Goal: Find contact information: Find contact information

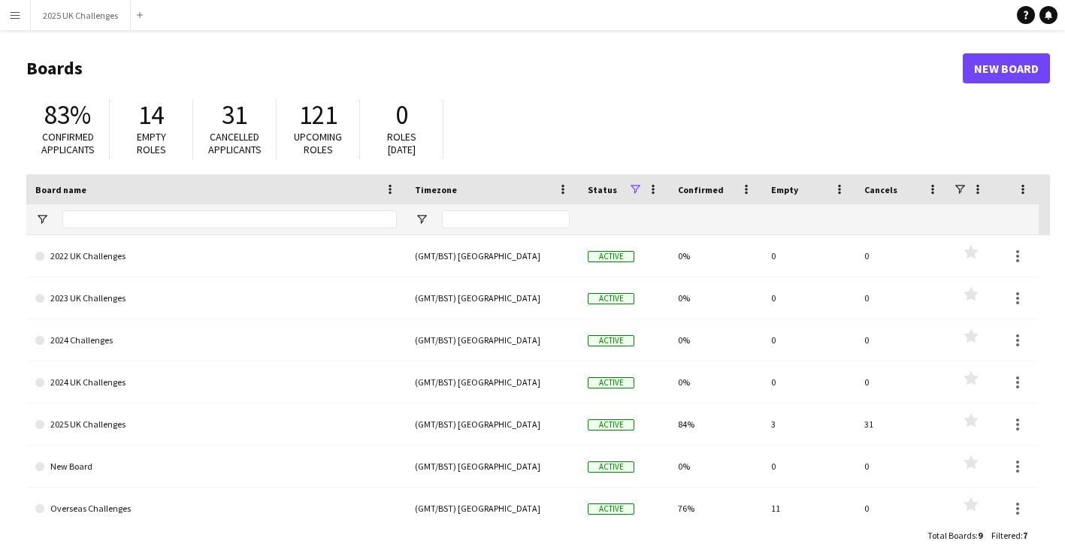
click at [4, 17] on button "Menu" at bounding box center [15, 15] width 30 height 30
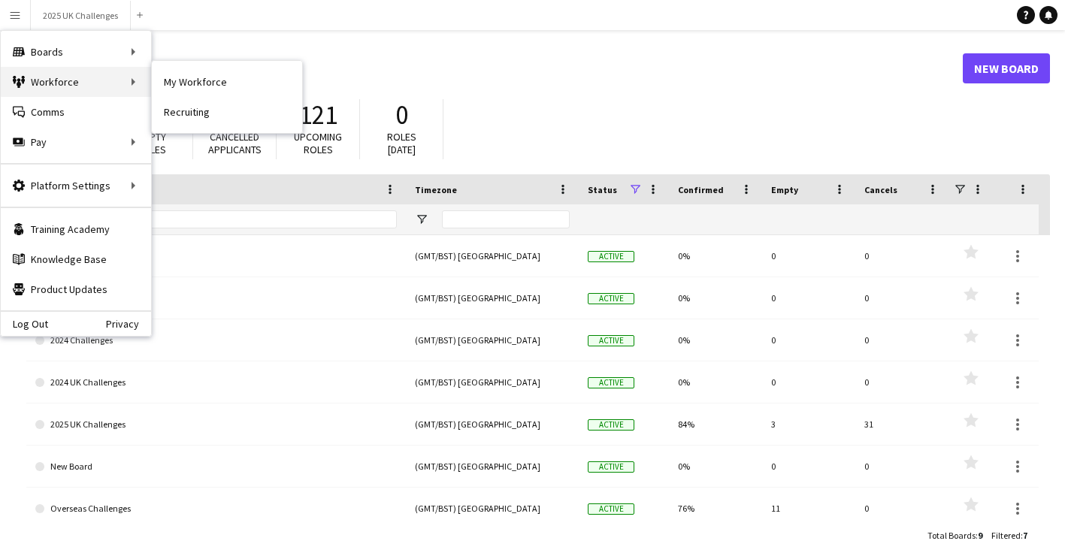
click at [61, 88] on div "Workforce Workforce" at bounding box center [76, 82] width 150 height 30
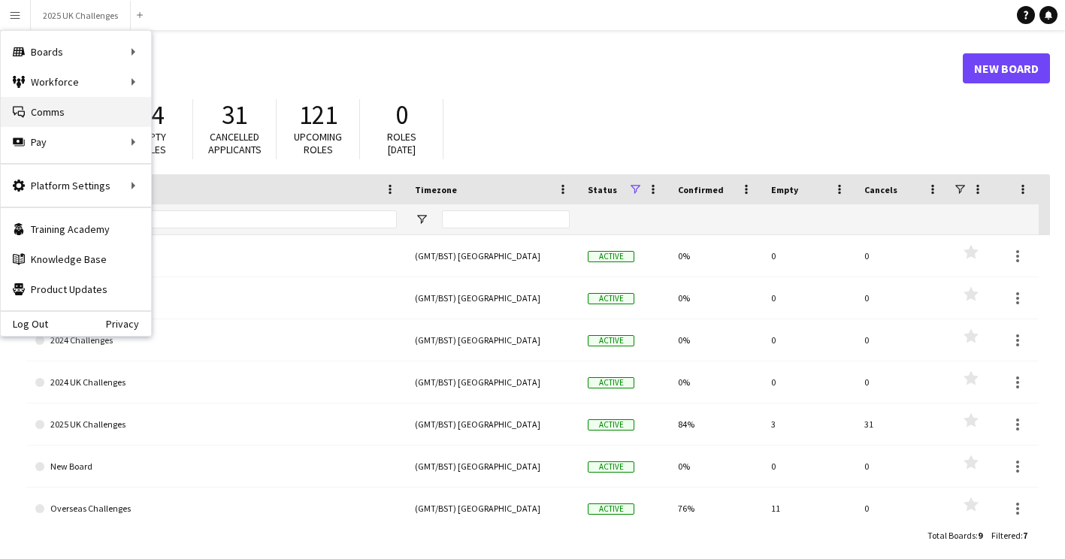
click at [62, 116] on link "Comms Comms" at bounding box center [76, 112] width 150 height 30
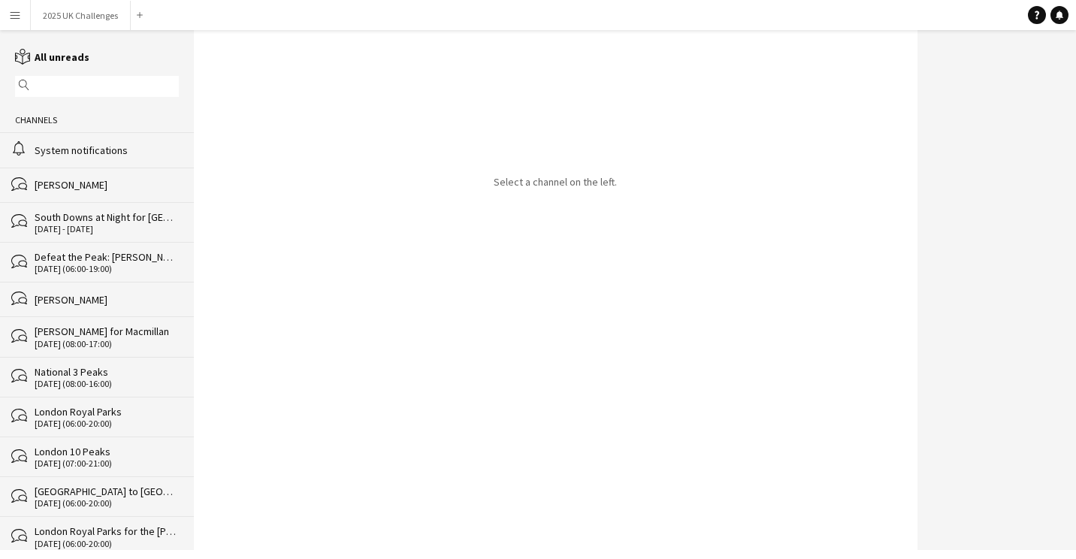
click at [68, 153] on div "System notifications" at bounding box center [107, 151] width 144 height 14
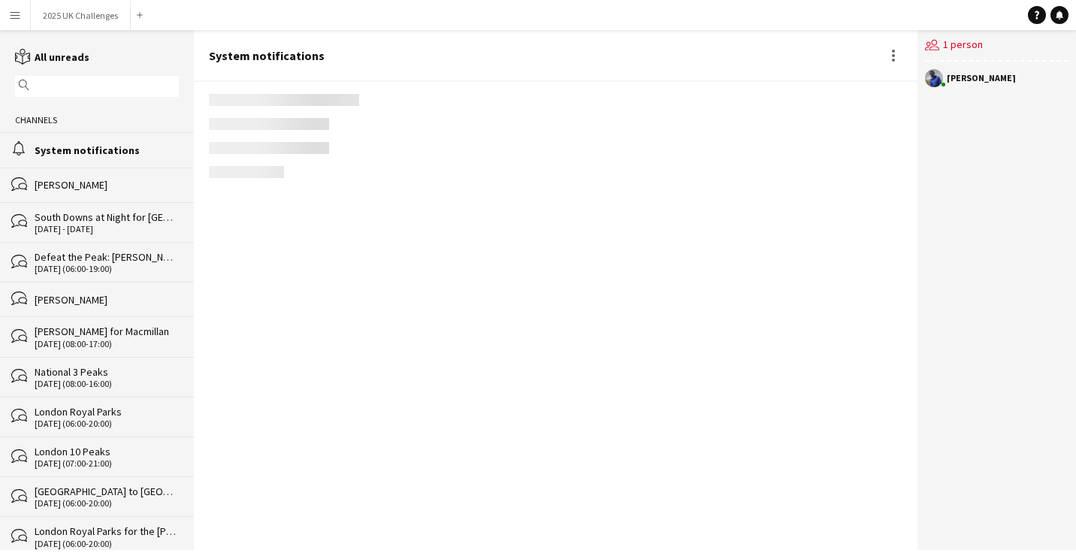
scroll to position [2256, 0]
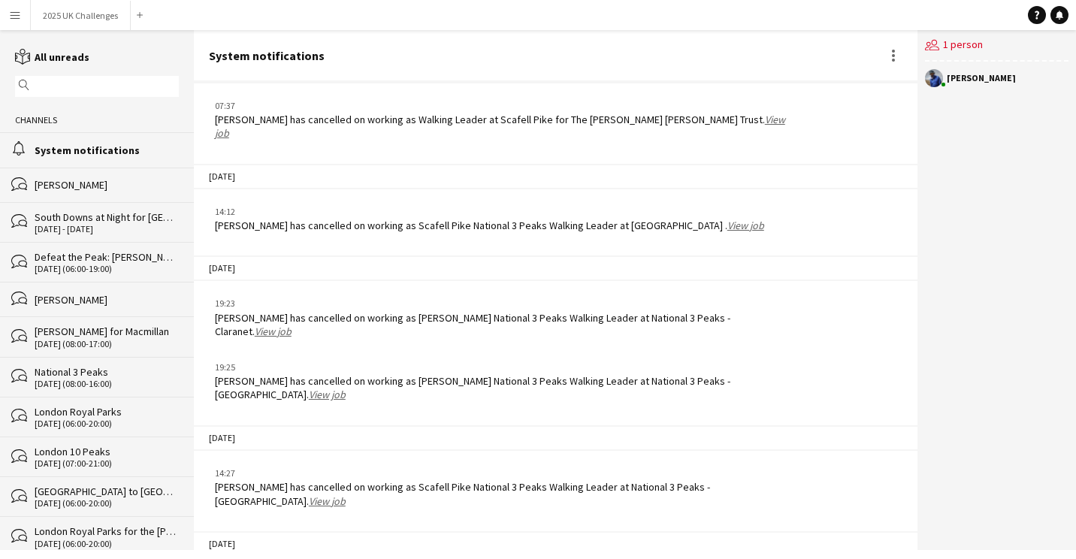
click at [309, 494] on link "View job" at bounding box center [327, 501] width 37 height 14
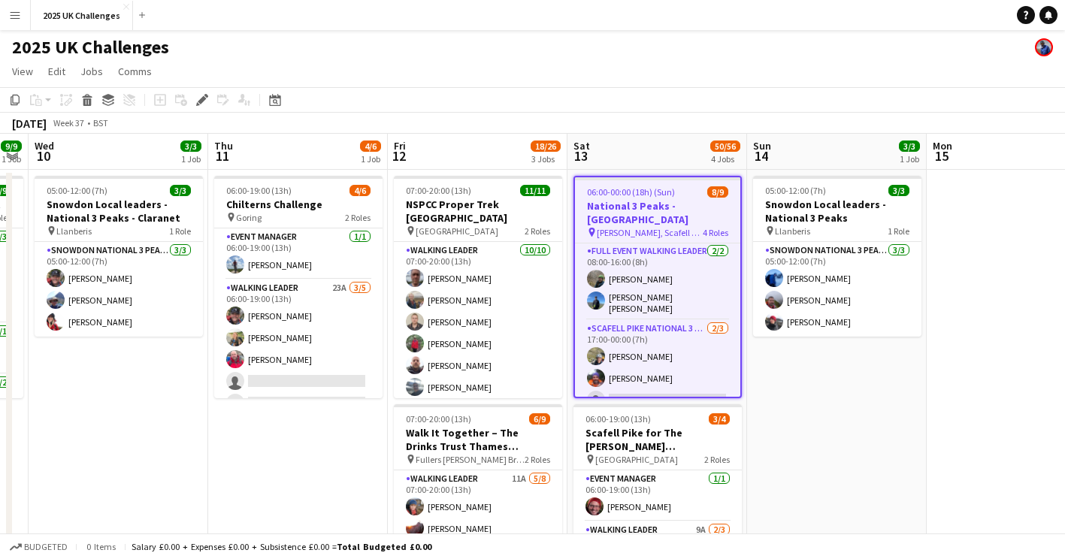
drag, startPoint x: 483, startPoint y: 396, endPoint x: 819, endPoint y: 388, distance: 336.0
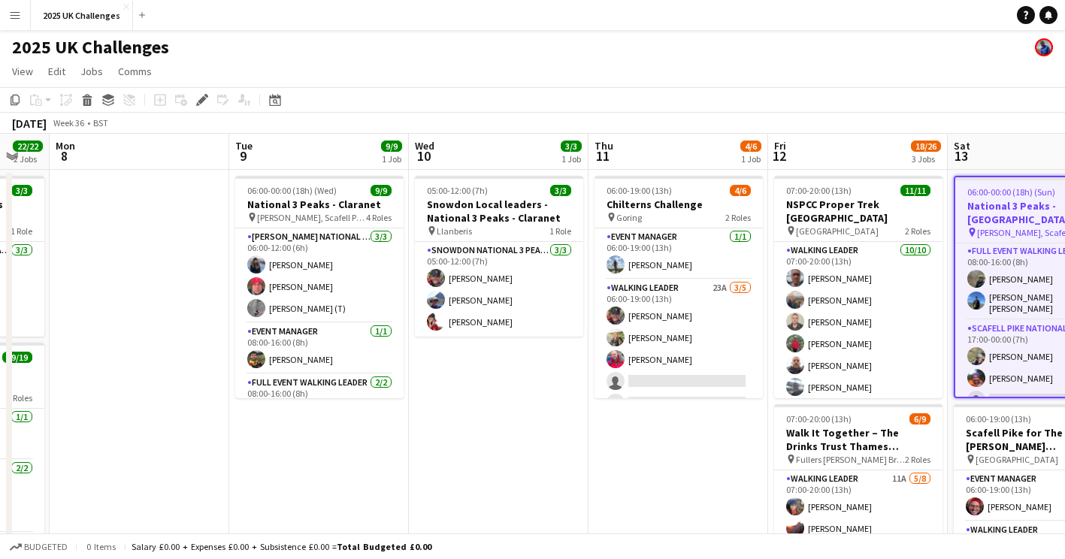
drag, startPoint x: 140, startPoint y: 462, endPoint x: 491, endPoint y: 466, distance: 351.7
drag, startPoint x: 326, startPoint y: 458, endPoint x: 339, endPoint y: 460, distance: 12.9
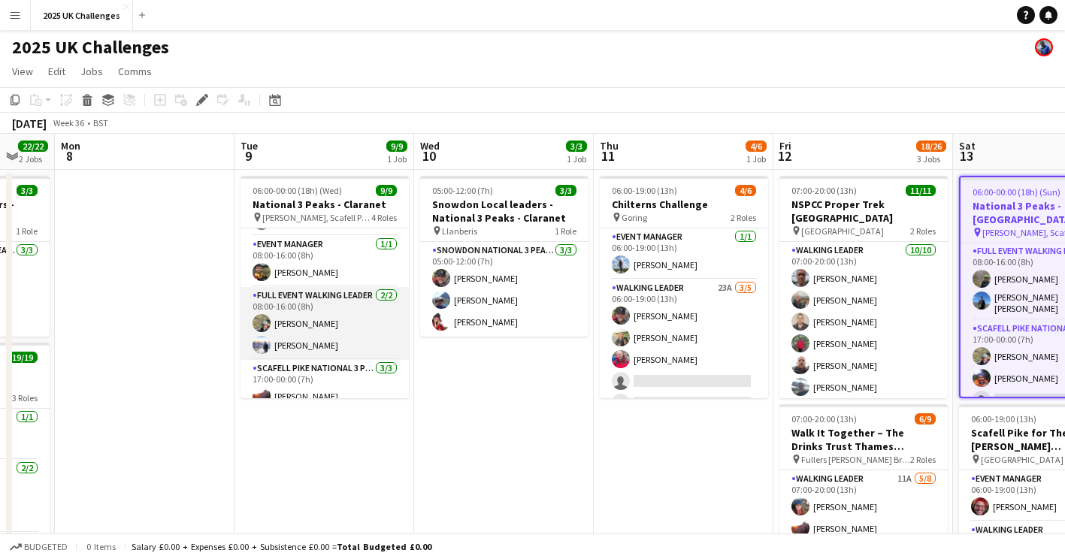
scroll to position [144, 0]
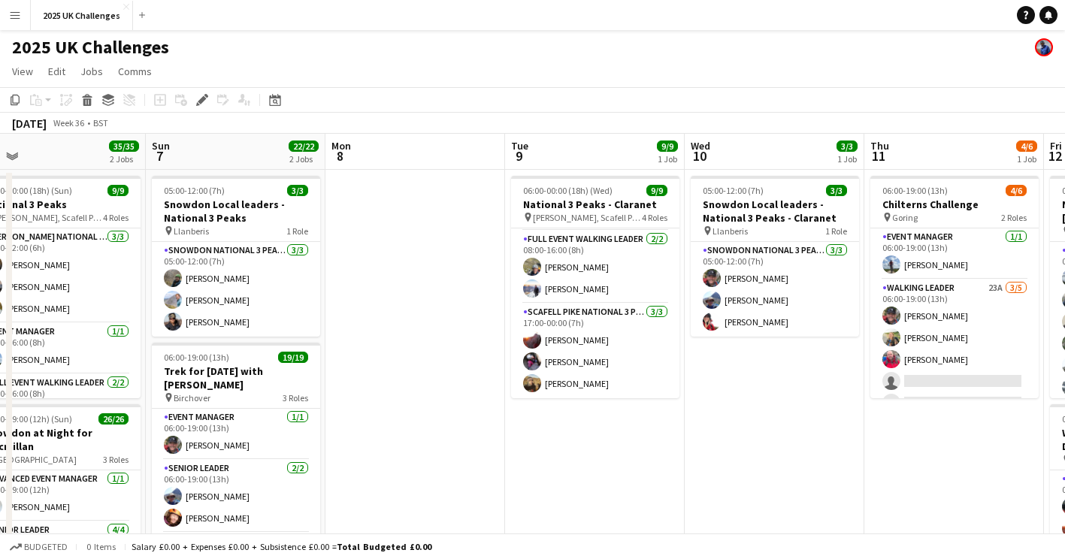
drag, startPoint x: 361, startPoint y: 461, endPoint x: 636, endPoint y: 447, distance: 275.3
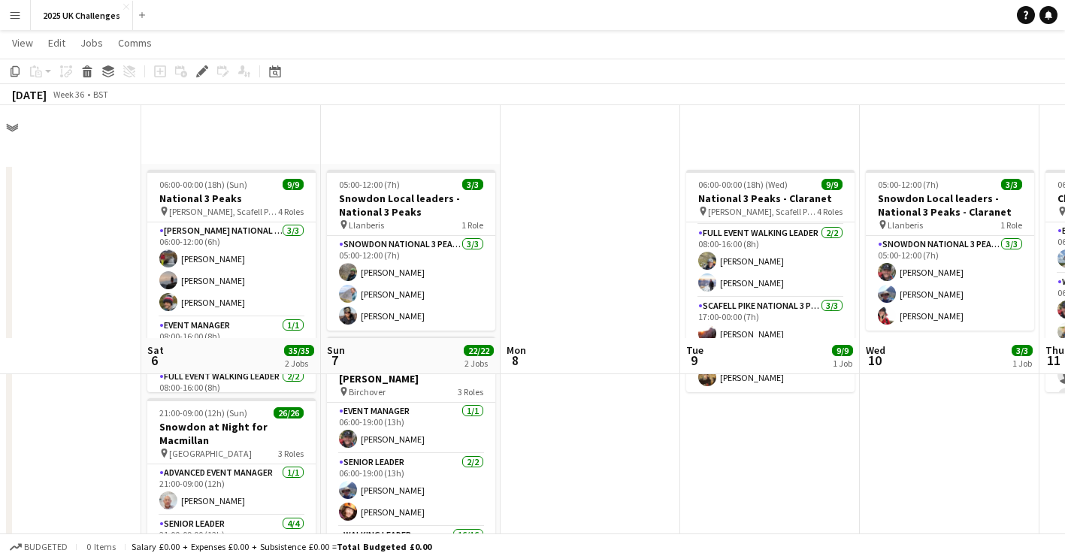
scroll to position [0, 0]
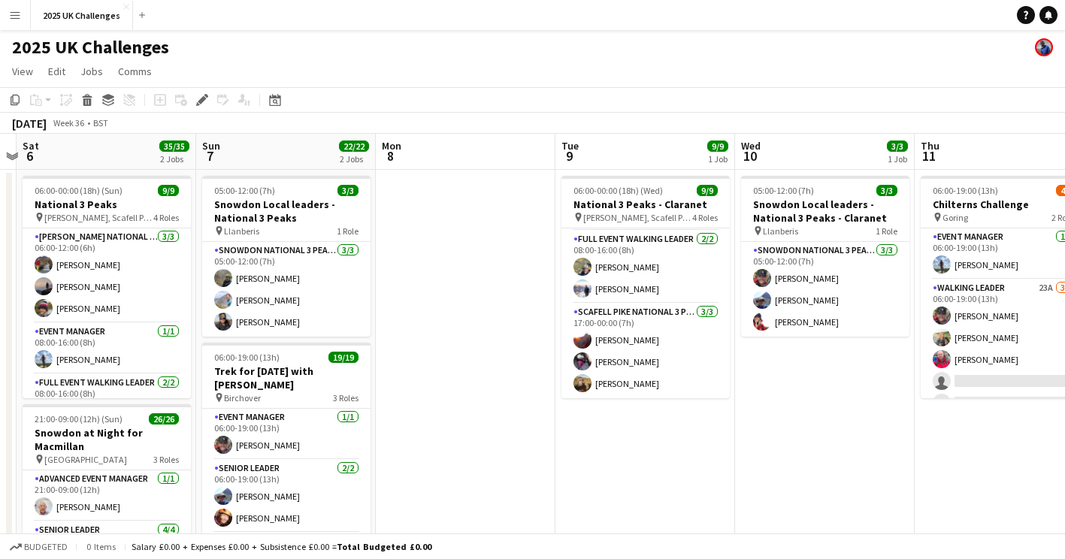
drag, startPoint x: 872, startPoint y: 473, endPoint x: 416, endPoint y: 478, distance: 456.1
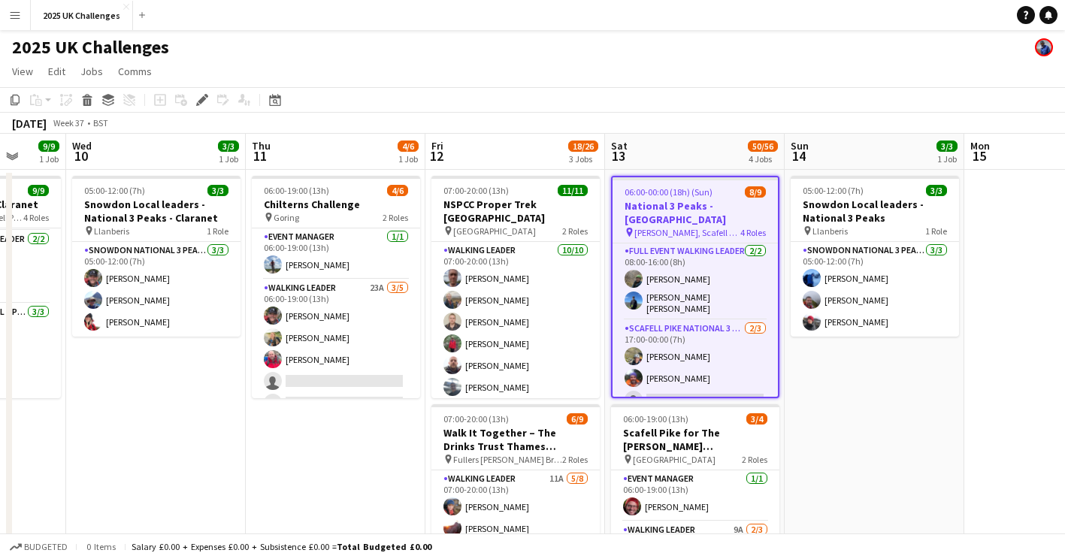
drag, startPoint x: 591, startPoint y: 468, endPoint x: 355, endPoint y: 461, distance: 236.0
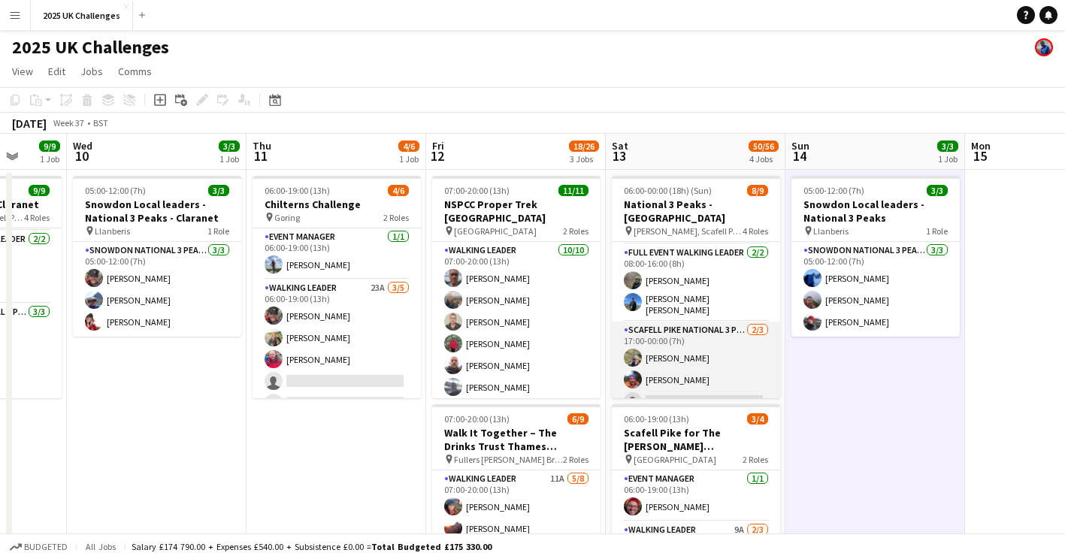
click at [727, 370] on app-card-role "Scafell Pike National 3 Peaks Walking Leader 2/3 17:00-00:00 (7h) Craig Barnfat…" at bounding box center [696, 369] width 168 height 95
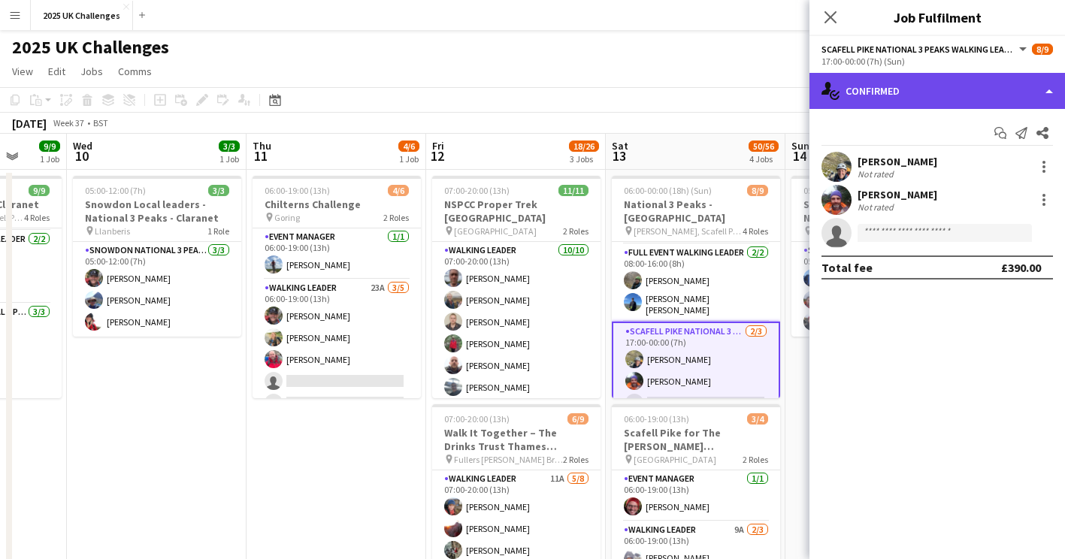
click at [896, 91] on div "single-neutral-actions-check-2 Confirmed" at bounding box center [936, 91] width 255 height 36
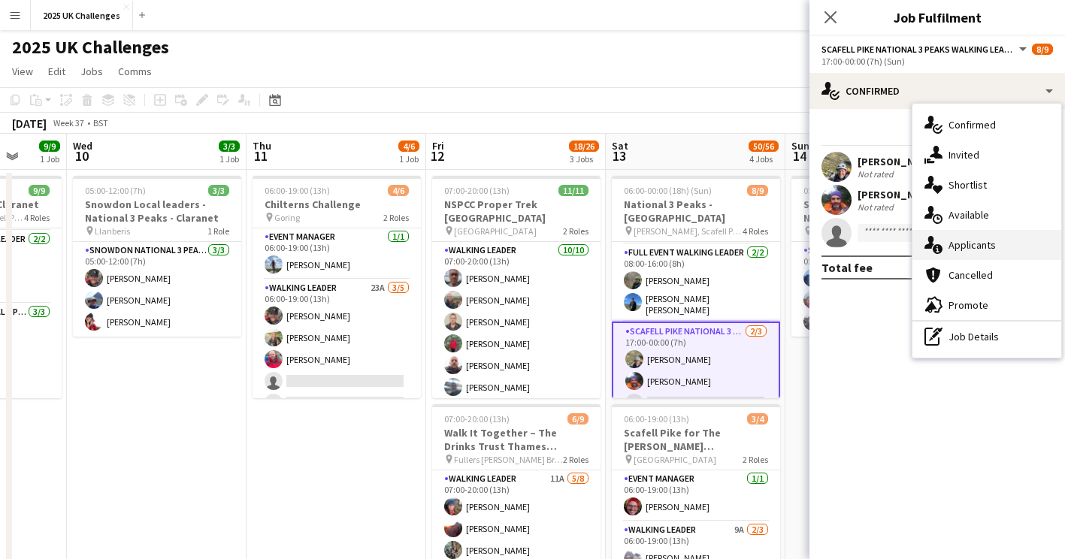
click at [962, 245] on div "single-neutral-actions-information Applicants" at bounding box center [986, 245] width 149 height 30
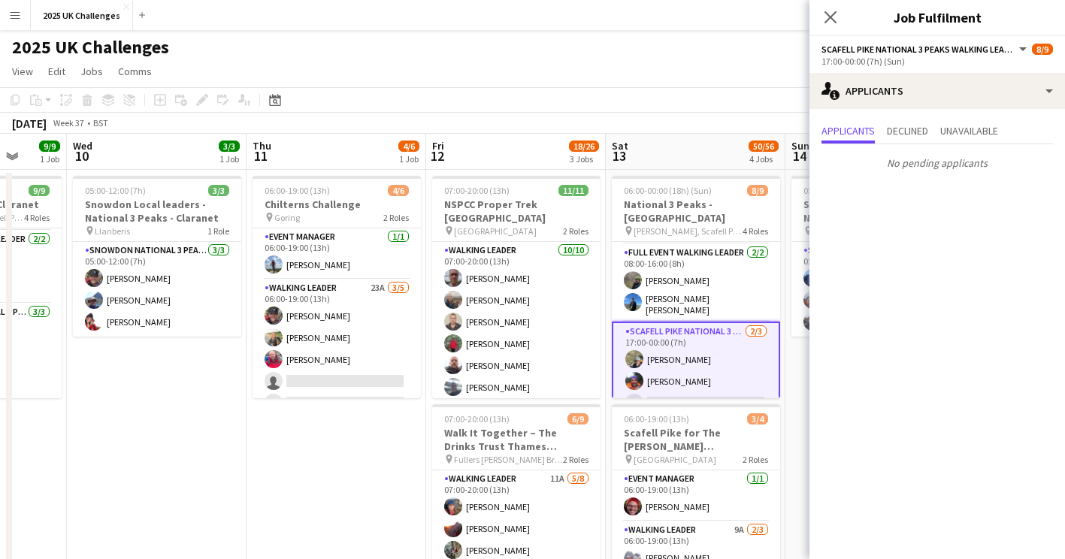
click at [715, 98] on app-toolbar "Copy Paste Paste Ctrl+V Paste with crew Ctrl+Shift+V Paste linked Job Delete Gr…" at bounding box center [532, 100] width 1065 height 26
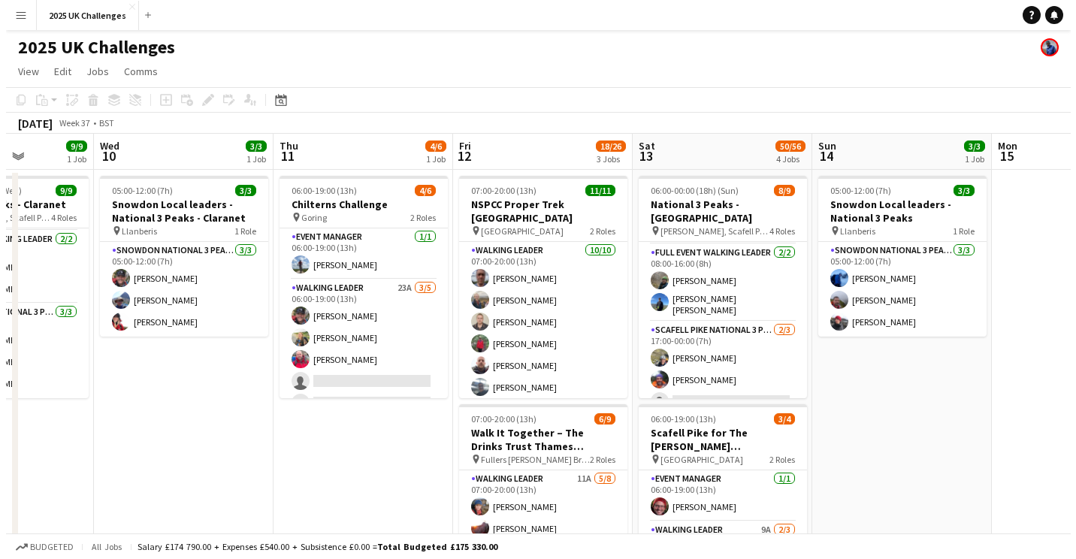
scroll to position [0, 438]
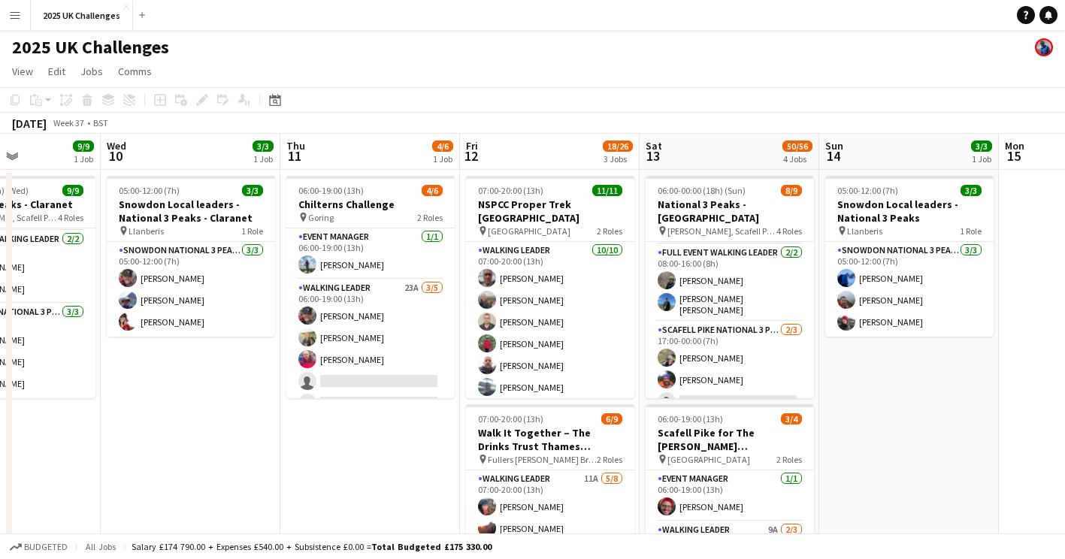
click at [20, 14] on app-icon "Menu" at bounding box center [15, 15] width 12 height 12
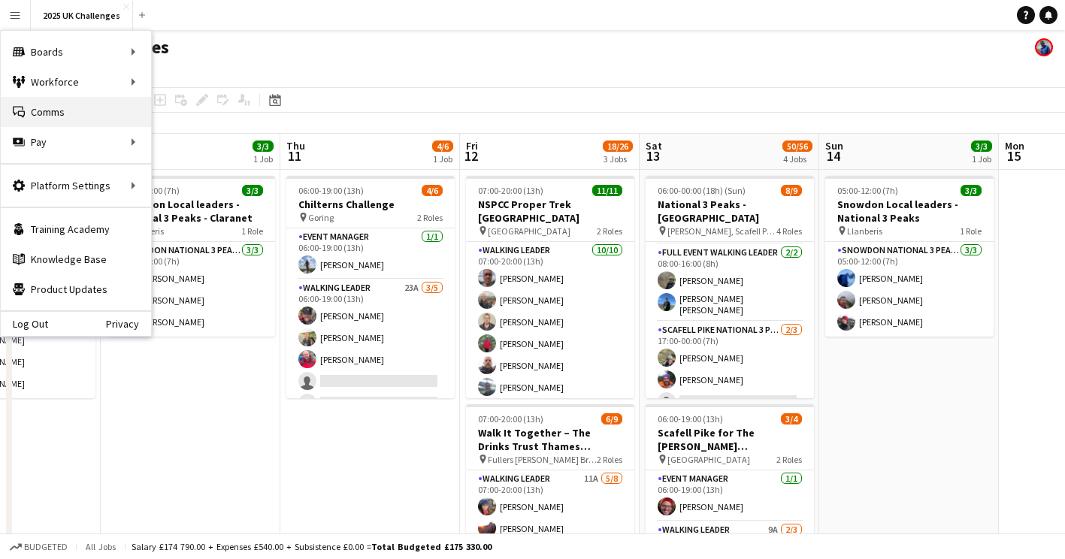
click at [51, 113] on link "Comms Comms" at bounding box center [76, 112] width 150 height 30
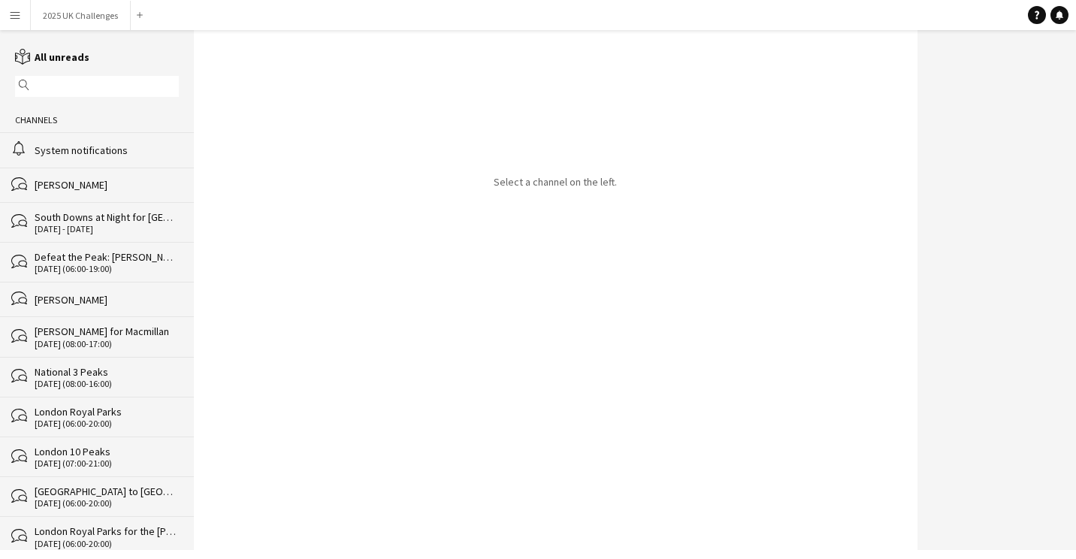
click at [74, 151] on div "System notifications" at bounding box center [107, 151] width 144 height 14
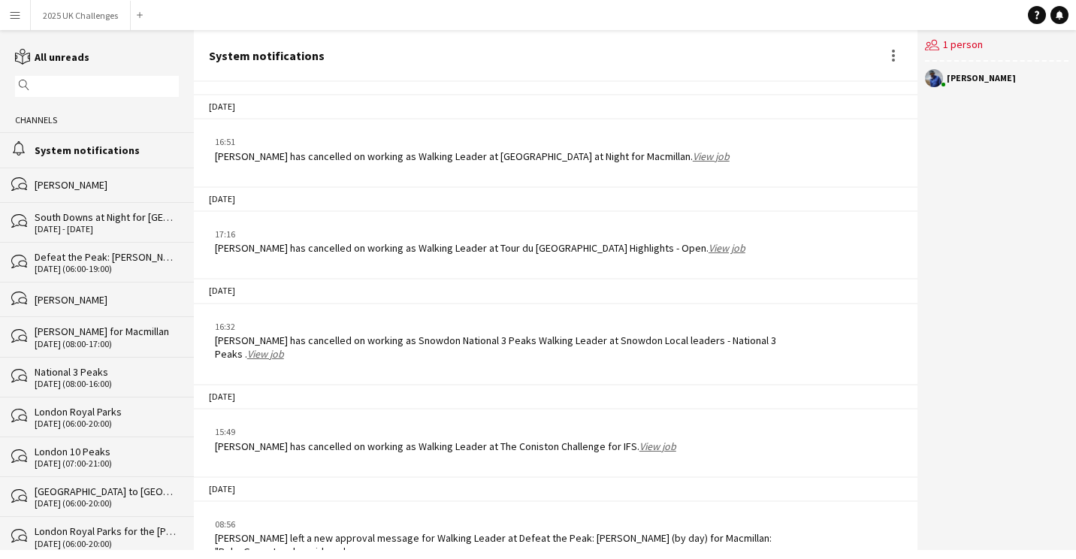
scroll to position [2256, 0]
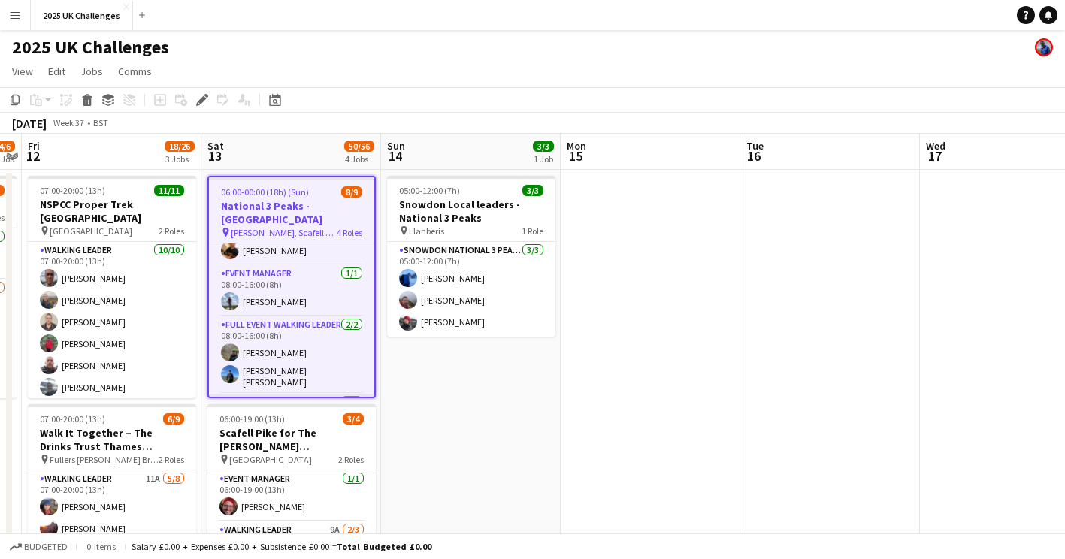
scroll to position [147, 0]
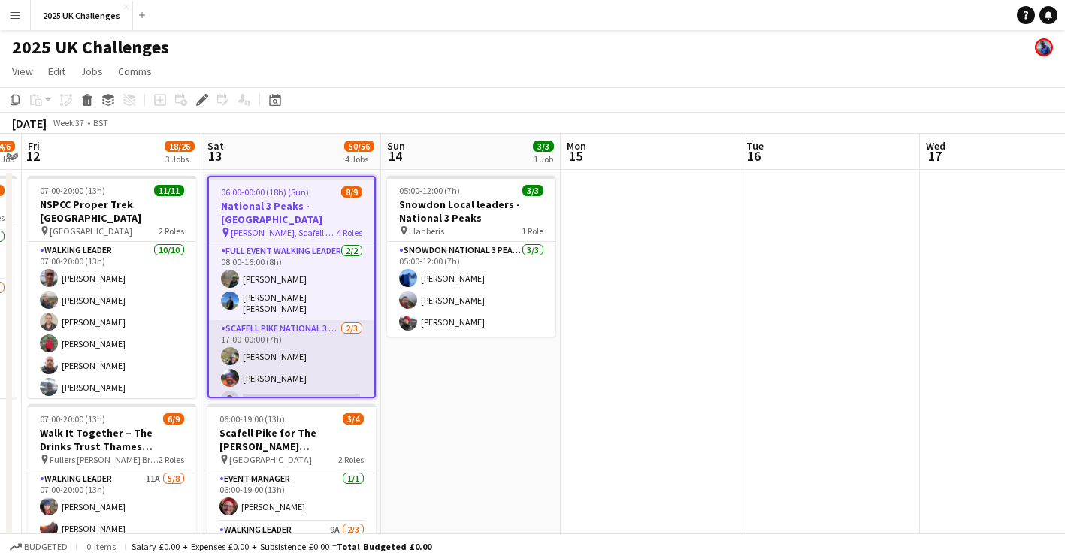
click at [319, 364] on app-card-role "Scafell Pike National 3 Peaks Walking Leader 2/3 17:00-00:00 (7h) Craig Barnfat…" at bounding box center [291, 367] width 165 height 95
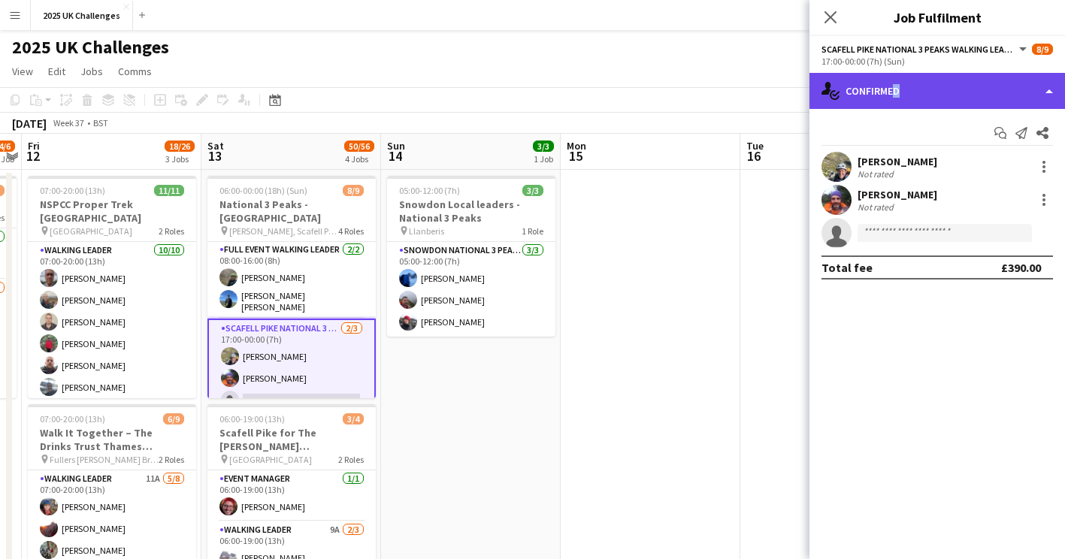
click at [890, 96] on div "single-neutral-actions-check-2 Confirmed" at bounding box center [936, 91] width 255 height 36
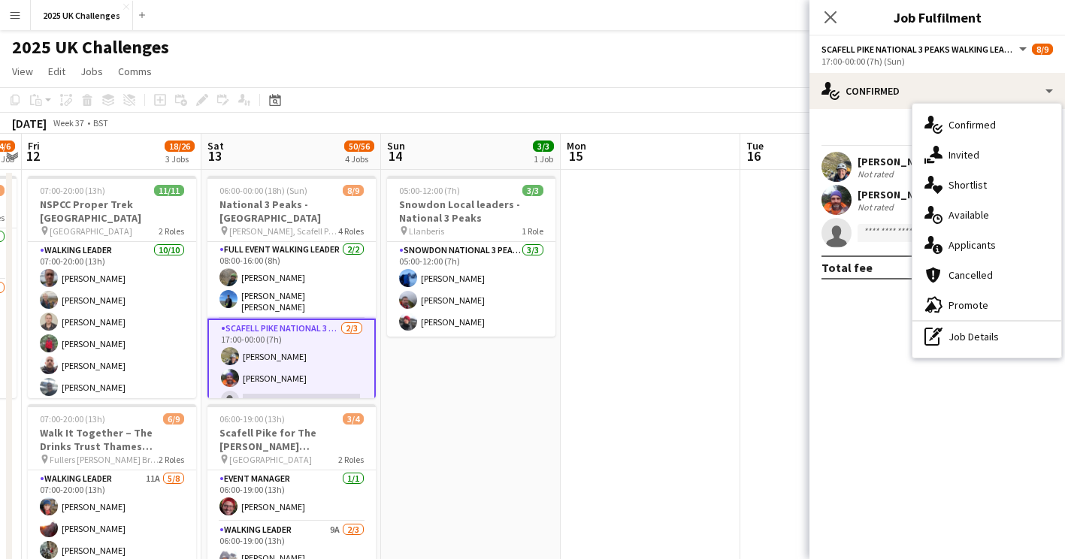
drag, startPoint x: 890, startPoint y: 96, endPoint x: 984, endPoint y: 246, distance: 177.2
click at [984, 246] on div "single-neutral-actions-information Applicants" at bounding box center [986, 245] width 149 height 30
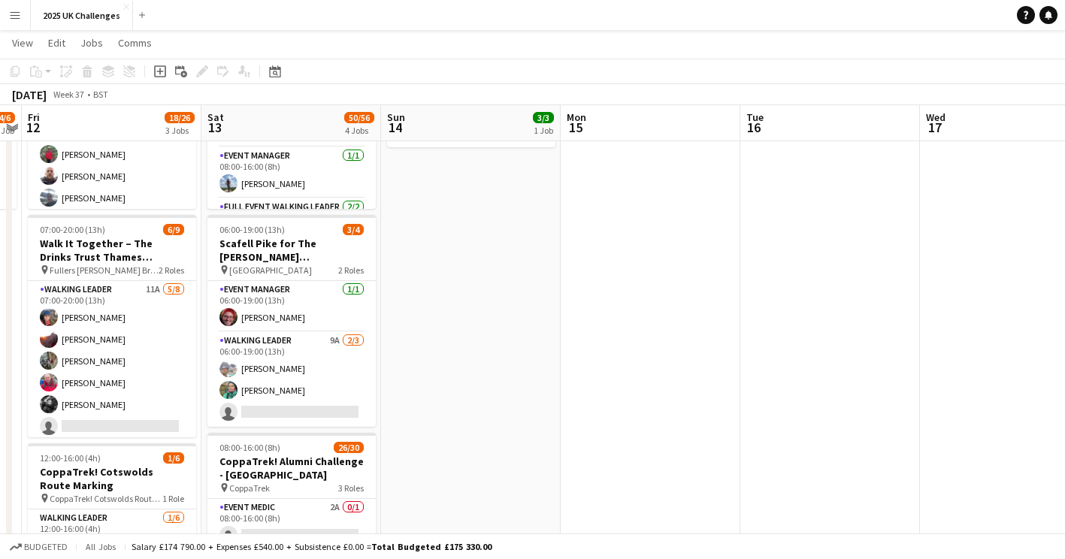
scroll to position [187, 0]
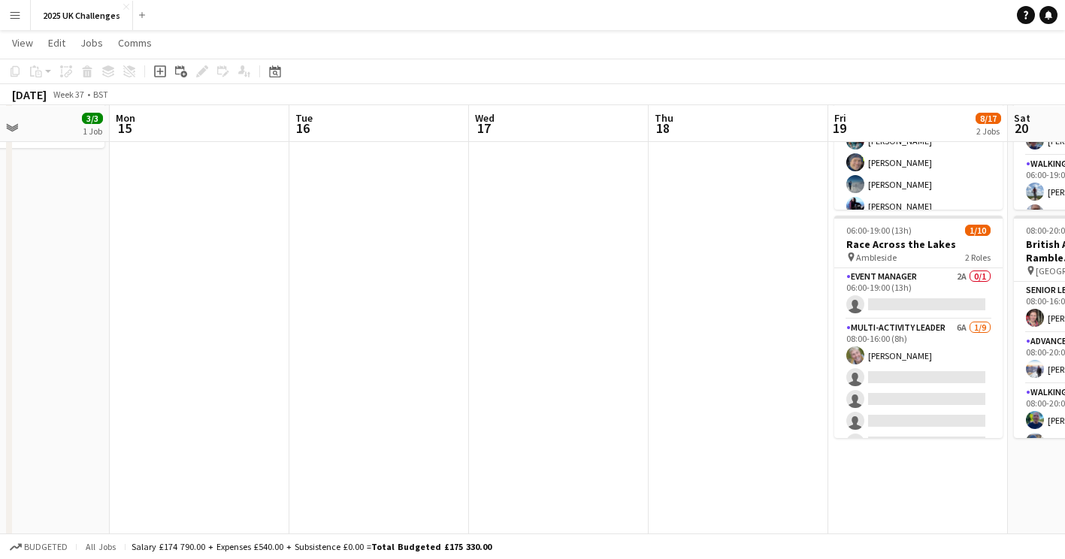
drag, startPoint x: 730, startPoint y: 304, endPoint x: 460, endPoint y: 335, distance: 272.3
click at [316, 304] on app-calendar-viewport "Thu 11 4/6 1 Job Fri 12 18/26 3 Jobs Sat 13 50/56 4 Jobs Sun 14 3/3 1 Job Mon 1…" at bounding box center [532, 429] width 1065 height 1114
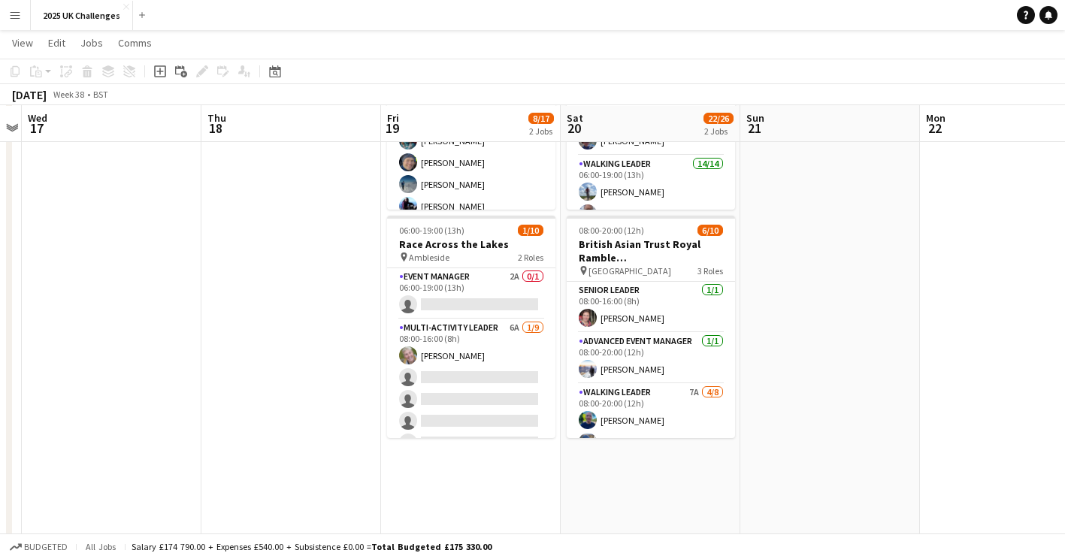
scroll to position [0, 521]
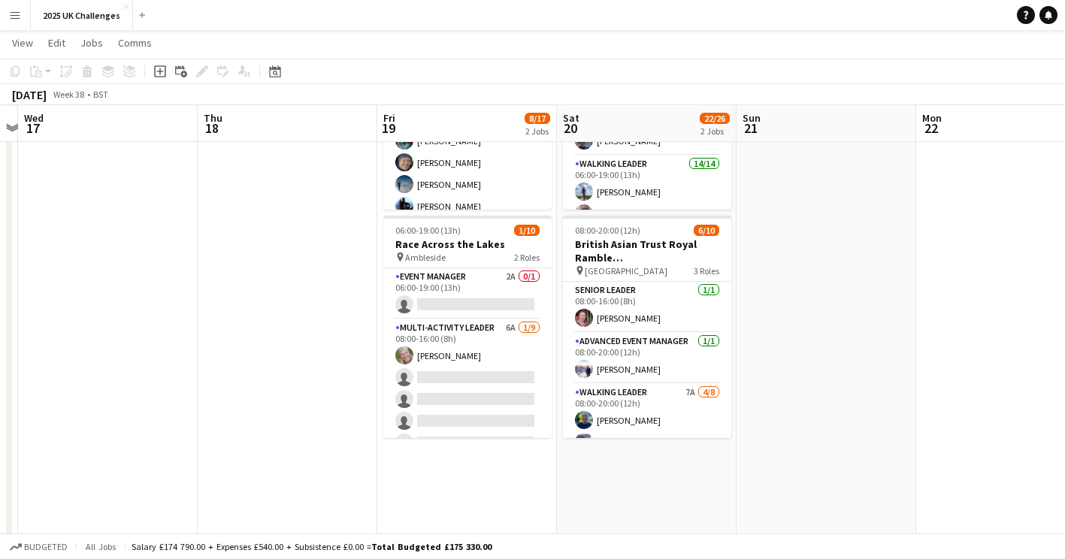
drag, startPoint x: 621, startPoint y: 359, endPoint x: 133, endPoint y: 342, distance: 488.0
click at [133, 342] on app-calendar-viewport "Sun 14 3/3 1 Job Mon 15 Tue 16 Wed 17 Thu 18 Fri 19 8/17 2 Jobs Sat 20 22/26 2 …" at bounding box center [532, 429] width 1065 height 1114
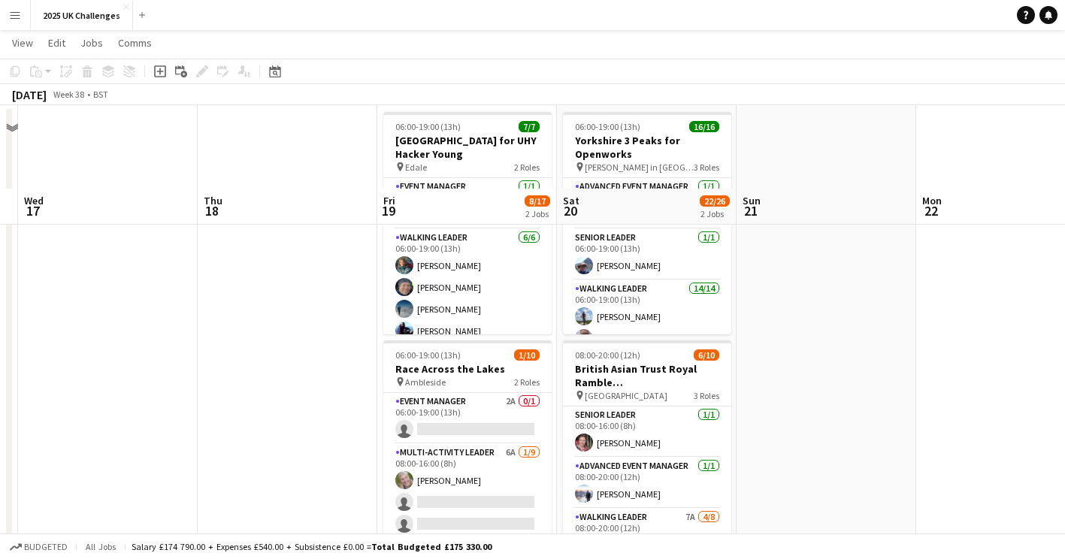
scroll to position [37, 0]
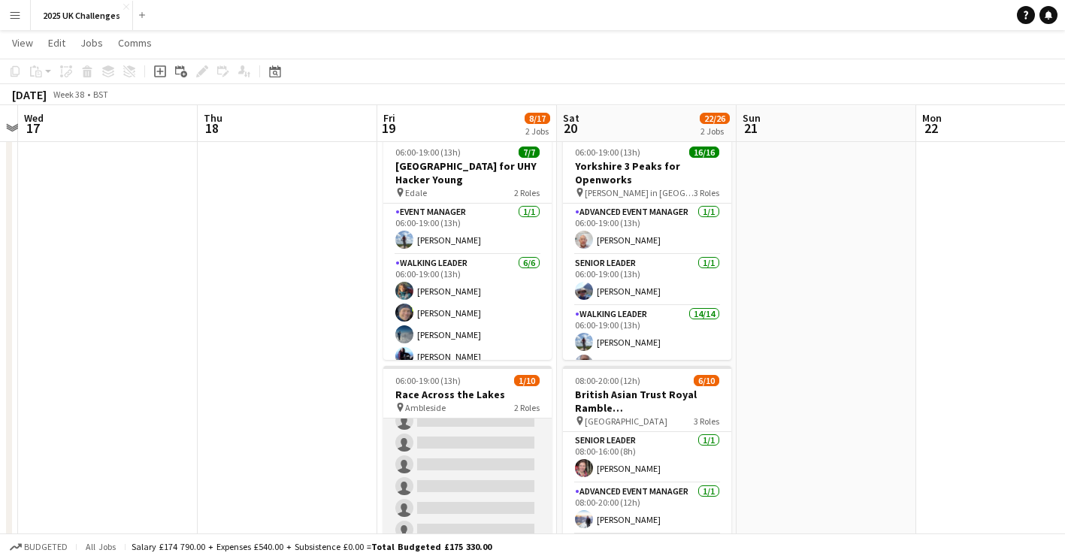
click at [471, 490] on app-card-role "Multi-Activity Leader 6A 1/9 08:00-16:00 (8h) Rachy Sinnamon single-neutral-act…" at bounding box center [467, 475] width 168 height 225
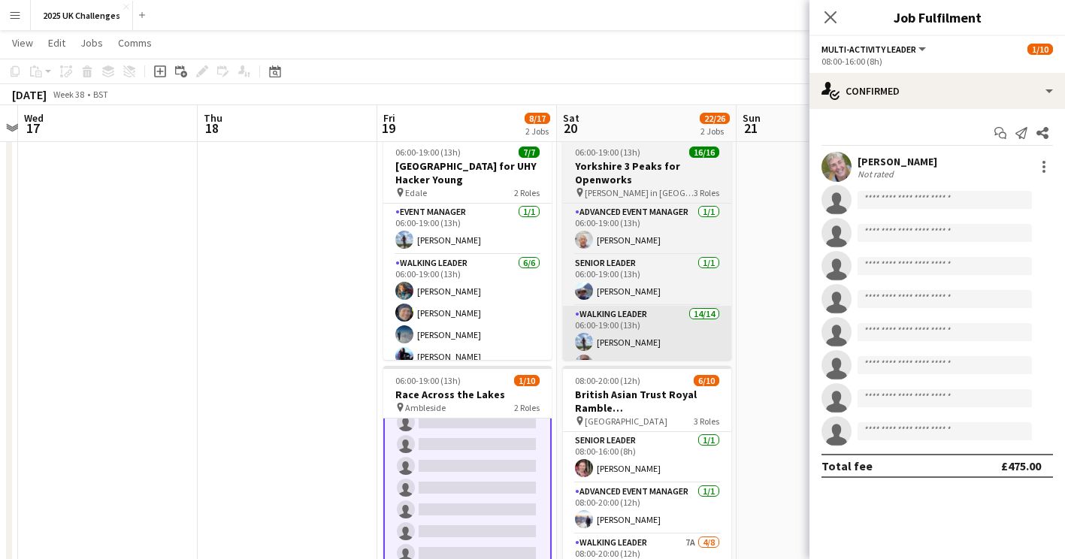
scroll to position [108, 0]
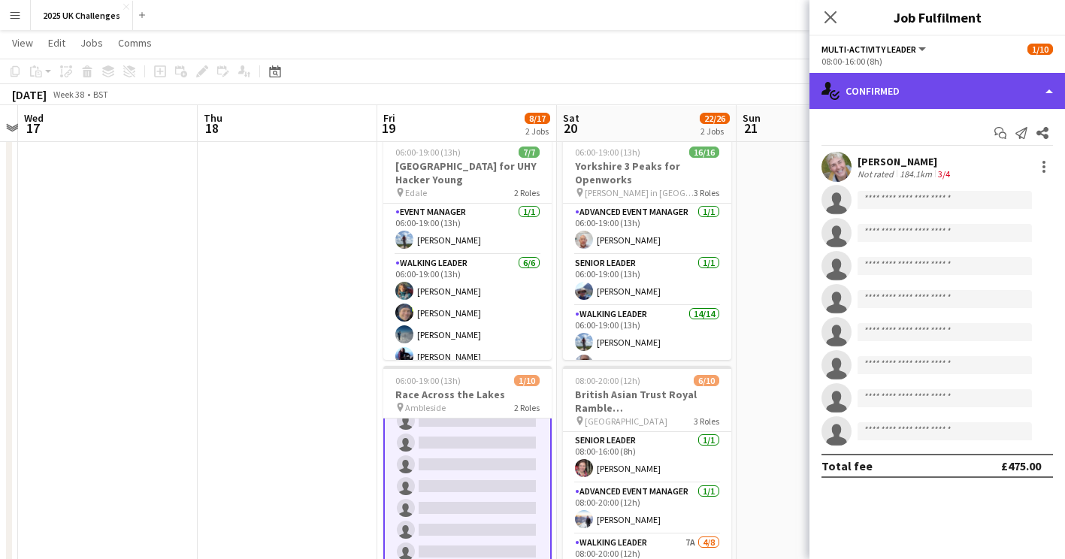
click at [891, 83] on div "single-neutral-actions-check-2 Confirmed" at bounding box center [936, 91] width 255 height 36
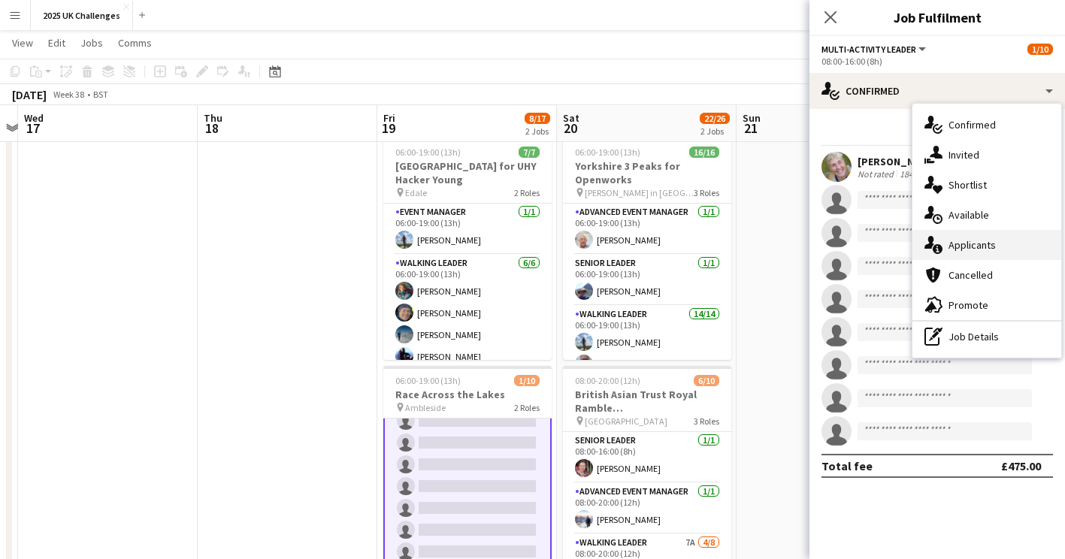
click at [966, 243] on div "single-neutral-actions-information Applicants" at bounding box center [986, 245] width 149 height 30
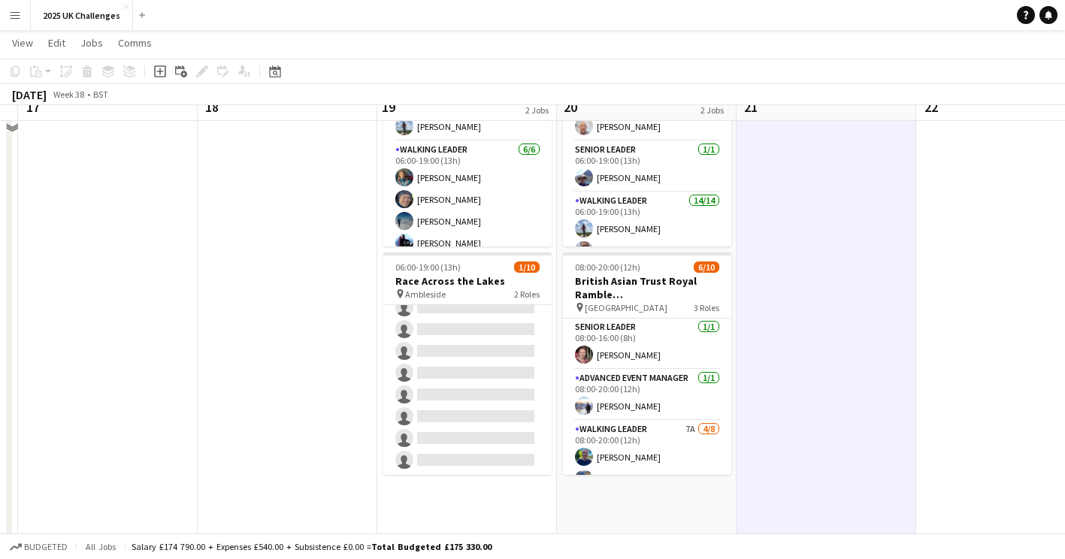
scroll to position [0, 0]
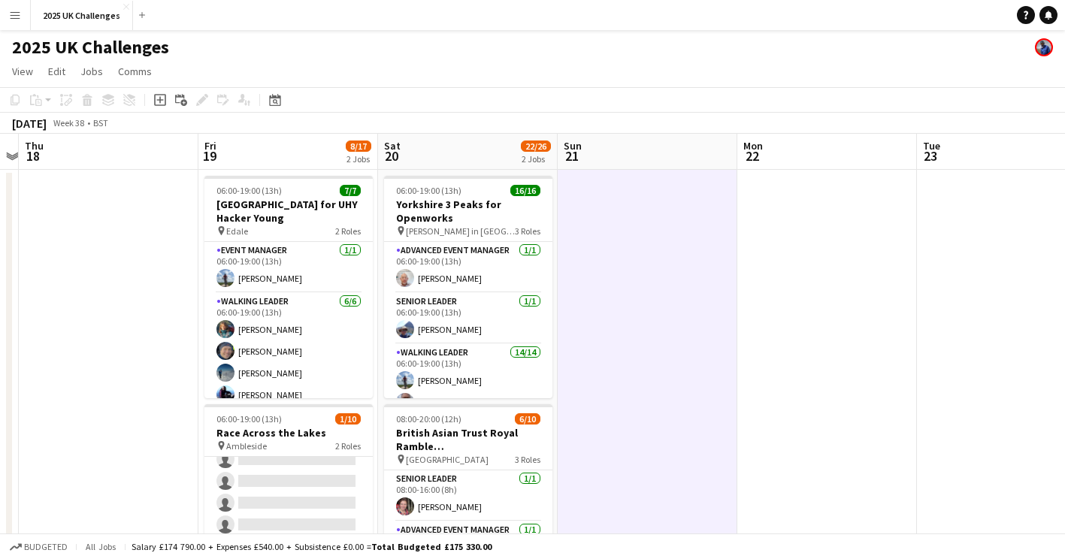
drag, startPoint x: 822, startPoint y: 308, endPoint x: 322, endPoint y: 299, distance: 499.8
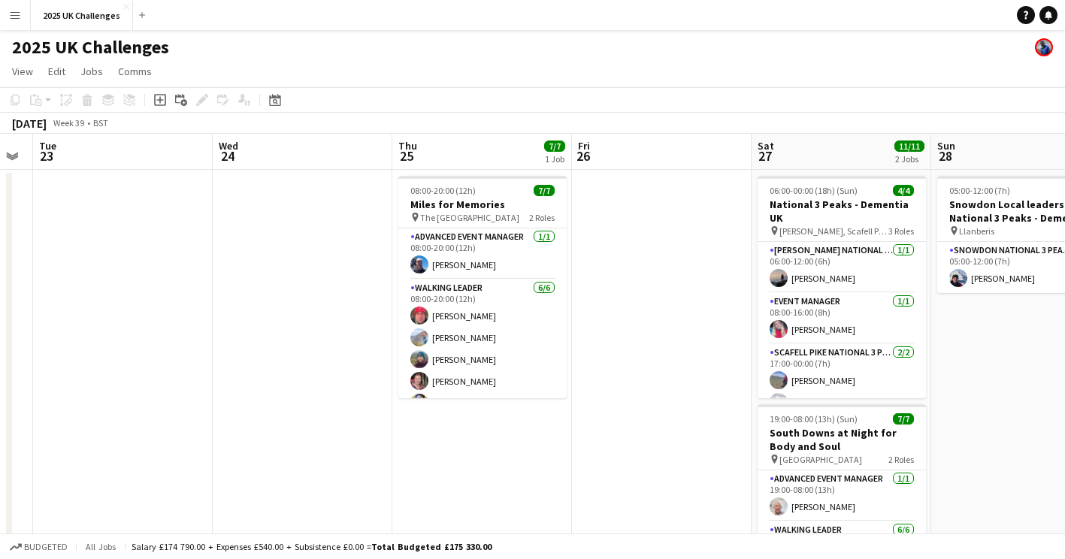
drag, startPoint x: 521, startPoint y: 346, endPoint x: 108, endPoint y: 299, distance: 415.1
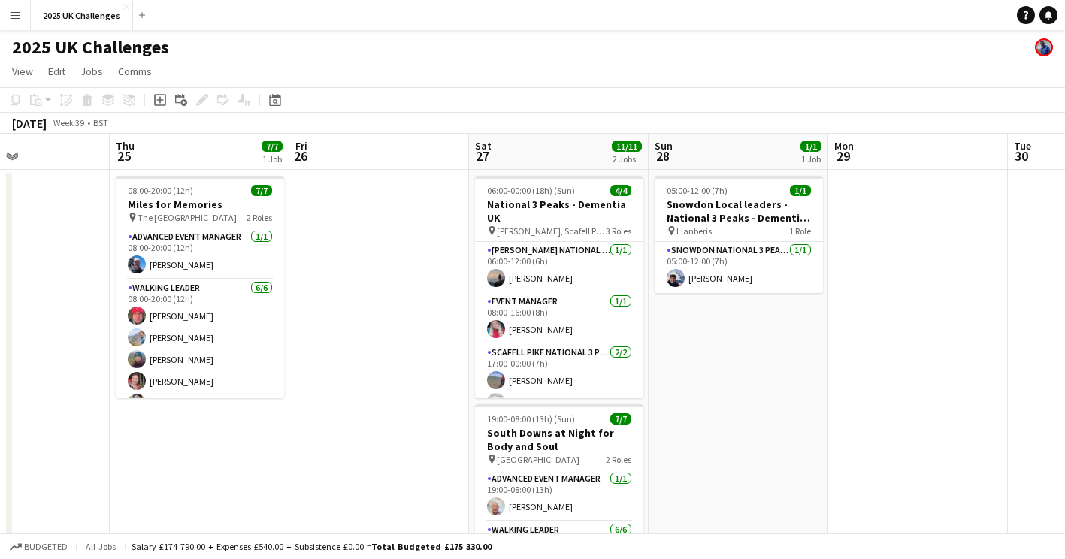
scroll to position [0, 444]
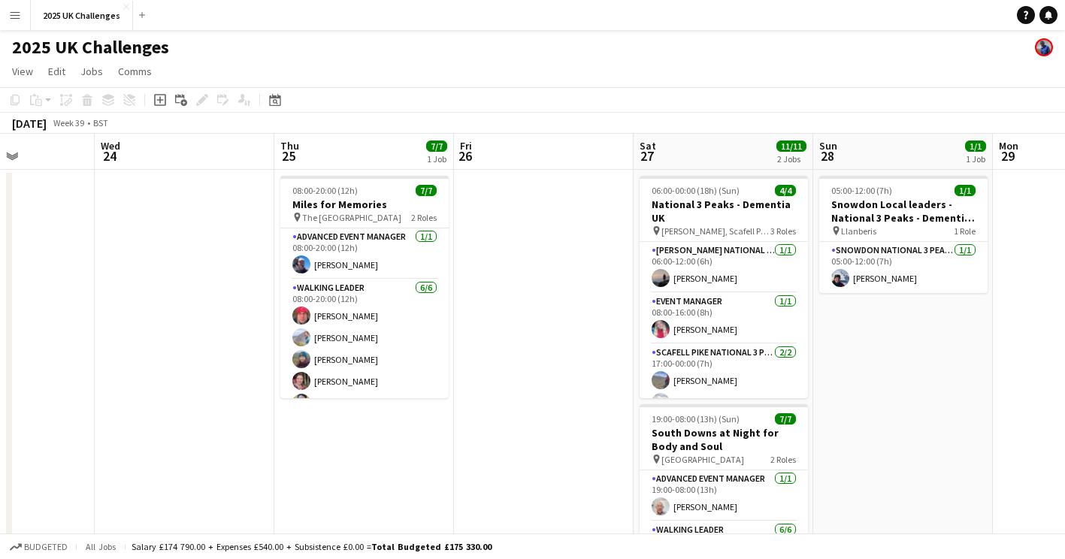
drag, startPoint x: 646, startPoint y: 308, endPoint x: 425, endPoint y: 304, distance: 221.7
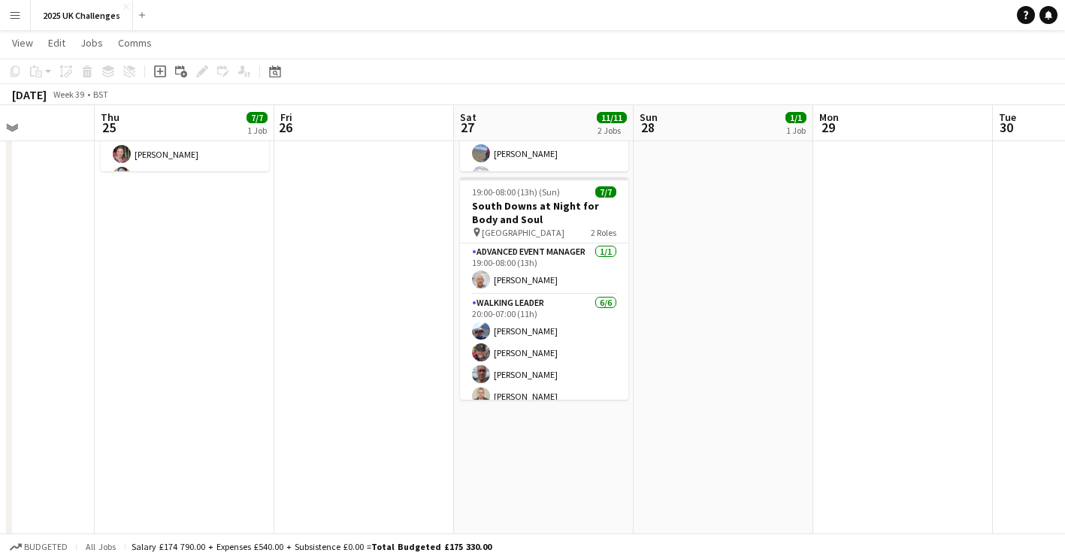
scroll to position [0, 0]
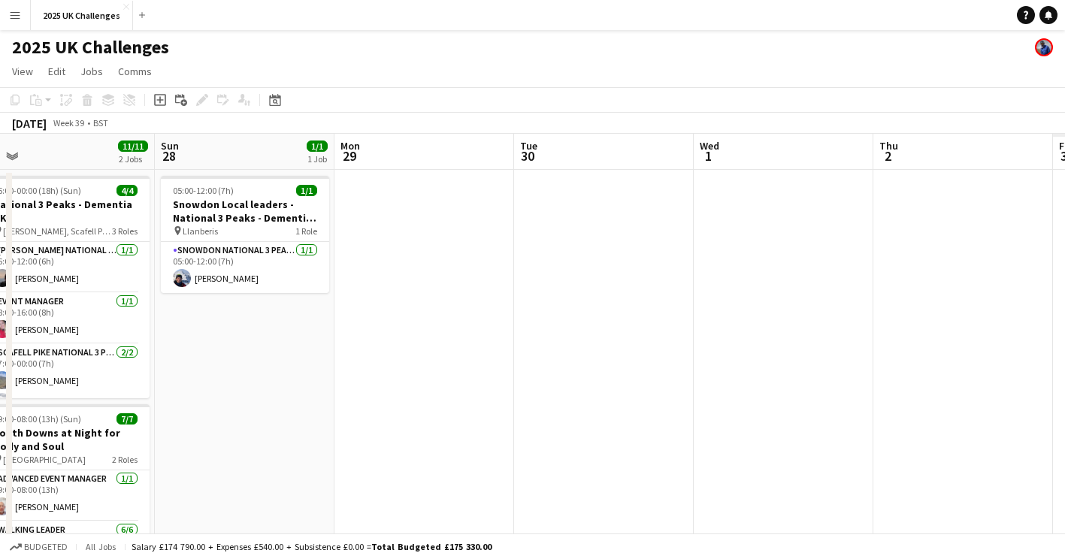
drag, startPoint x: 385, startPoint y: 380, endPoint x: 414, endPoint y: 380, distance: 29.3
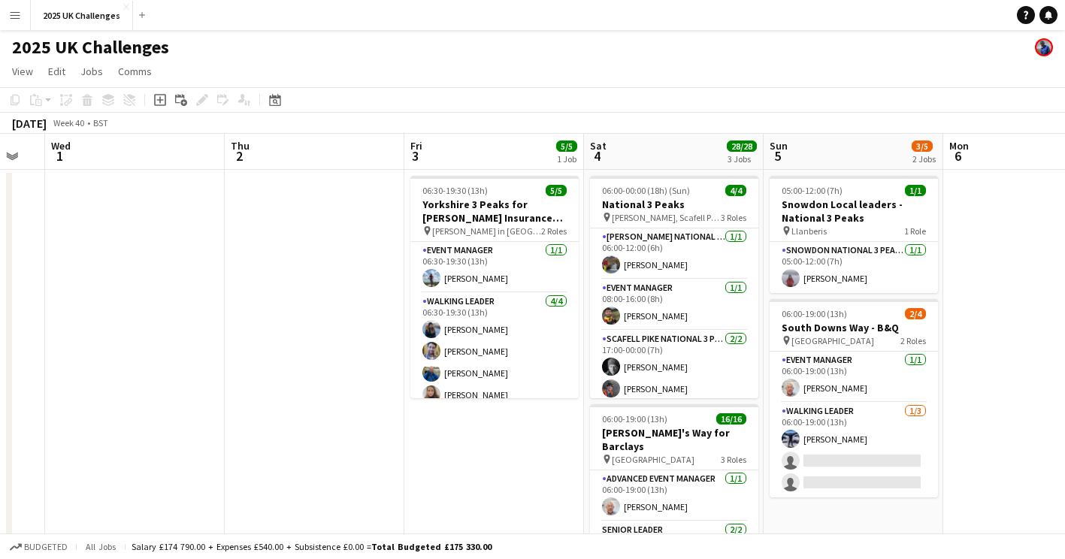
drag, startPoint x: 630, startPoint y: 405, endPoint x: 11, endPoint y: 409, distance: 619.2
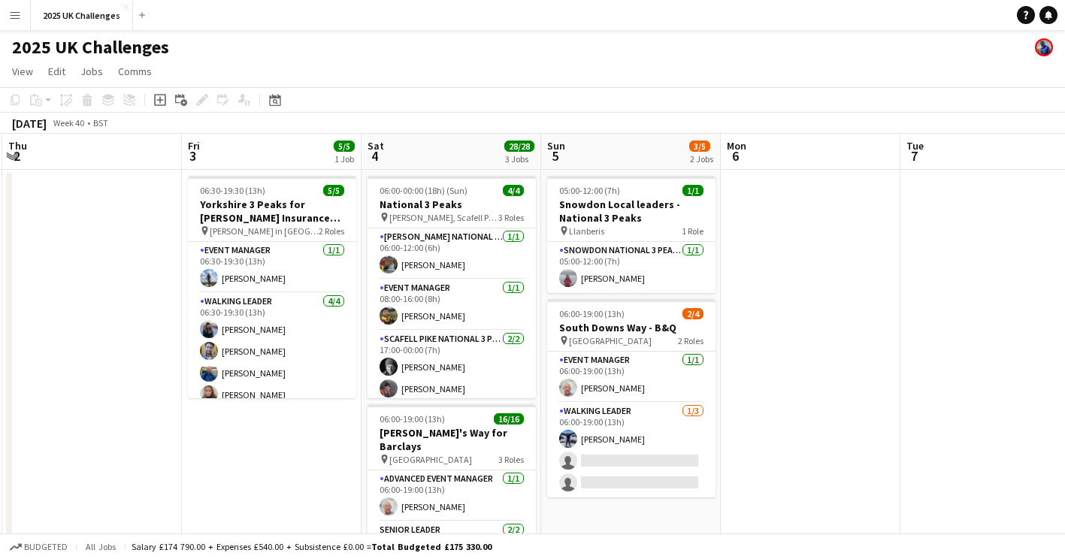
drag, startPoint x: 202, startPoint y: 448, endPoint x: 109, endPoint y: 415, distance: 98.9
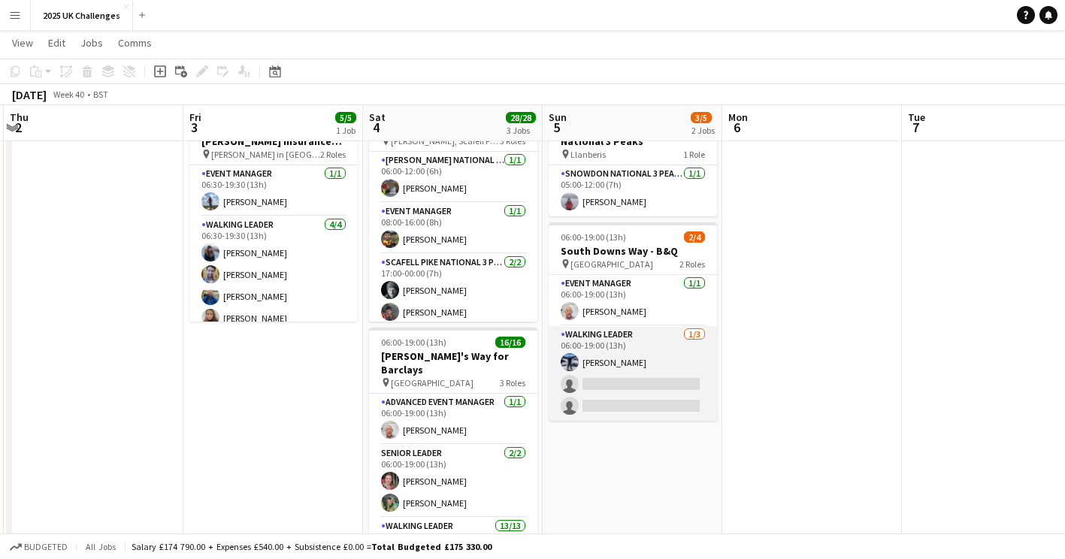
click at [629, 378] on app-card-role "Walking Leader 1/3 06:00-19:00 (13h) Oli Loveday single-neutral-actions single-…" at bounding box center [633, 373] width 168 height 95
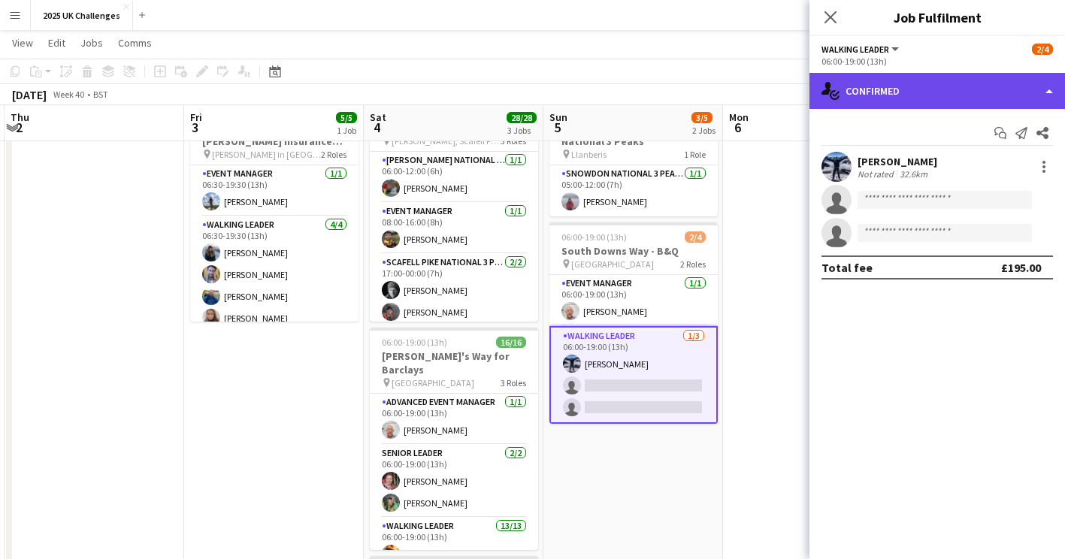
drag, startPoint x: 923, startPoint y: 80, endPoint x: 920, endPoint y: 86, distance: 7.7
click at [922, 83] on div "single-neutral-actions-check-2 Confirmed" at bounding box center [936, 91] width 255 height 36
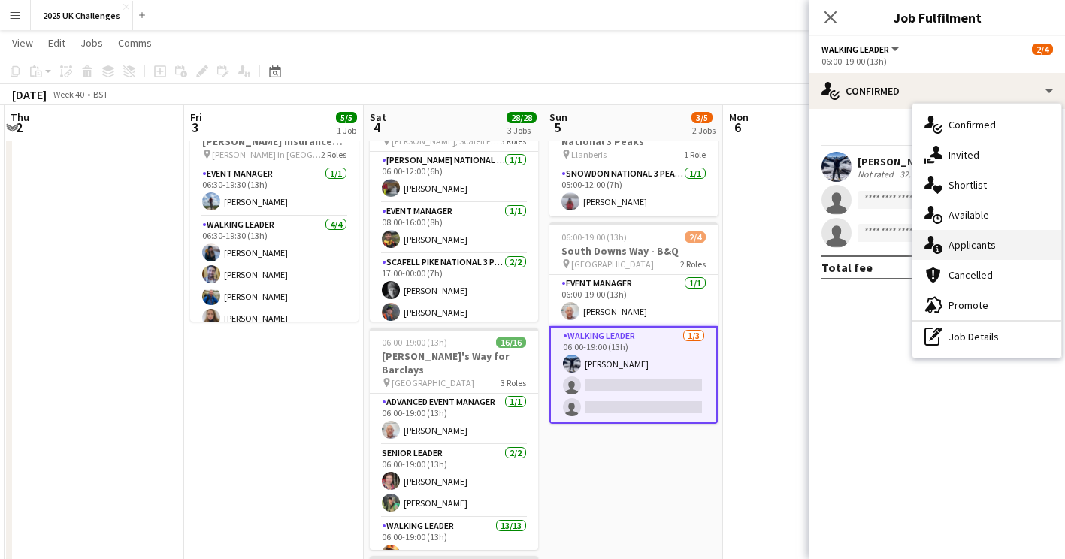
click at [966, 249] on div "single-neutral-actions-information Applicants" at bounding box center [986, 245] width 149 height 30
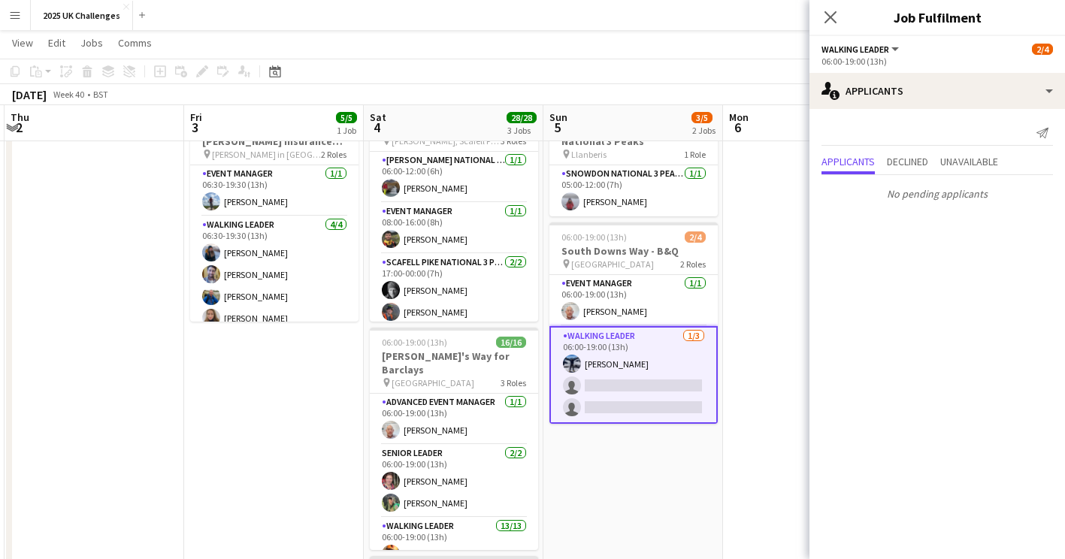
click at [782, 379] on app-date-cell at bounding box center [813, 560] width 180 height 935
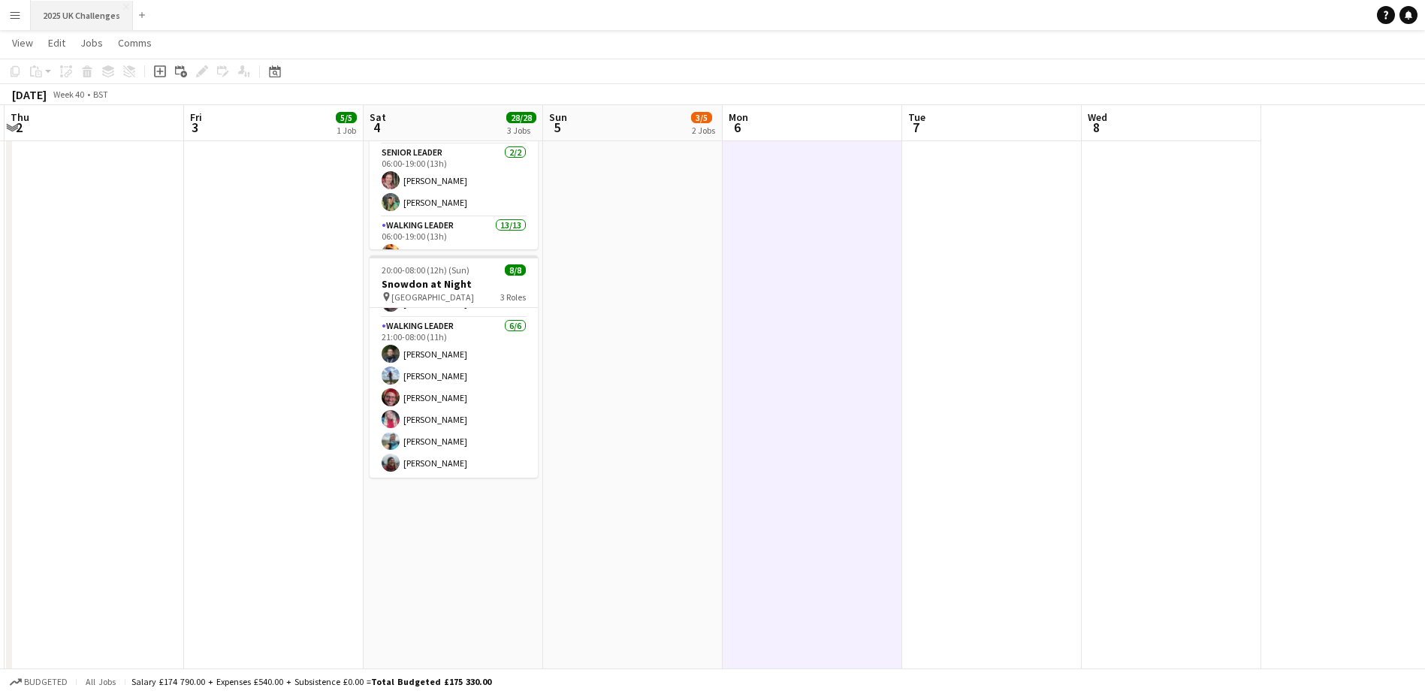
scroll to position [92, 0]
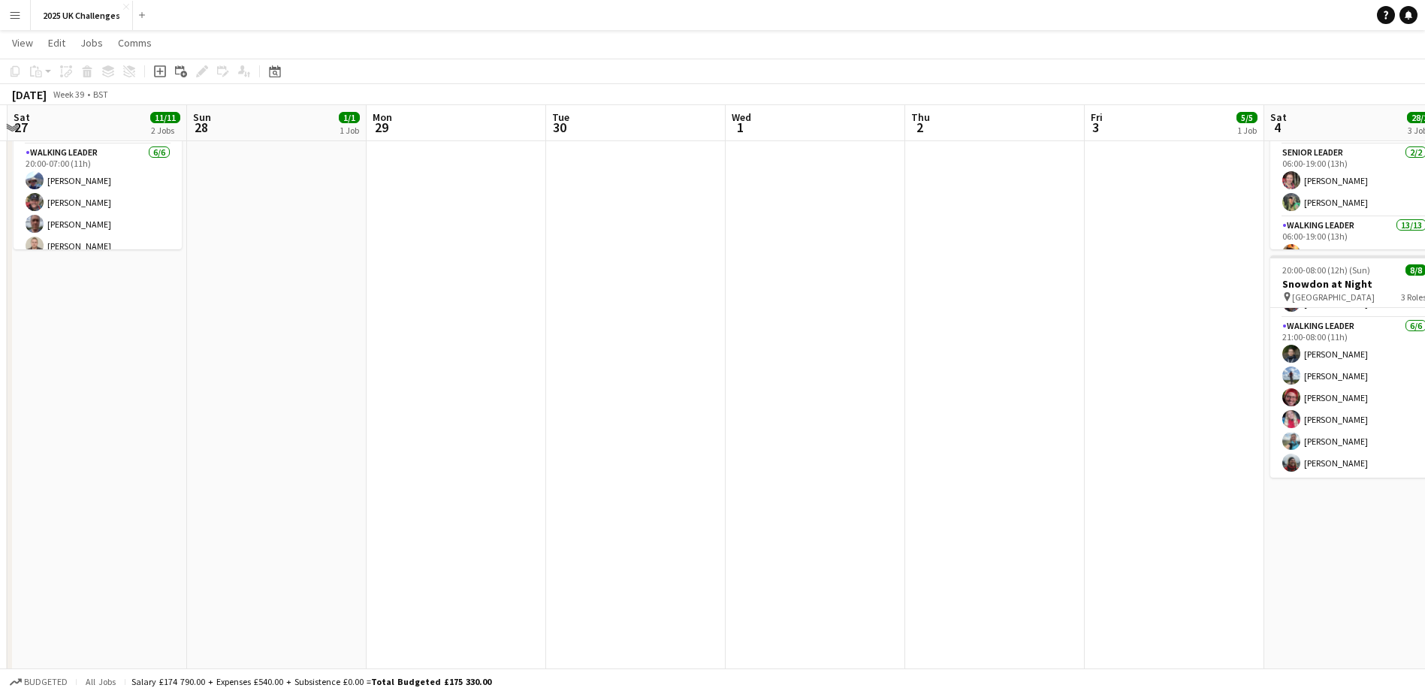
drag, startPoint x: 404, startPoint y: 463, endPoint x: 897, endPoint y: 478, distance: 493.2
click at [907, 479] on app-calendar-viewport "Thu 25 7/7 1 Job Fri 26 Sat 27 11/11 2 Jobs Sun 28 1/1 1 Job Mon 29 Tue 30 Wed …" at bounding box center [712, 240] width 1425 height 1114
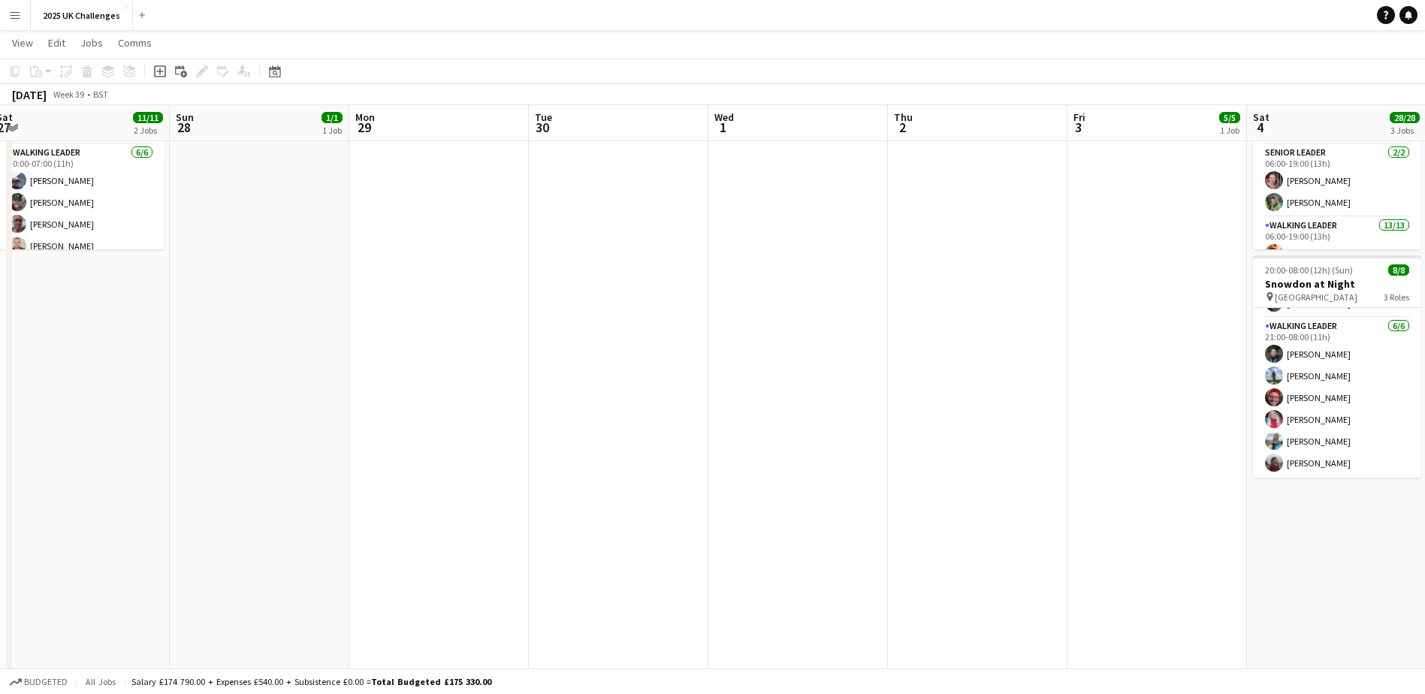
drag, startPoint x: 223, startPoint y: 514, endPoint x: 914, endPoint y: 544, distance: 691.9
click at [1056, 535] on app-calendar-viewport "Thu 25 7/7 1 Job Fri 26 Sat 27 11/11 2 Jobs Sun 28 1/1 1 Job Mon 29 Tue 30 Wed …" at bounding box center [712, 240] width 1425 height 1114
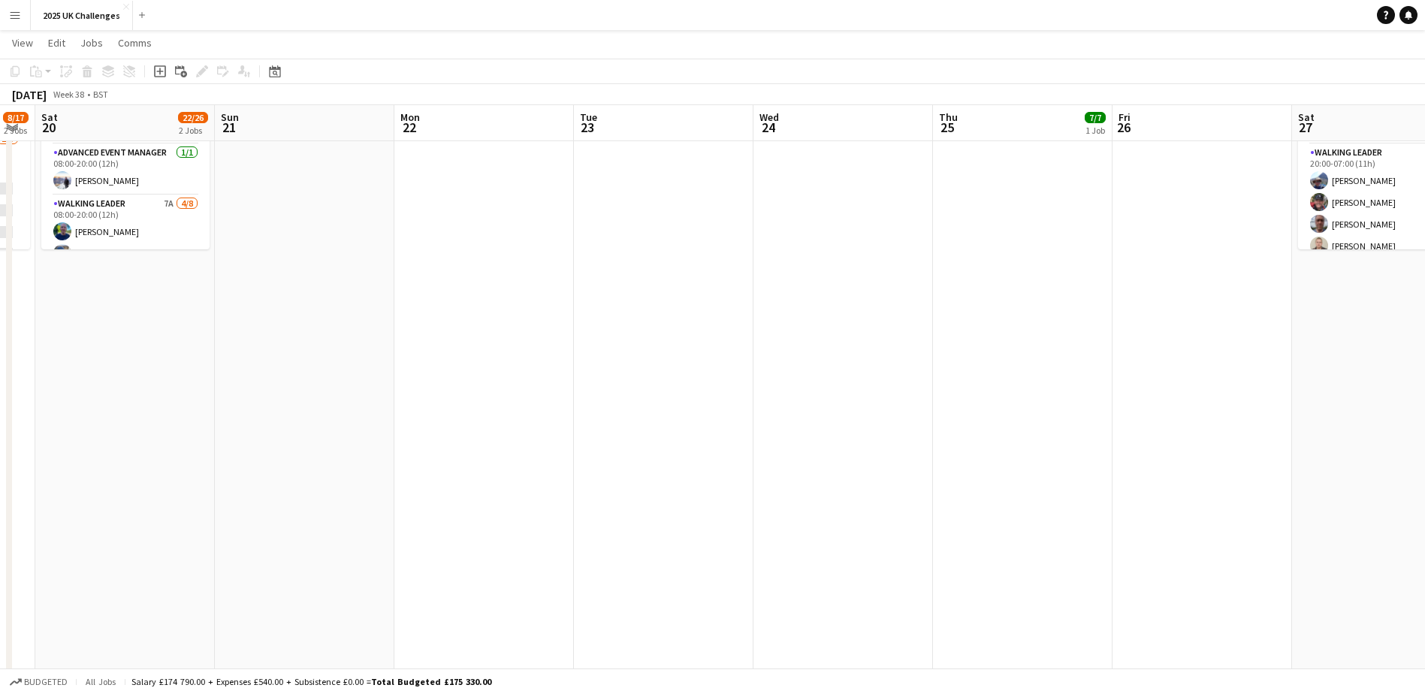
drag, startPoint x: 262, startPoint y: 546, endPoint x: 375, endPoint y: 556, distance: 113.1
click at [995, 540] on app-calendar-viewport "Thu 18 Fri 19 8/17 2 Jobs Sat 20 22/26 2 Jobs Sun 21 Mon 22 Tue 23 Wed 24 Thu 2…" at bounding box center [712, 240] width 1425 height 1114
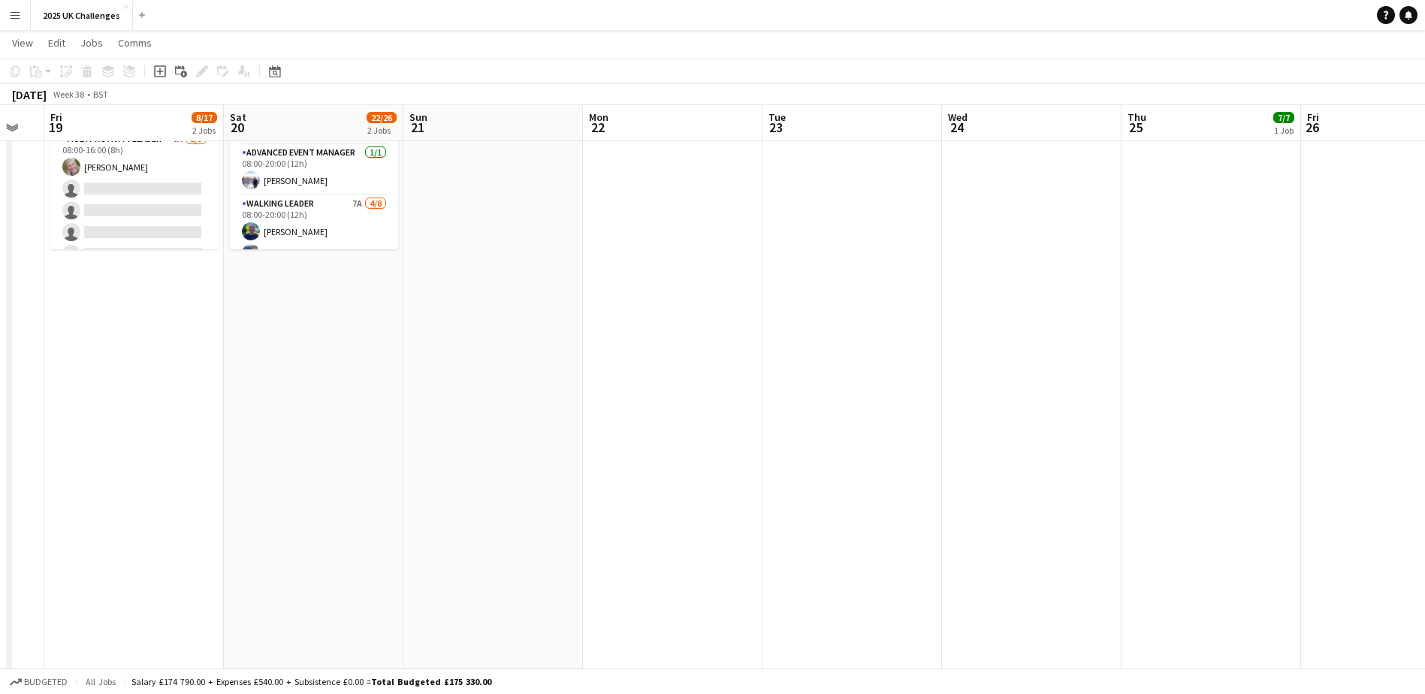
drag, startPoint x: 766, startPoint y: 560, endPoint x: 1113, endPoint y: 561, distance: 347.2
click at [1064, 558] on app-calendar-viewport "Wed 17 Thu 18 Fri 19 8/17 2 Jobs Sat 20 22/26 2 Jobs Sun 21 Mon 22 Tue 23 Wed 2…" at bounding box center [712, 240] width 1425 height 1114
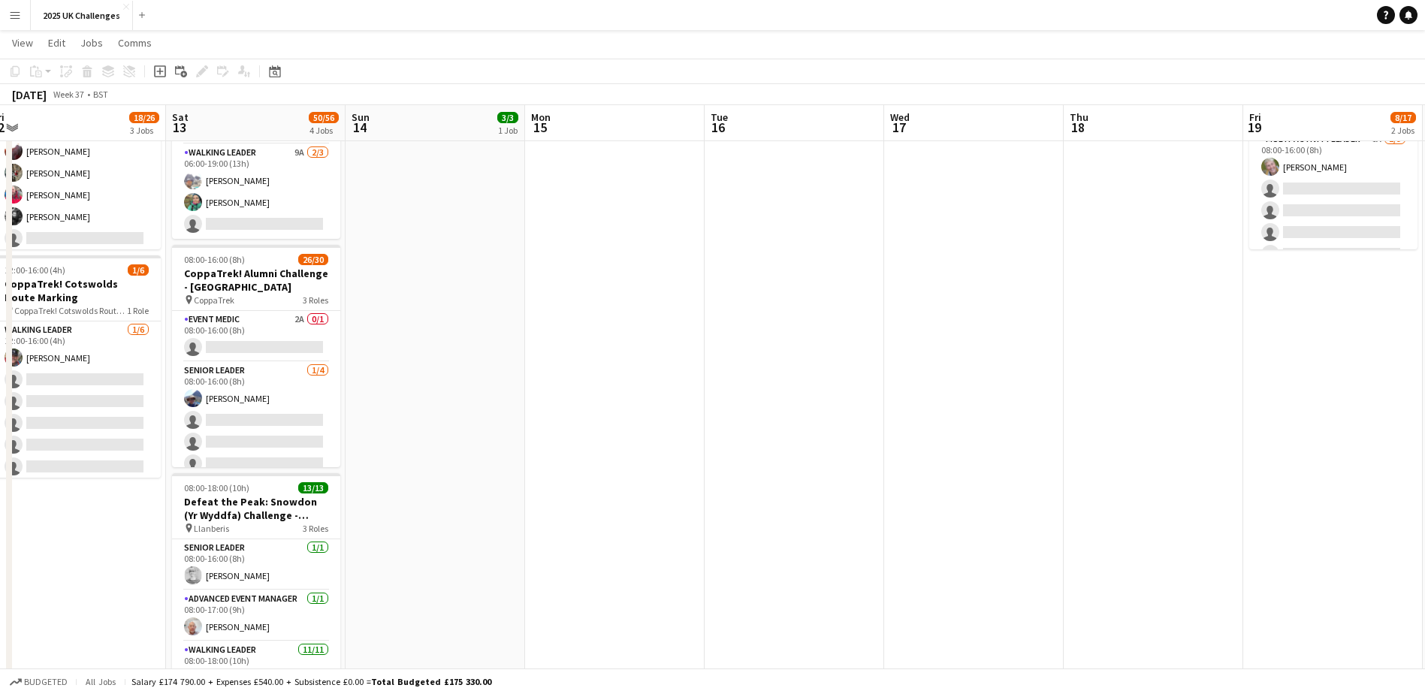
drag, startPoint x: 399, startPoint y: 549, endPoint x: 1099, endPoint y: 557, distance: 700.3
click at [1064, 557] on app-calendar-viewport "Wed 10 3/3 1 Job Thu 11 4/6 1 Job Fri 12 18/26 3 Jobs Sat 13 50/56 4 Jobs Sun 1…" at bounding box center [712, 240] width 1425 height 1114
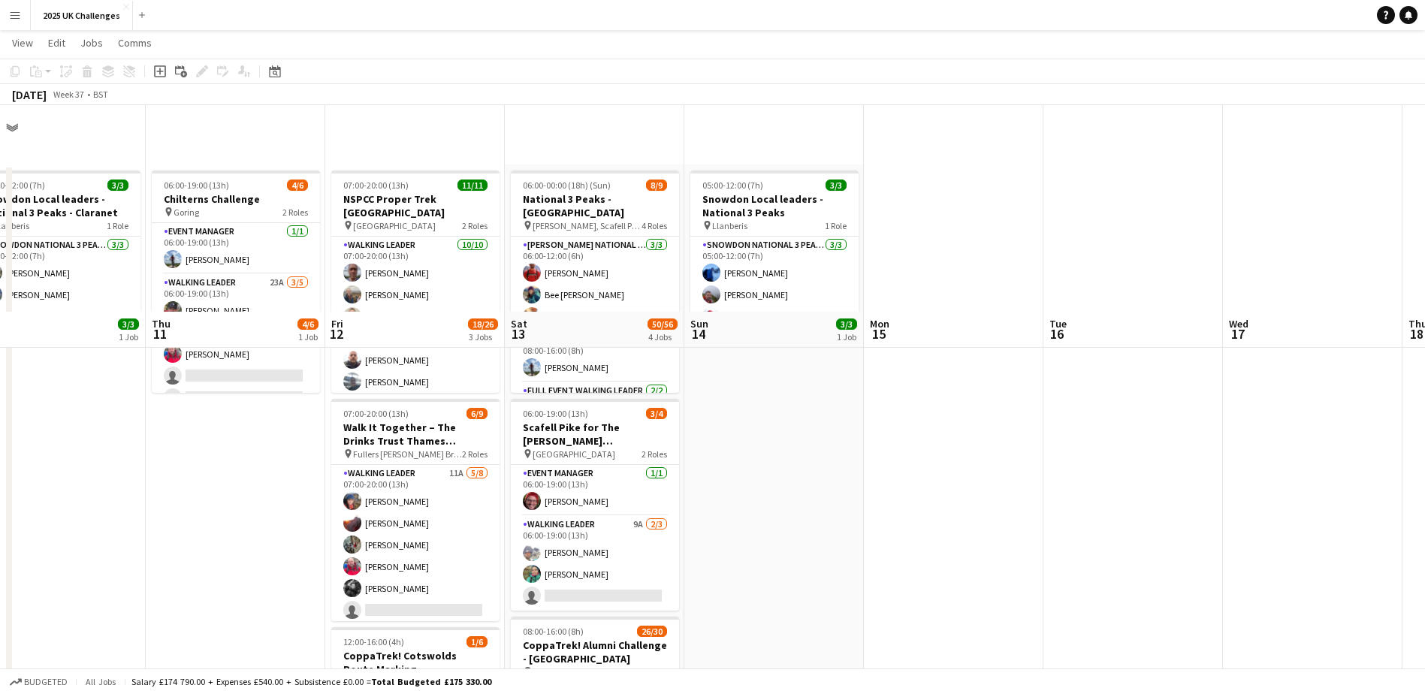
scroll to position [0, 0]
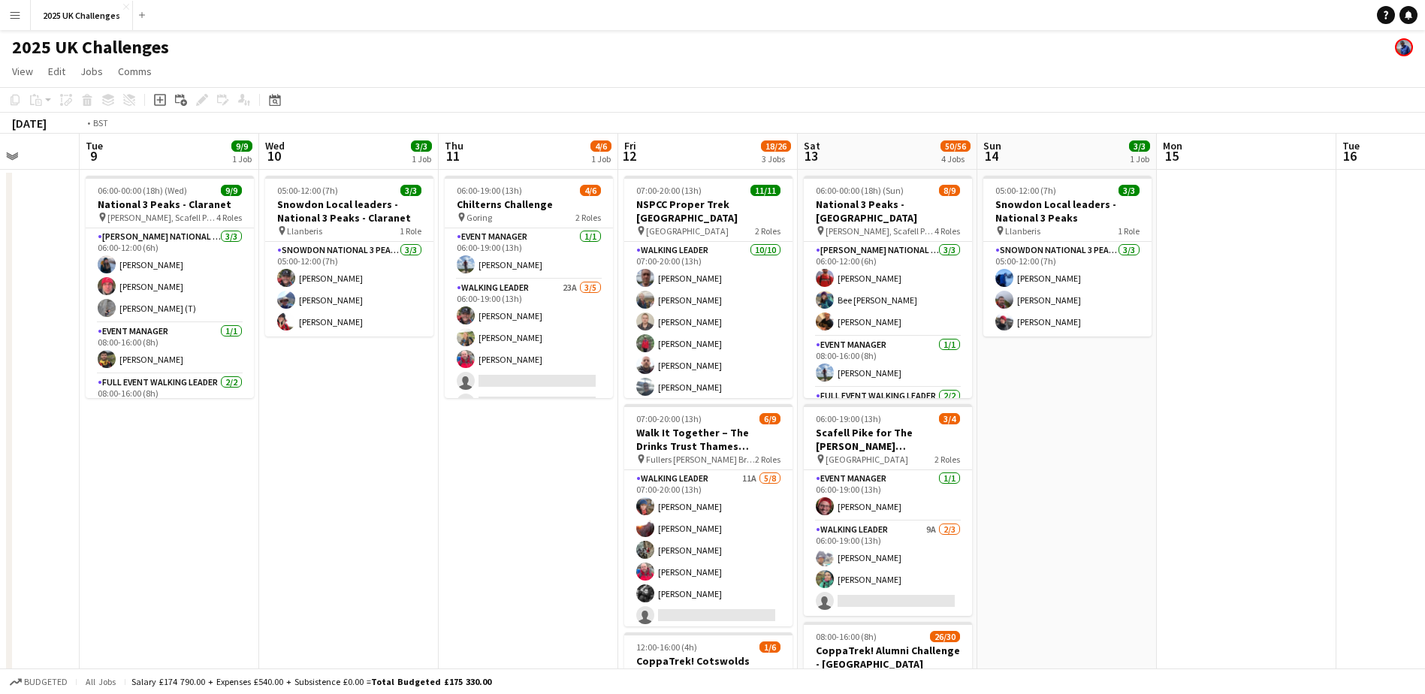
drag, startPoint x: 1305, startPoint y: 537, endPoint x: 1437, endPoint y: 532, distance: 131.6
click at [1064, 532] on html "Menu Boards Boards Boards All jobs Status Workforce Workforce My Workforce Recr…" at bounding box center [712, 599] width 1425 height 1199
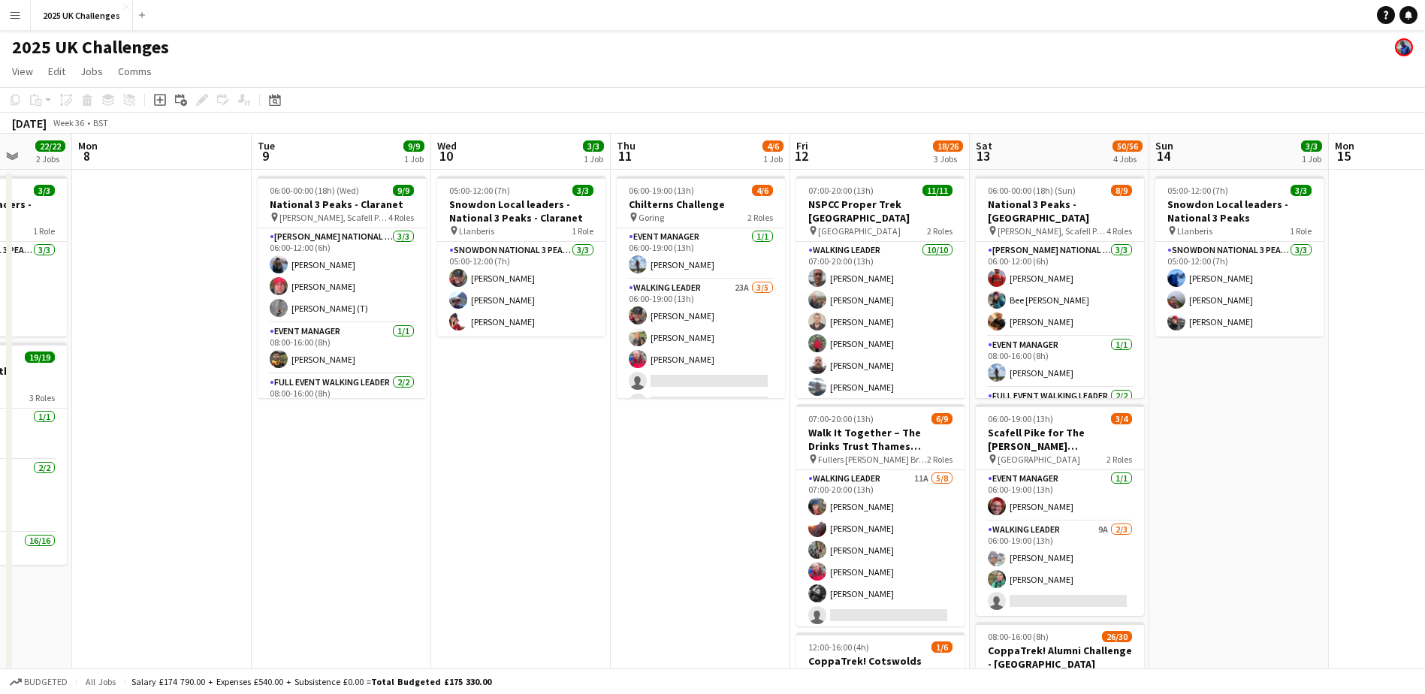
drag, startPoint x: 433, startPoint y: 540, endPoint x: 1038, endPoint y: 546, distance: 604.9
click at [1049, 543] on app-calendar-viewport "Fri 5 Sat 6 35/35 2 Jobs Sun 7 22/22 2 Jobs Mon 8 Tue 9 9/9 1 Job Wed 10 3/3 1 …" at bounding box center [712, 654] width 1425 height 1040
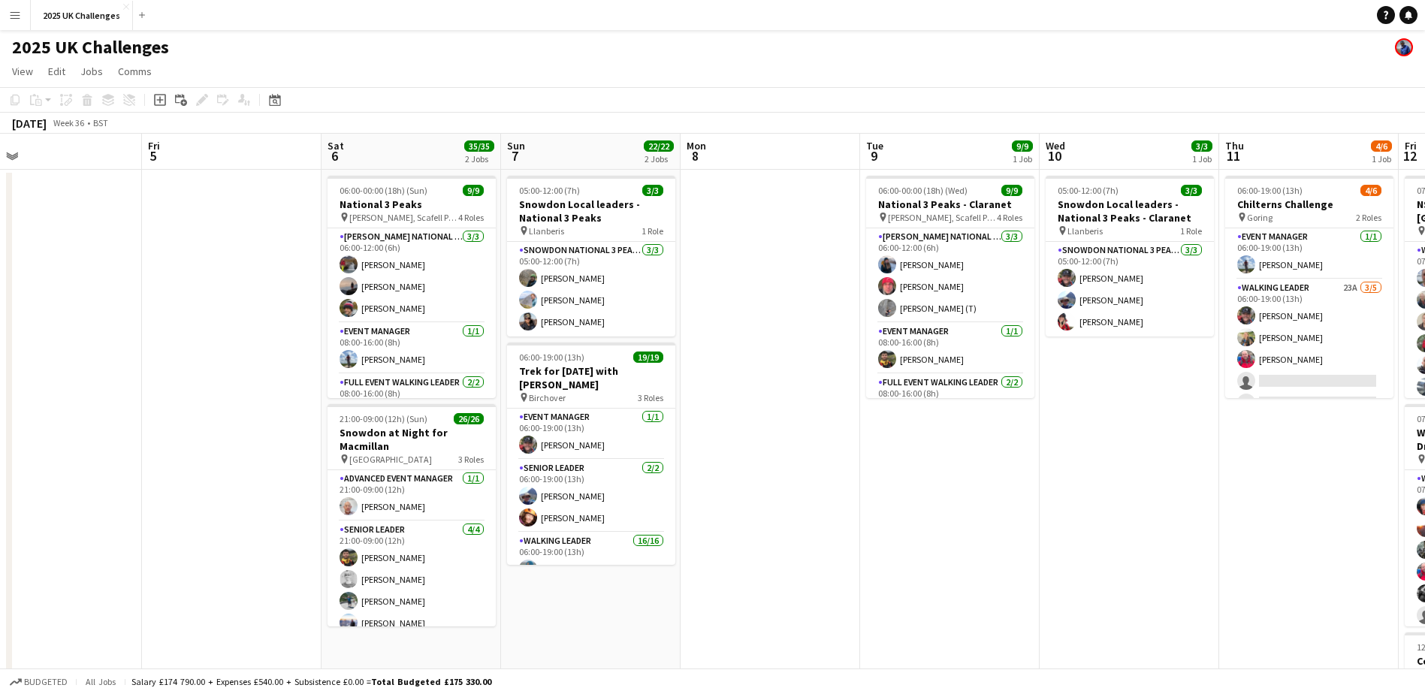
scroll to position [0, 579]
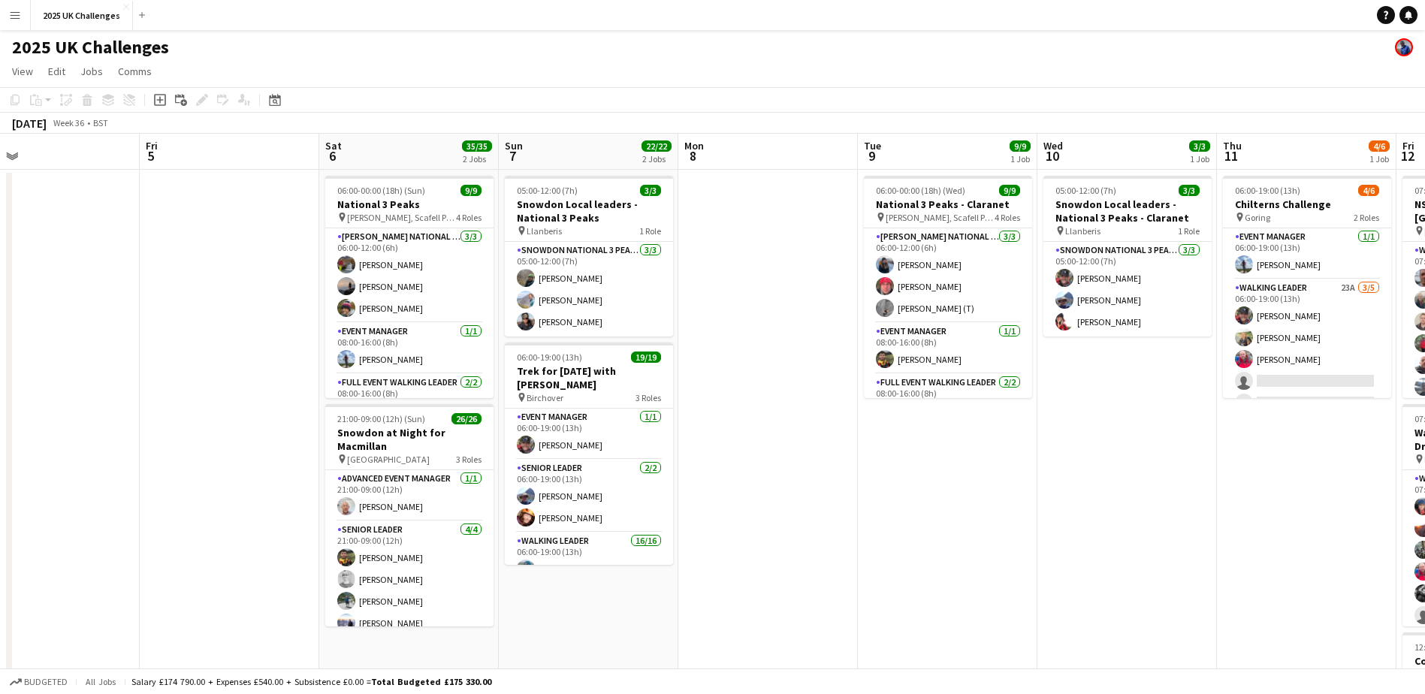
drag, startPoint x: 251, startPoint y: 482, endPoint x: 140, endPoint y: 478, distance: 111.3
click at [140, 478] on app-calendar-viewport "Mon 1 Tue 2 Wed 3 Thu 4 Fri 5 Sat 6 35/35 2 Jobs Sun 7 22/22 2 Jobs Mon 8 Tue 9…" at bounding box center [712, 654] width 1425 height 1040
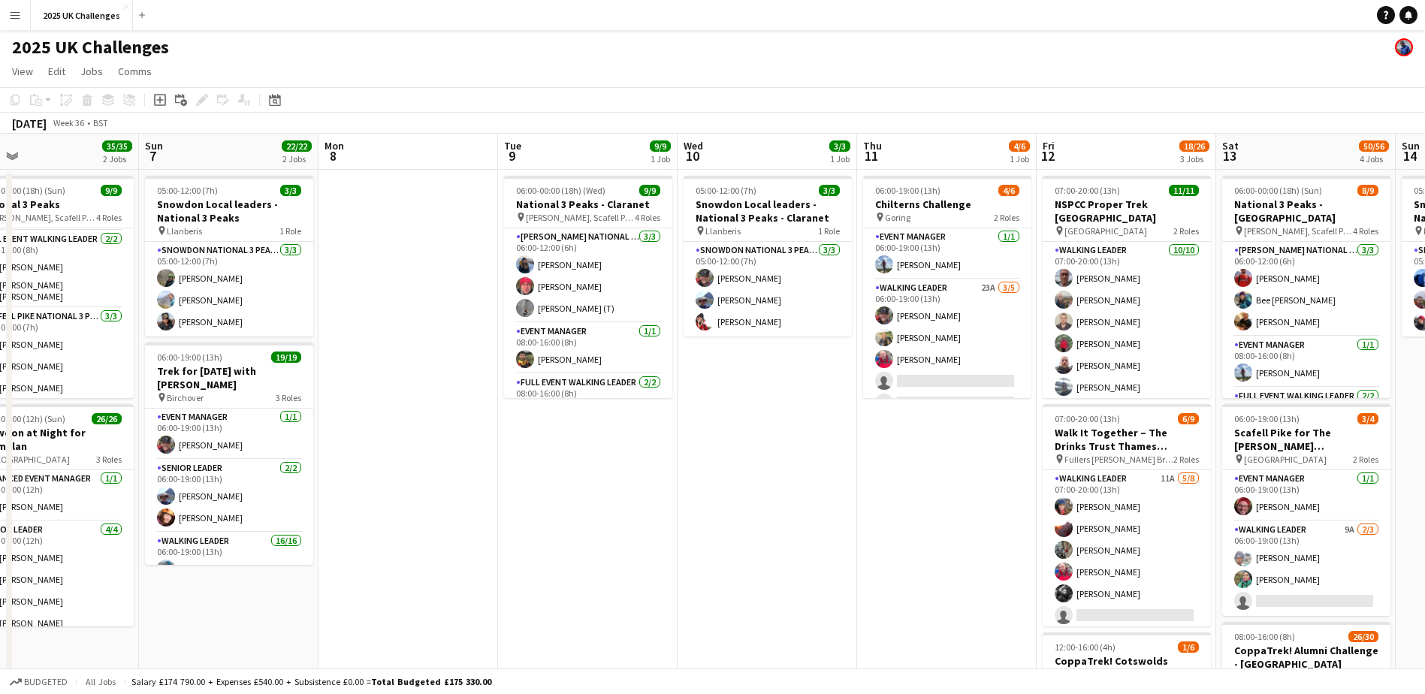
scroll to position [0, 580]
drag, startPoint x: 843, startPoint y: 397, endPoint x: 482, endPoint y: 413, distance: 361.1
click at [482, 413] on app-calendar-viewport "Wed 3 Thu 4 Fri 5 Sat 6 35/35 2 Jobs Sun 7 22/22 2 Jobs Mon 8 Tue 9 9/9 1 Job W…" at bounding box center [712, 654] width 1425 height 1040
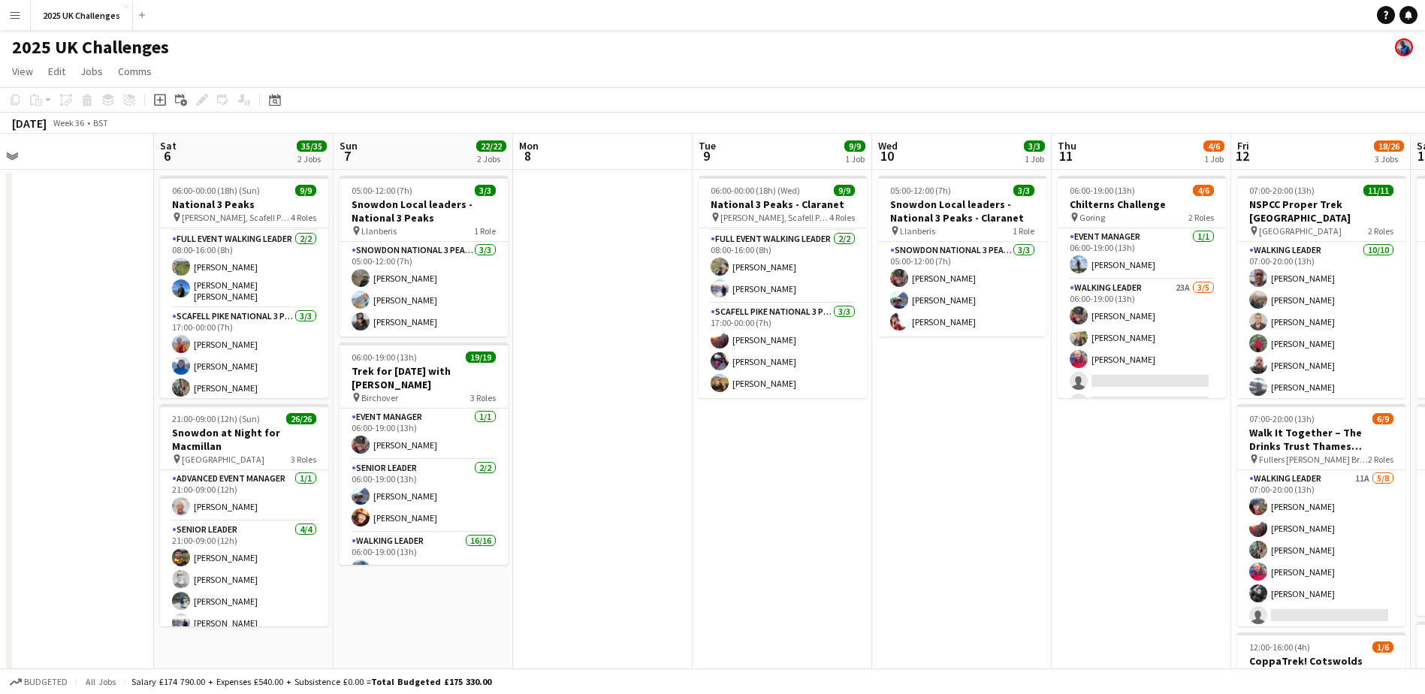
scroll to position [0, 338]
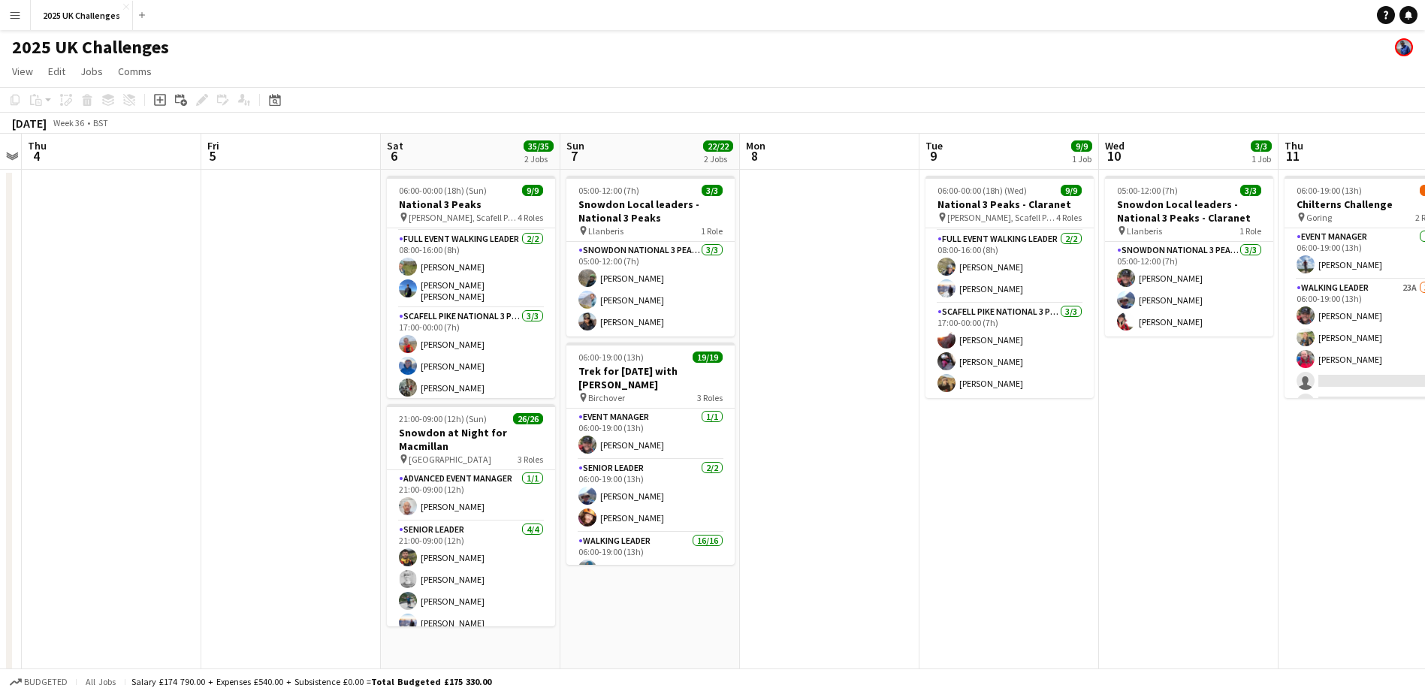
drag, startPoint x: 700, startPoint y: 567, endPoint x: 737, endPoint y: 561, distance: 38.0
click at [913, 552] on app-calendar-viewport "Tue 2 Wed 3 Thu 4 Fri 5 Sat 6 35/35 2 Jobs Sun 7 22/22 2 Jobs Mon 8 Tue 9 9/9 1…" at bounding box center [712, 654] width 1425 height 1040
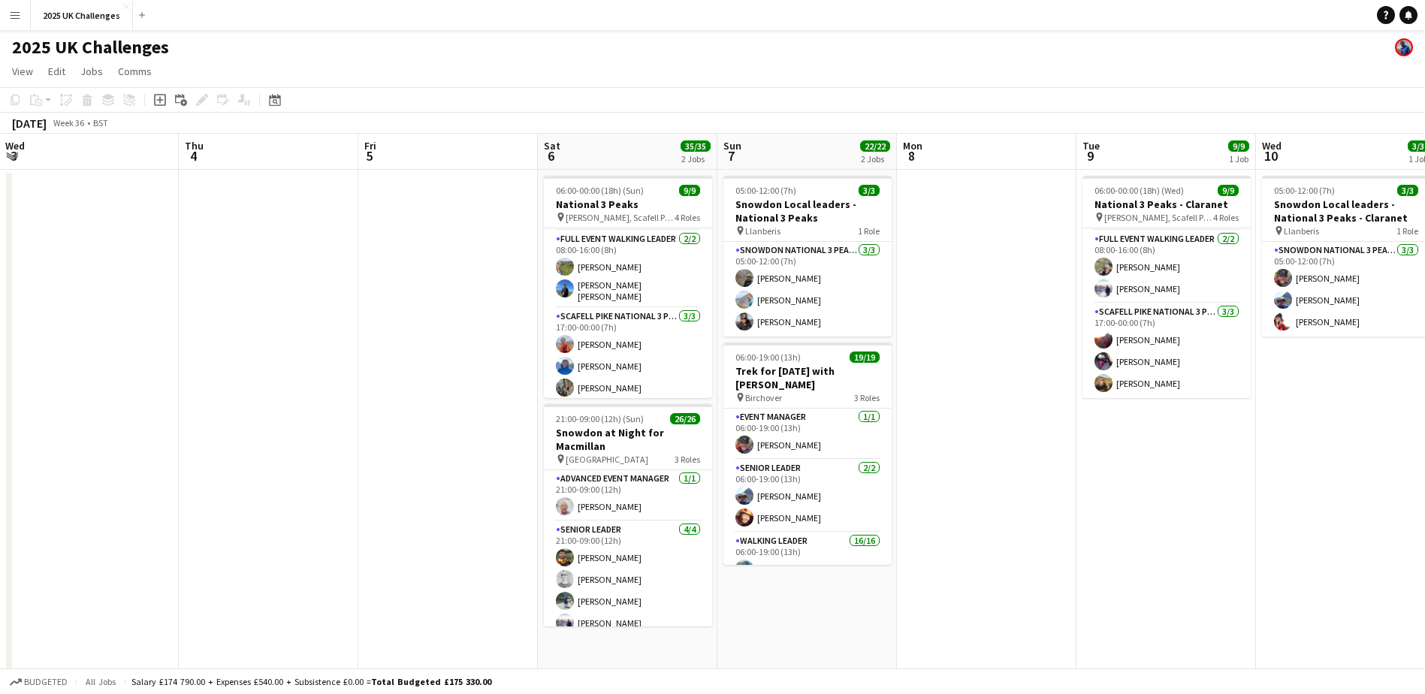
drag, startPoint x: 819, startPoint y: 585, endPoint x: 1039, endPoint y: 571, distance: 220.6
click at [1064, 558] on app-calendar-viewport "Mon 1 Tue 2 Wed 3 Thu 4 Fri 5 Sat 6 35/35 2 Jobs Sun 7 22/22 2 Jobs Mon 8 Tue 9…" at bounding box center [712, 654] width 1425 height 1040
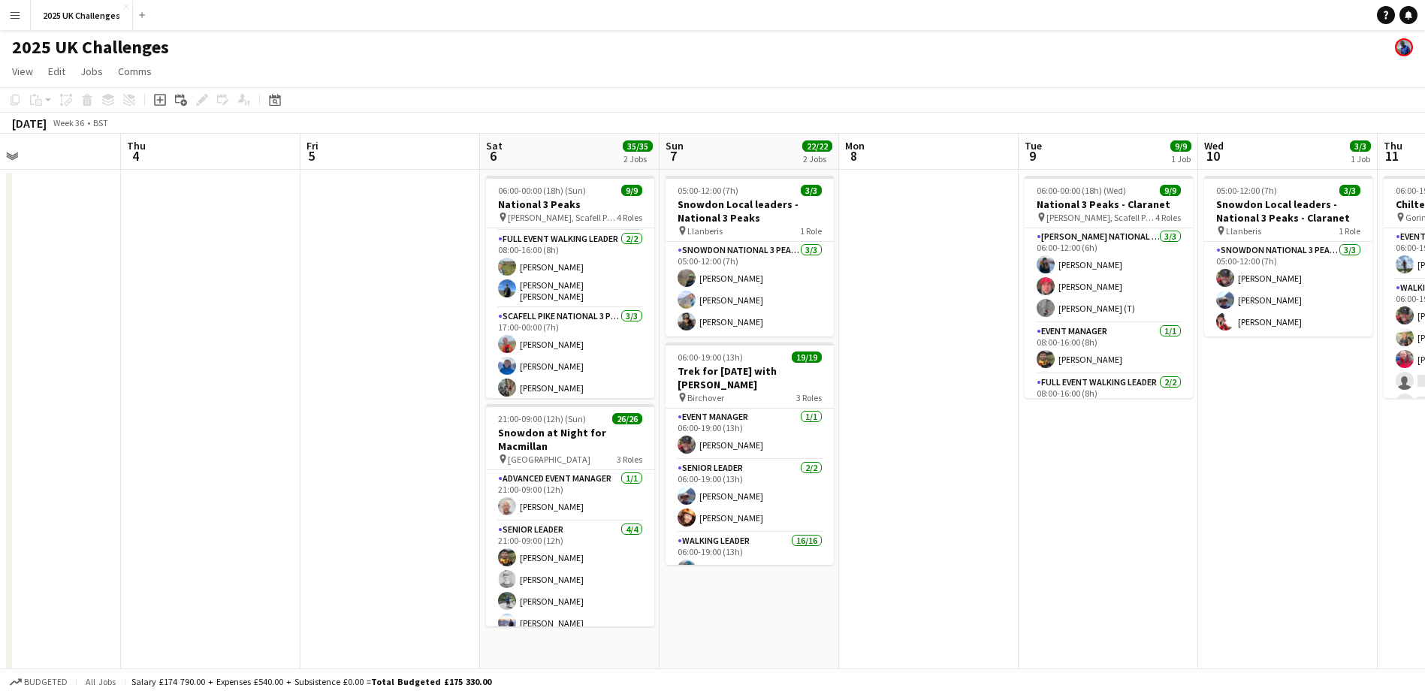
scroll to position [0, 608]
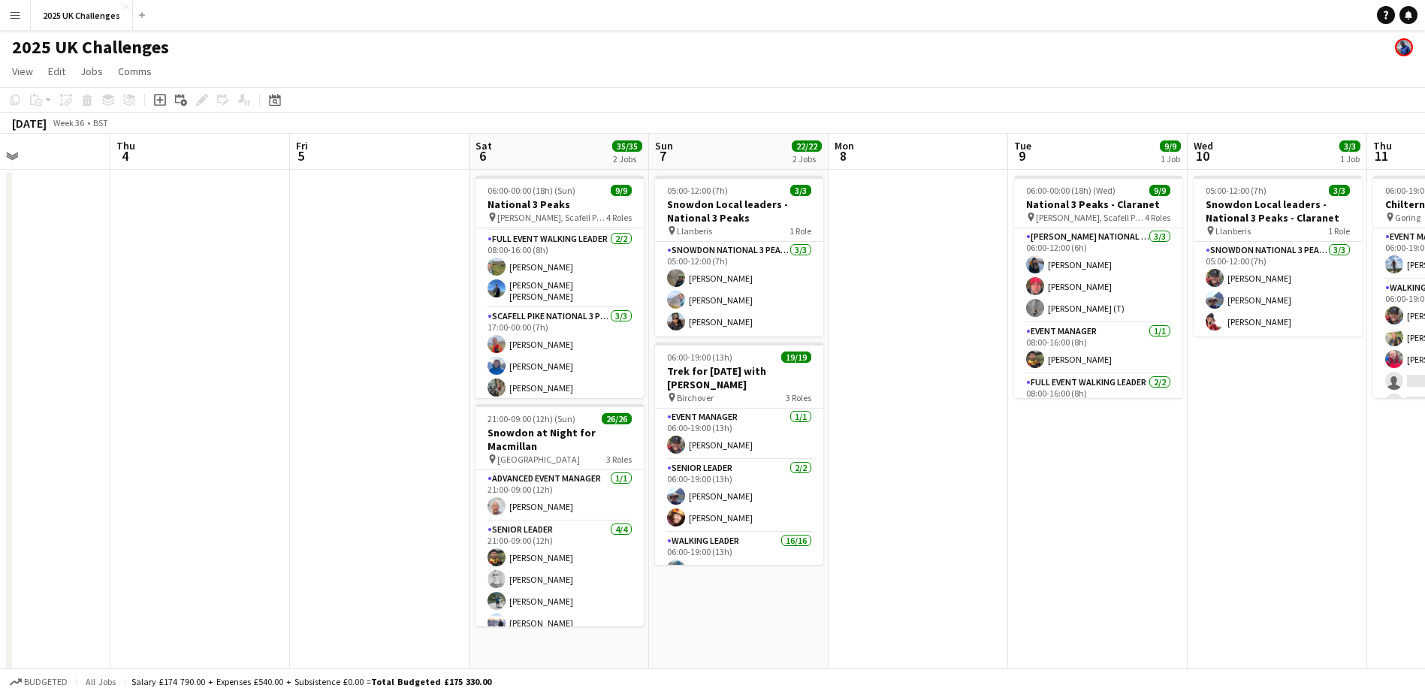
drag, startPoint x: 447, startPoint y: 531, endPoint x: 35, endPoint y: 542, distance: 411.9
click at [35, 542] on app-calendar-viewport "Sun 31 Mon 1 Tue 2 Wed 3 Thu 4 Fri 5 Sat 6 35/35 2 Jobs Sun 7 22/22 2 Jobs Mon …" at bounding box center [712, 654] width 1425 height 1040
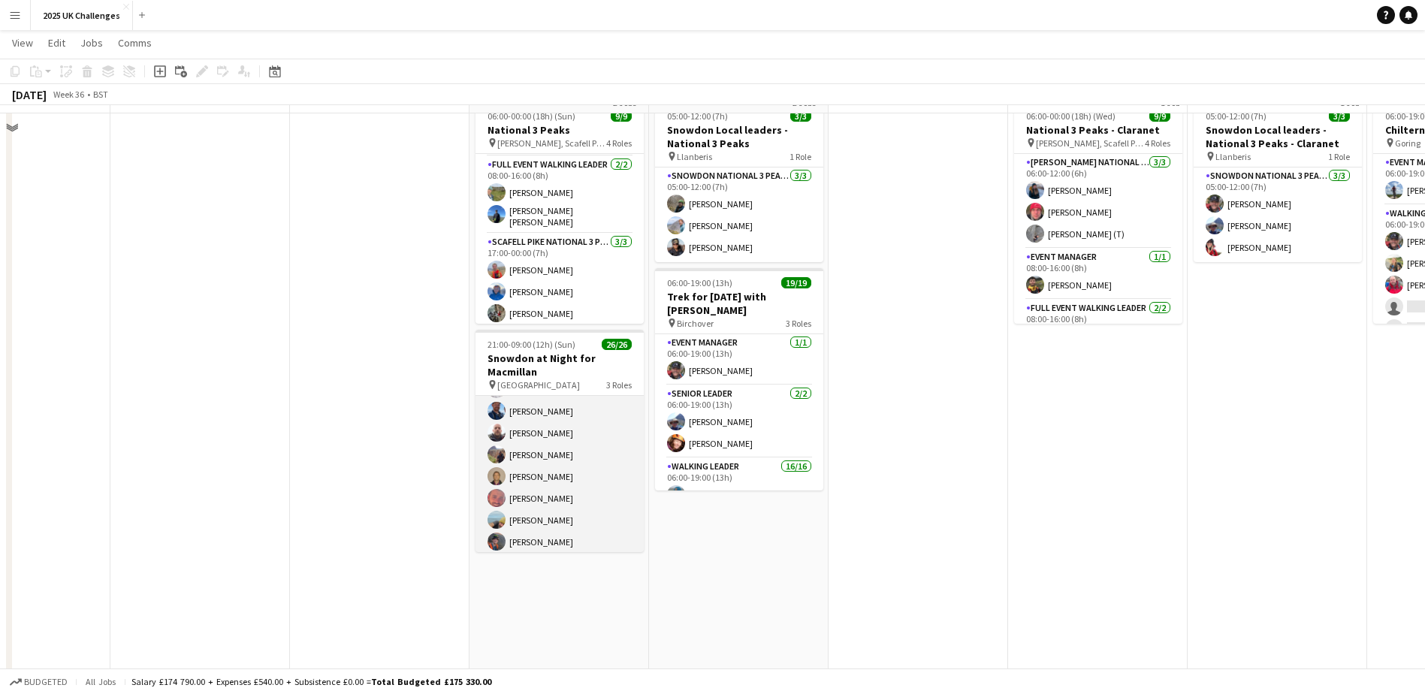
scroll to position [75, 0]
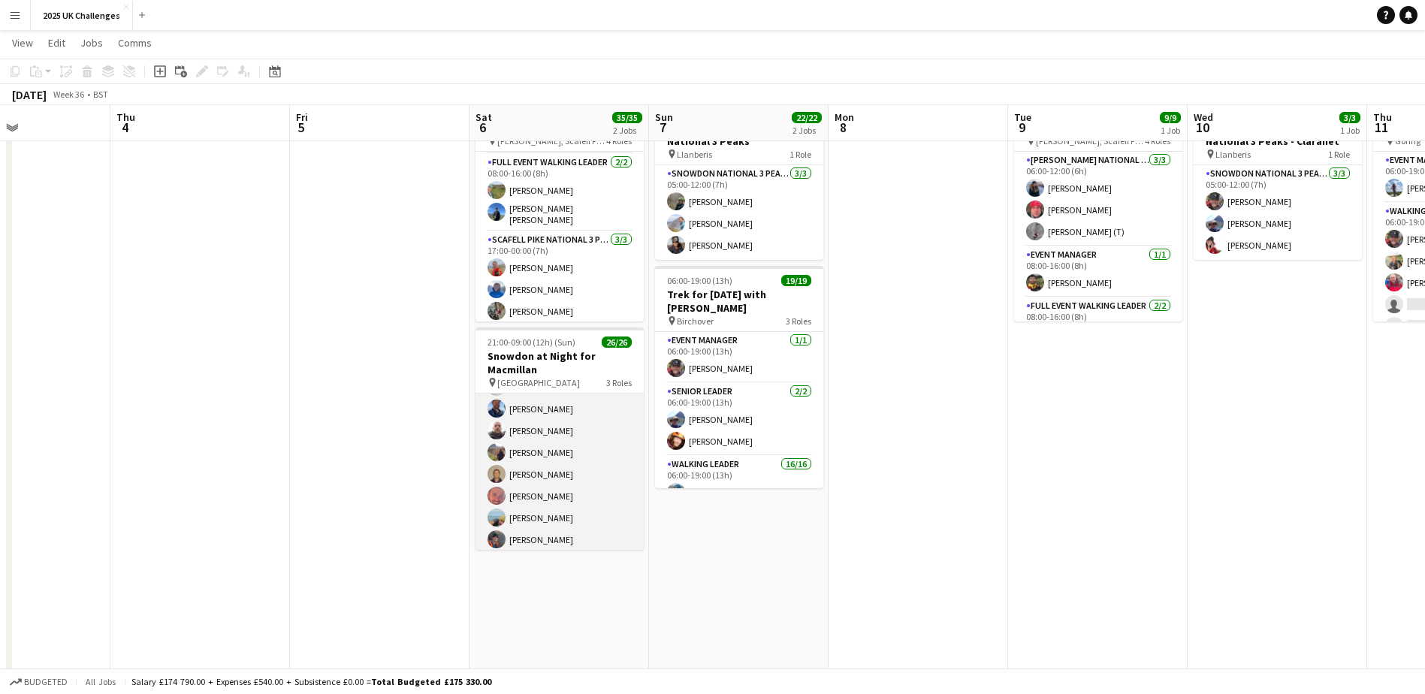
click at [547, 428] on app-card-role "Walking Leader 21/21 21:00-09:00 (12h) Conor Watt Denise Pritchard Robert Creer…" at bounding box center [560, 308] width 168 height 491
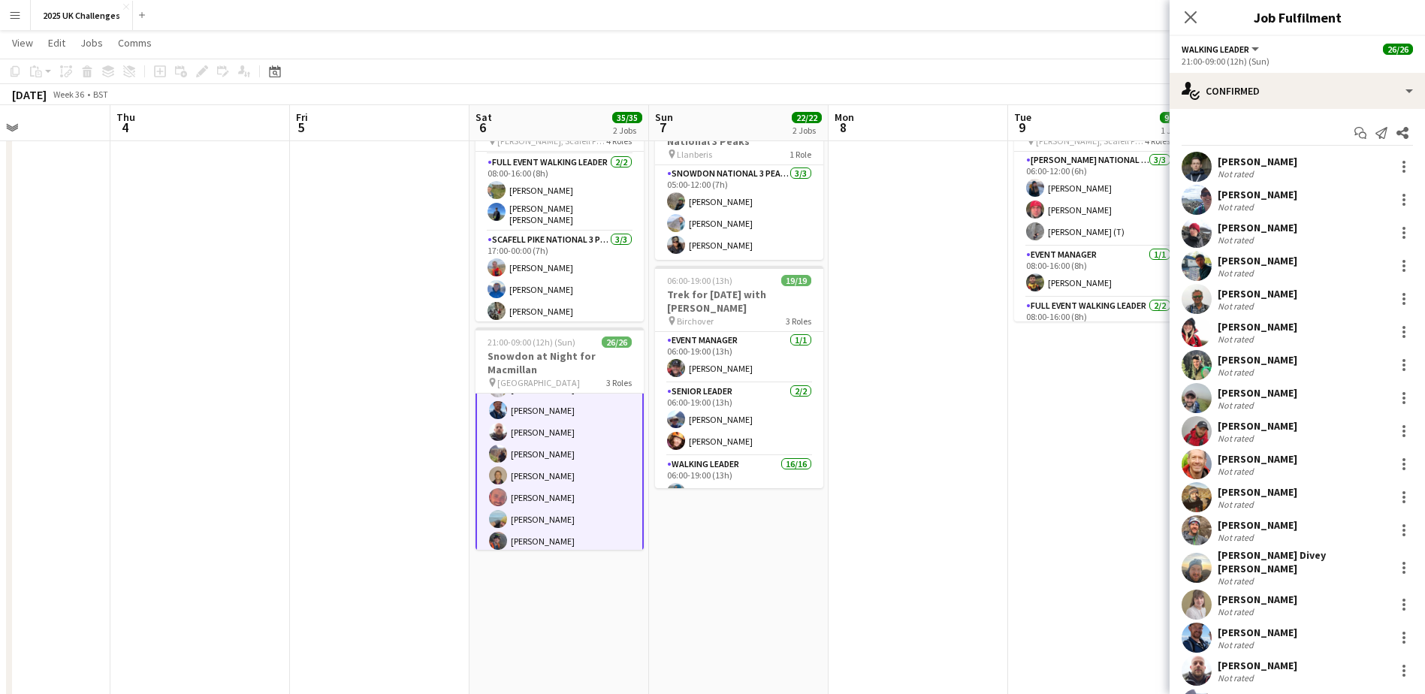
scroll to position [500, 0]
click at [1064, 558] on div "[PERSON_NAME]" at bounding box center [1258, 666] width 80 height 14
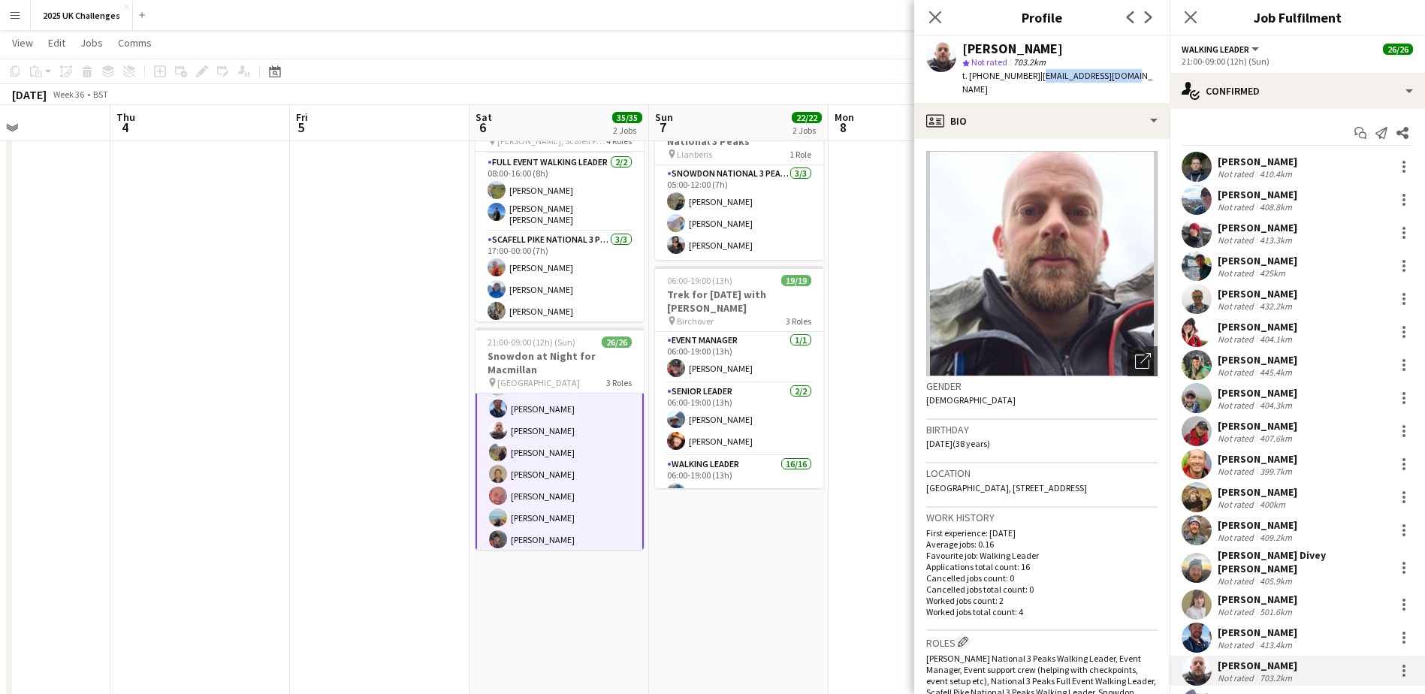
drag, startPoint x: 1141, startPoint y: 77, endPoint x: 1039, endPoint y: 82, distance: 101.5
click at [1039, 82] on app-profile-header "Ben Dawson star Not rated 703.2km t. +4407805240312 | dawsonben@live.co.uk" at bounding box center [1041, 69] width 255 height 67
copy span "dawsonben@live.co.uk"
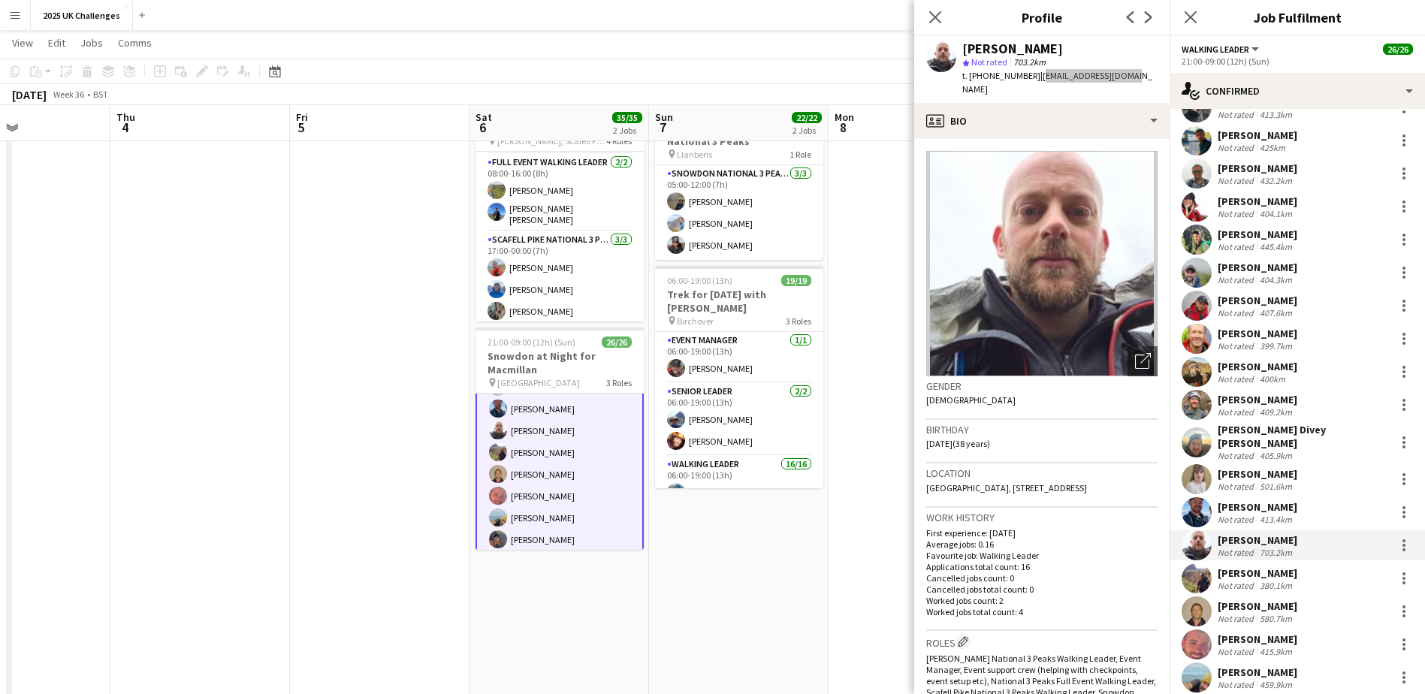
scroll to position [150, 0]
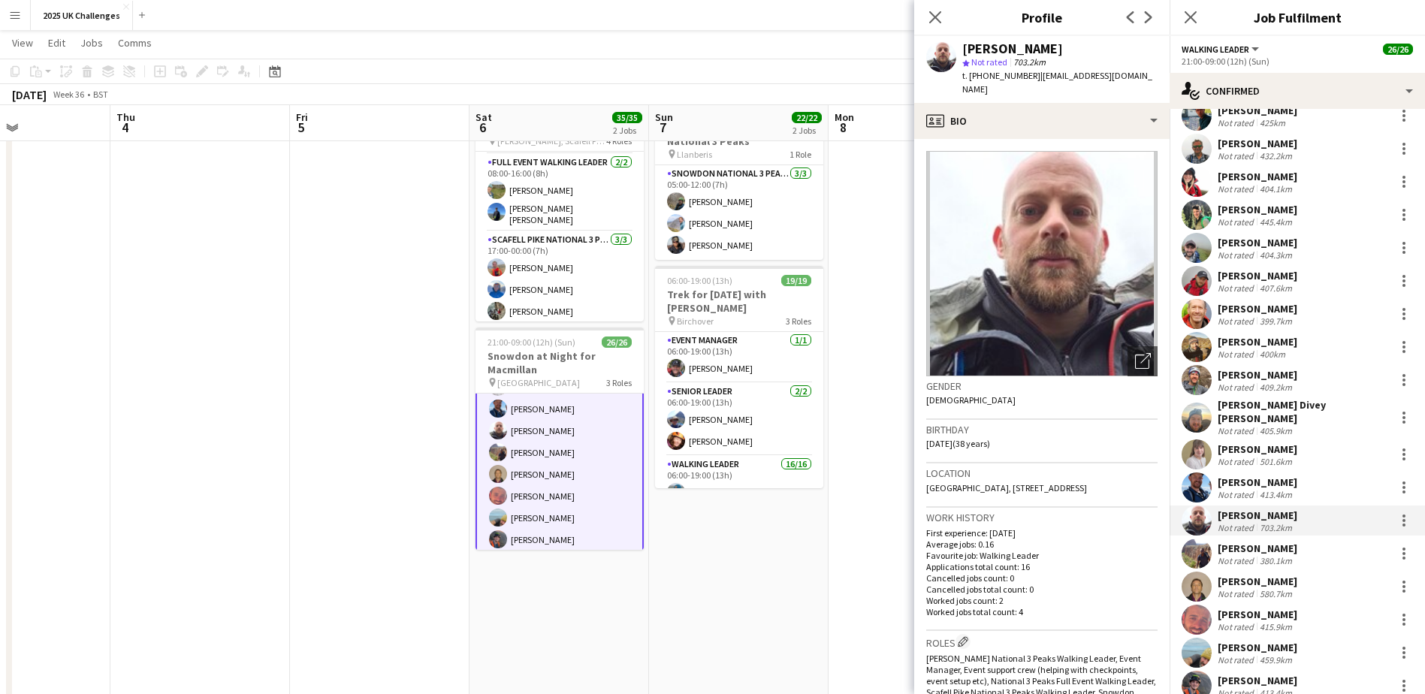
click at [1064, 558] on div "[PERSON_NAME]" at bounding box center [1258, 648] width 80 height 14
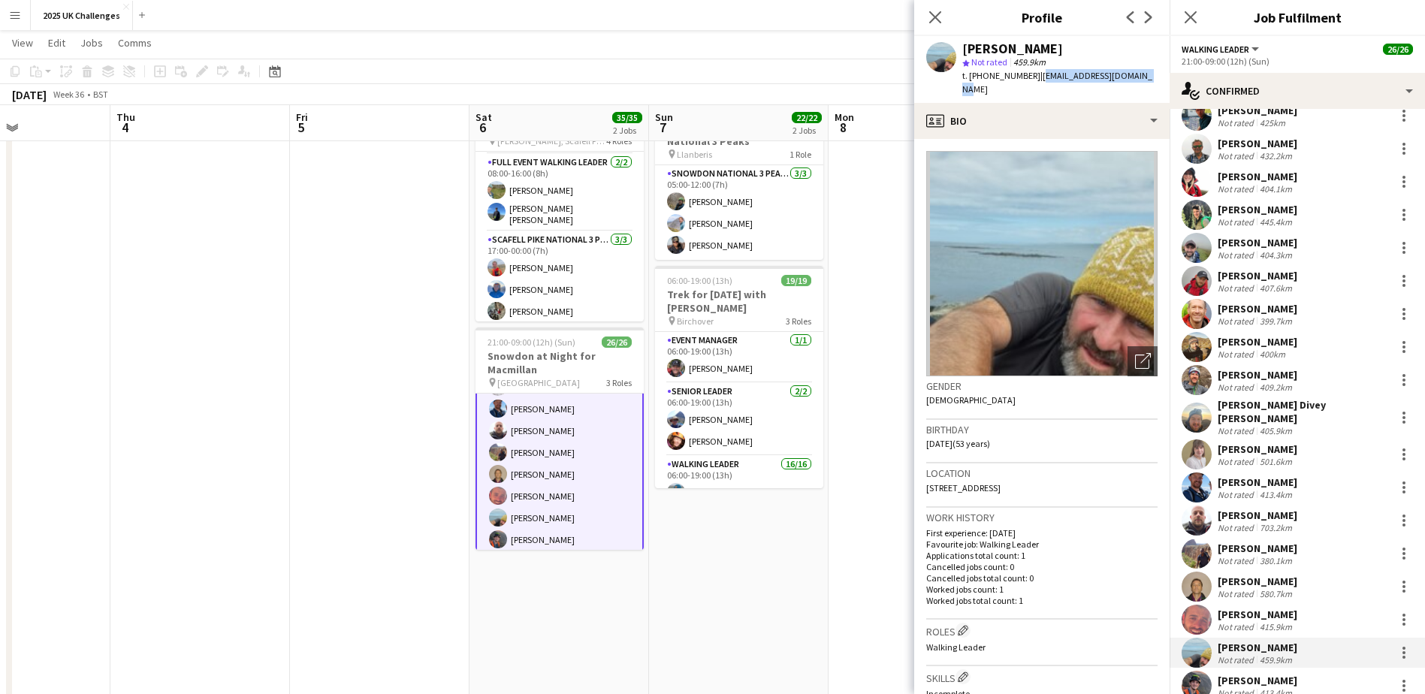
drag, startPoint x: 1035, startPoint y: 78, endPoint x: 1147, endPoint y: 80, distance: 112.7
click at [1064, 80] on span "| woodandwindows@gmail.com" at bounding box center [1058, 82] width 190 height 25
copy span "woodandwindows@gmail.com"
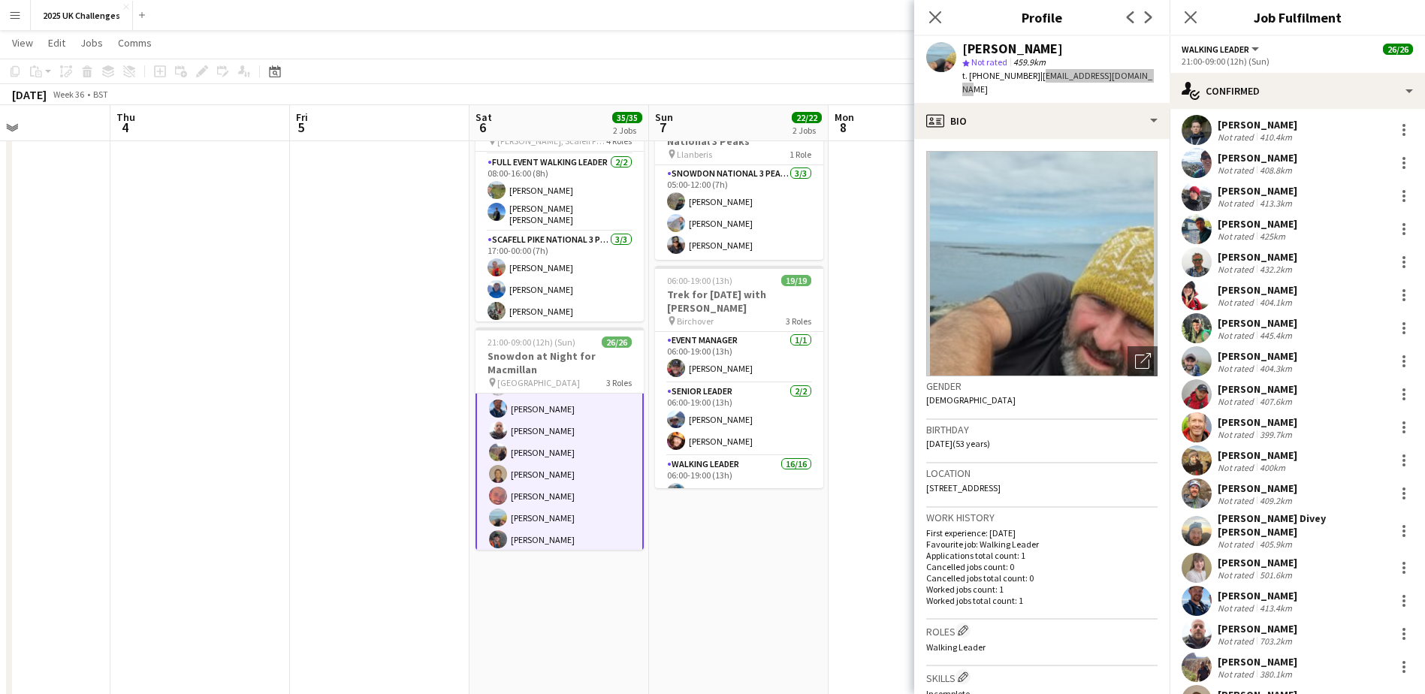
scroll to position [0, 0]
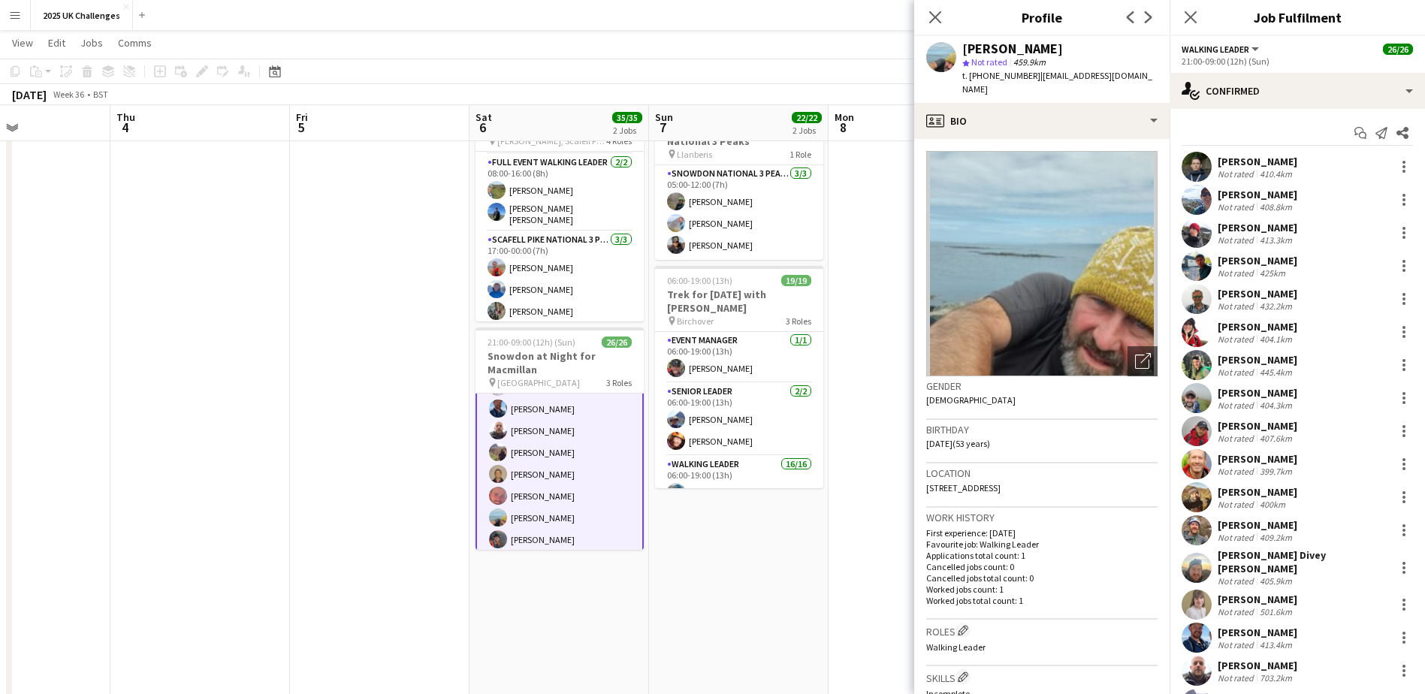
click at [1064, 558] on div "[PERSON_NAME]" at bounding box center [1258, 600] width 80 height 14
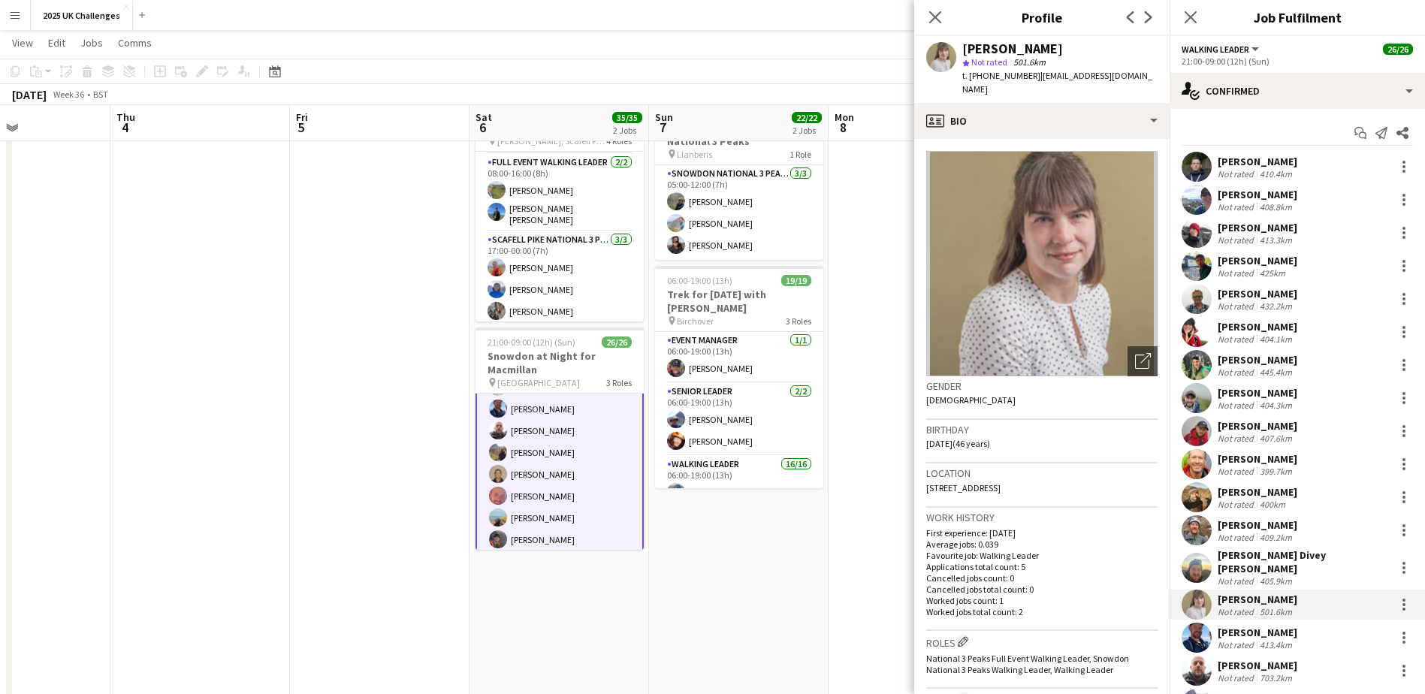
drag, startPoint x: 1042, startPoint y: 79, endPoint x: 1056, endPoint y: 92, distance: 19.1
click at [1056, 92] on div "t. +4407966947752 | claire.goodman3@btinternet.com" at bounding box center [1060, 82] width 195 height 27
drag, startPoint x: 1056, startPoint y: 92, endPoint x: 1041, endPoint y: 79, distance: 20.2
click at [1041, 79] on span "| claire.goodman3@btinternet.com" at bounding box center [1058, 82] width 190 height 25
drag, startPoint x: 1044, startPoint y: 75, endPoint x: 1059, endPoint y: 84, distance: 17.5
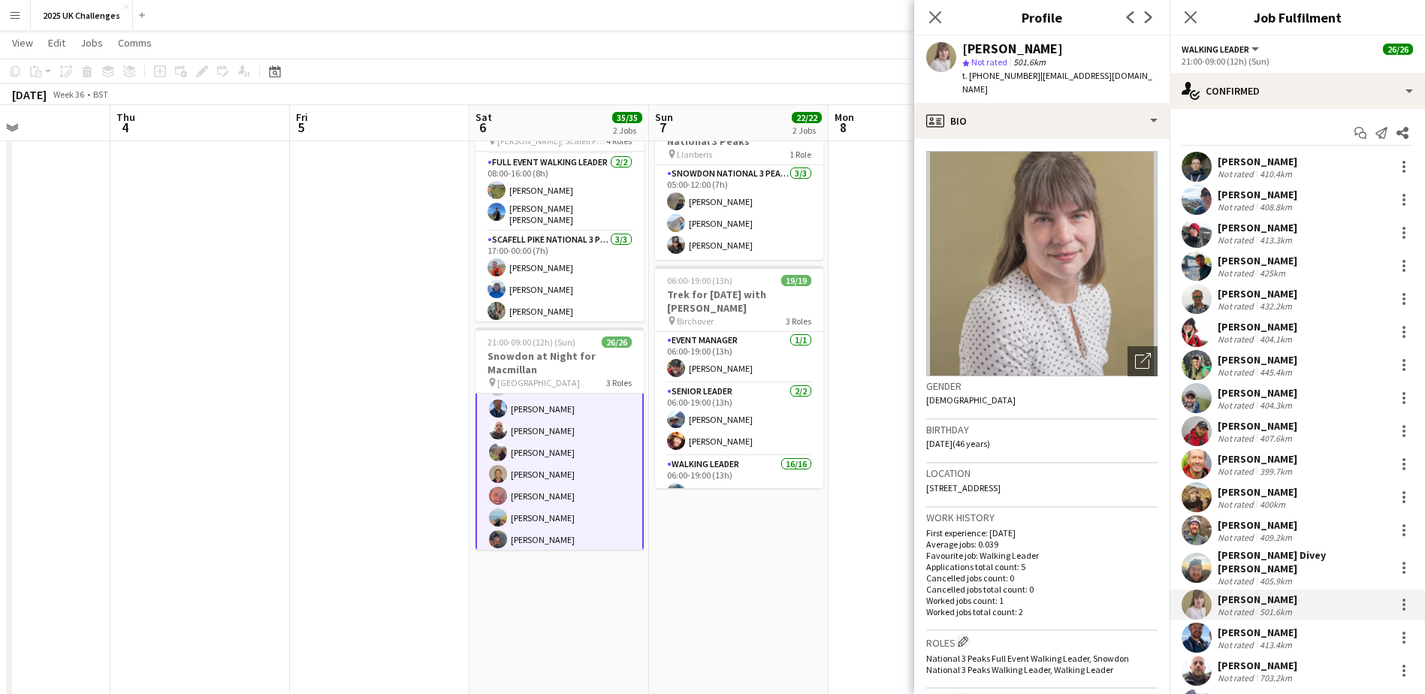
click at [1059, 84] on div "t. +4407966947752 | claire.goodman3@btinternet.com" at bounding box center [1060, 82] width 195 height 27
drag, startPoint x: 1059, startPoint y: 84, endPoint x: 1038, endPoint y: 75, distance: 22.9
click at [1038, 75] on span "| claire.goodman3@btinternet.com" at bounding box center [1058, 82] width 190 height 25
drag, startPoint x: 1038, startPoint y: 75, endPoint x: 1054, endPoint y: 94, distance: 24.5
click at [1054, 94] on div "t. +4407966947752 | claire.goodman3@btinternet.com" at bounding box center [1060, 82] width 195 height 27
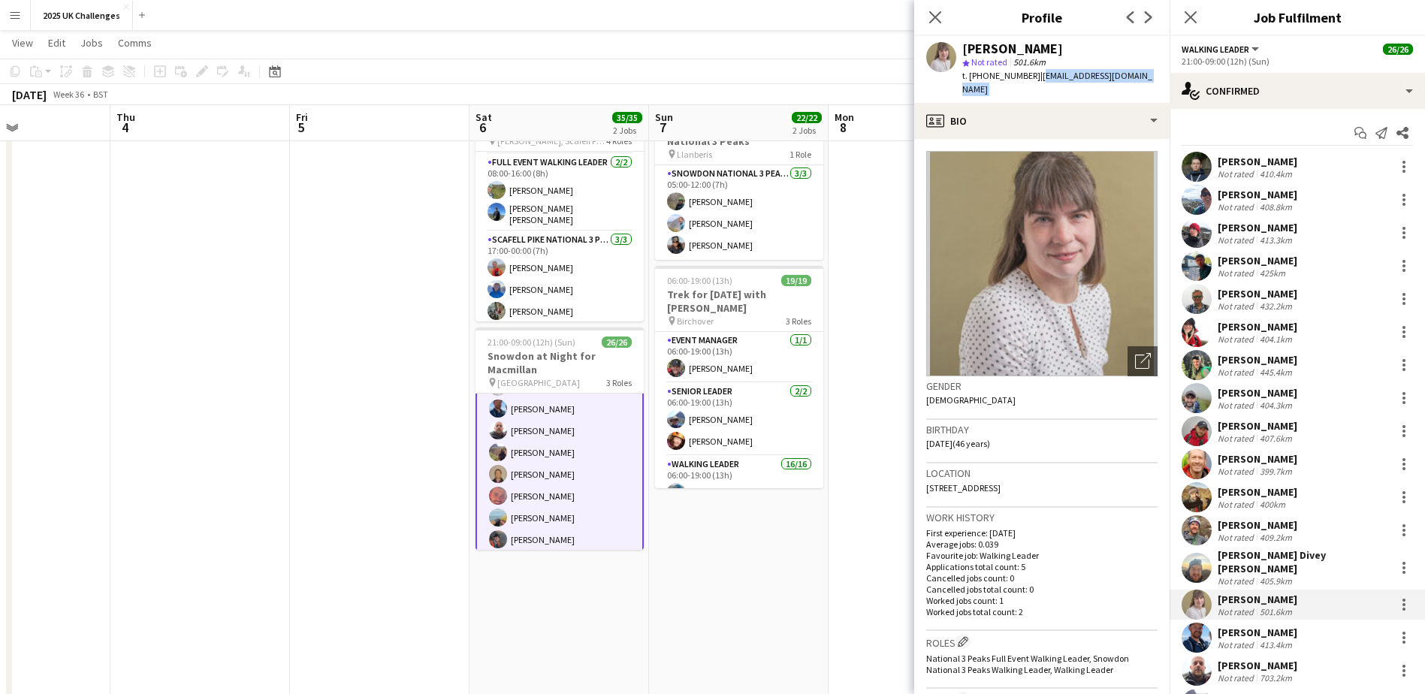
copy app-crew-profile "claire.goodman3@btinternet.com profile"
click at [177, 540] on app-date-cell at bounding box center [200, 560] width 180 height 935
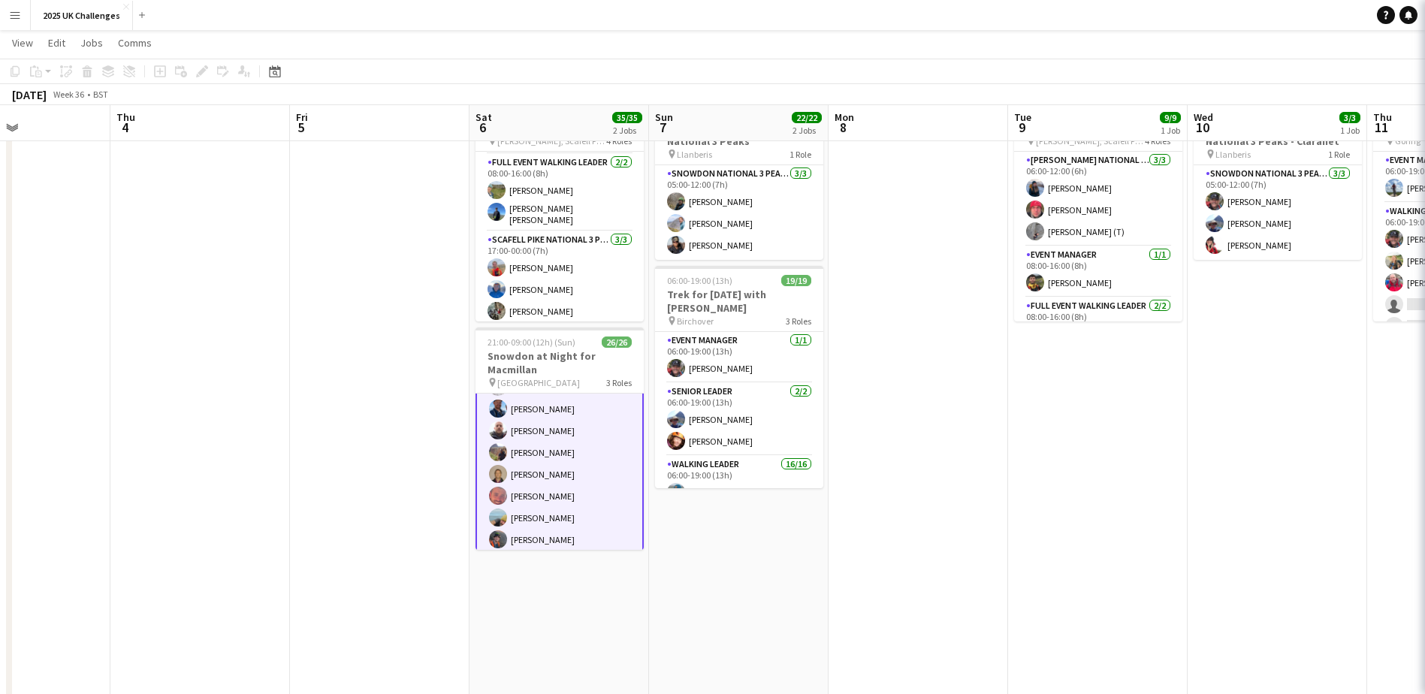
scroll to position [498, 0]
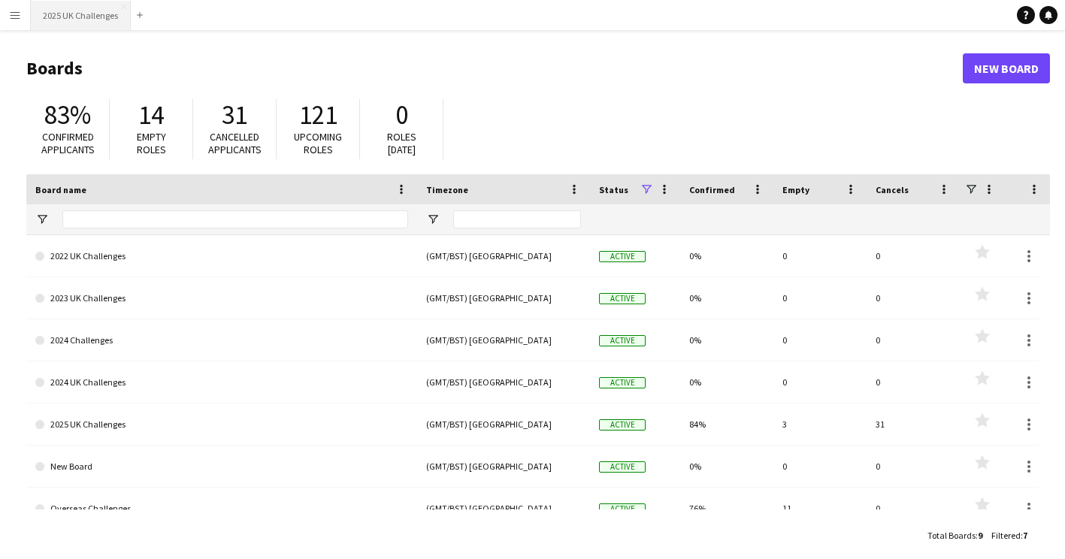
click at [61, 20] on button "2025 UK Challenges Close" at bounding box center [81, 15] width 100 height 29
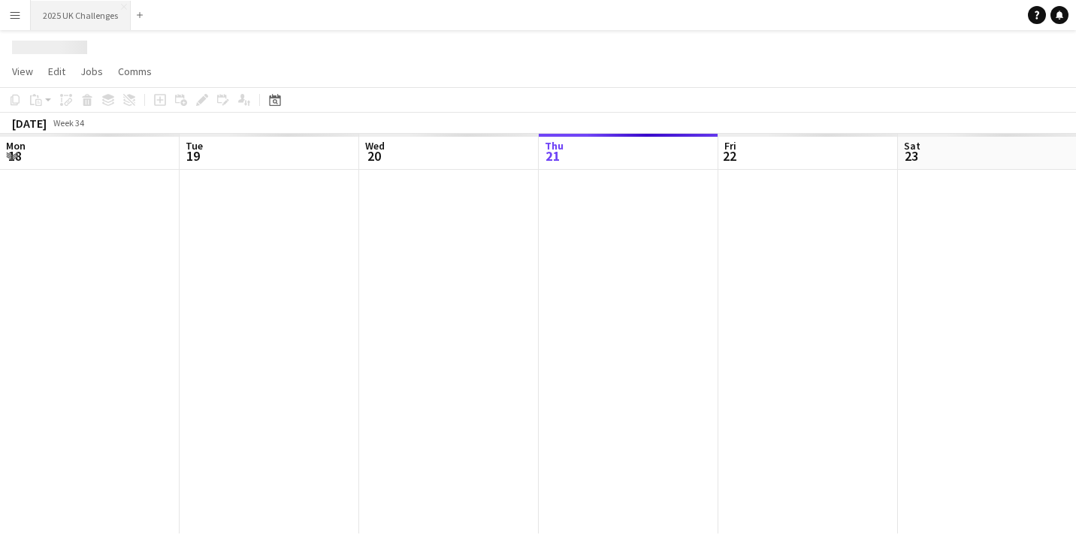
scroll to position [0, 359]
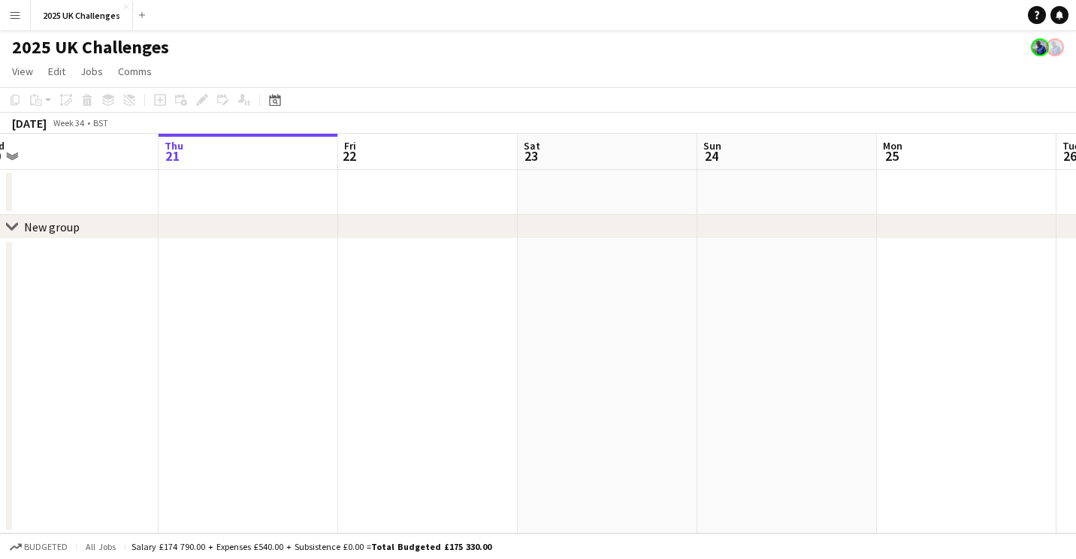
drag, startPoint x: 739, startPoint y: 212, endPoint x: 228, endPoint y: 218, distance: 510.2
click at [210, 224] on div "chevron-right New group Mon 18 Tue 19 Wed 20 Thu 21 Fri 22 Sat 23 Sun 24 Mon 25…" at bounding box center [538, 334] width 1076 height 400
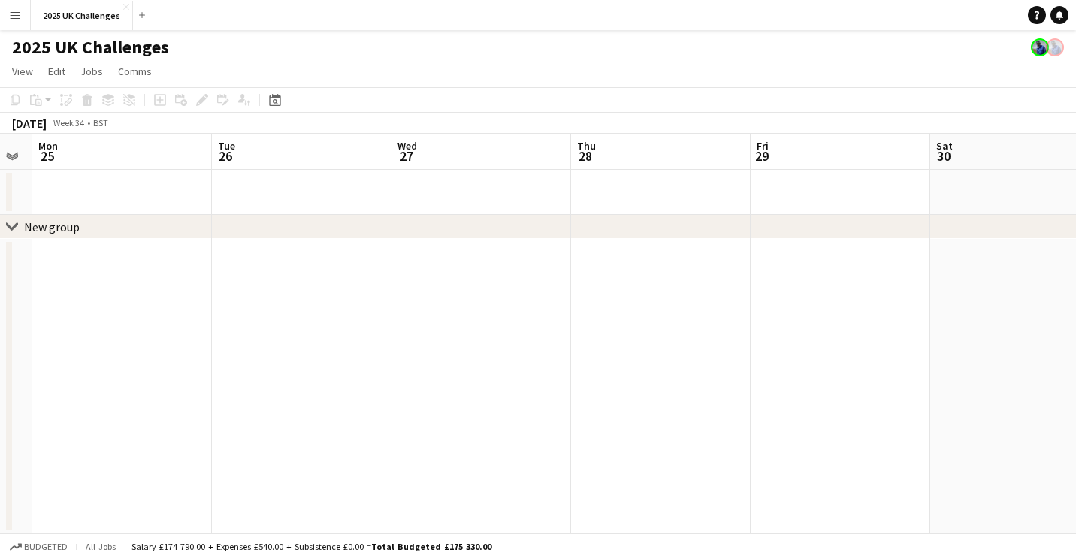
drag, startPoint x: 981, startPoint y: 355, endPoint x: 212, endPoint y: 336, distance: 768.9
click at [212, 336] on app-calendar-viewport "Fri 22 Sat 23 Sun 24 Mon 25 Tue 26 Wed 27 Thu 28 Fri 29 Sat 30 Sun 31 Mon 1" at bounding box center [538, 334] width 1076 height 400
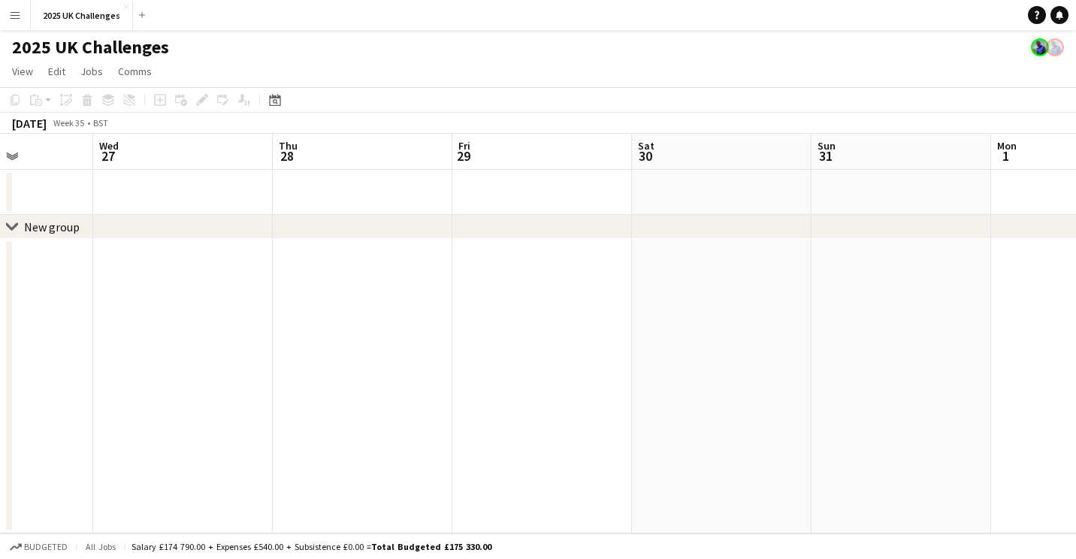
drag, startPoint x: 349, startPoint y: 347, endPoint x: 27, endPoint y: 317, distance: 323.8
click at [0, 323] on html "Menu Boards Boards Boards All jobs Status Workforce Workforce My Workforce Recr…" at bounding box center [538, 279] width 1076 height 559
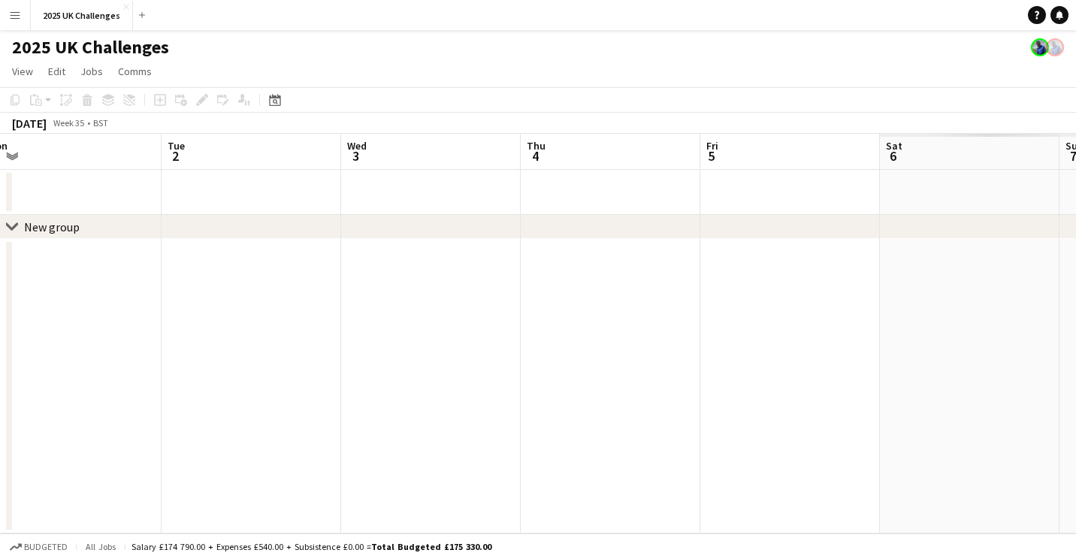
drag, startPoint x: 490, startPoint y: 376, endPoint x: 243, endPoint y: 355, distance: 248.1
click at [221, 365] on app-calendar-viewport "Fri 29 Sat 30 Sun 31 Mon 1 Tue 2 Wed 3 Thu 4 Fri 5 Sat 6 Sun 7 Mon 8" at bounding box center [538, 334] width 1076 height 400
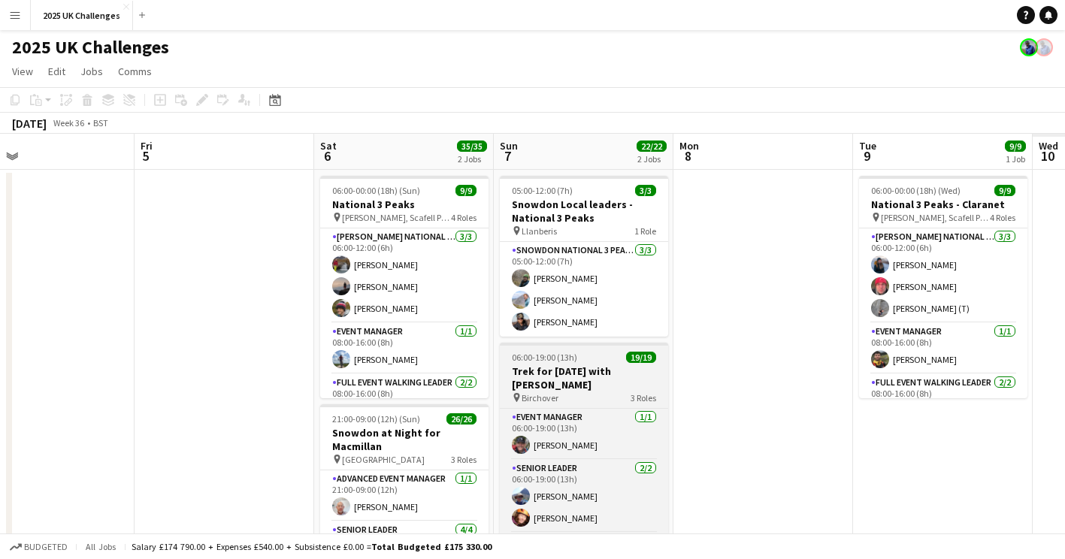
drag, startPoint x: 376, startPoint y: 385, endPoint x: 592, endPoint y: 379, distance: 215.8
click at [220, 386] on app-calendar-viewport "Mon 1 Tue 2 Wed 3 Thu 4 Fri 5 Sat 6 35/35 2 Jobs Sun 7 22/22 2 Jobs Mon 8 Tue 9…" at bounding box center [532, 430] width 1065 height 592
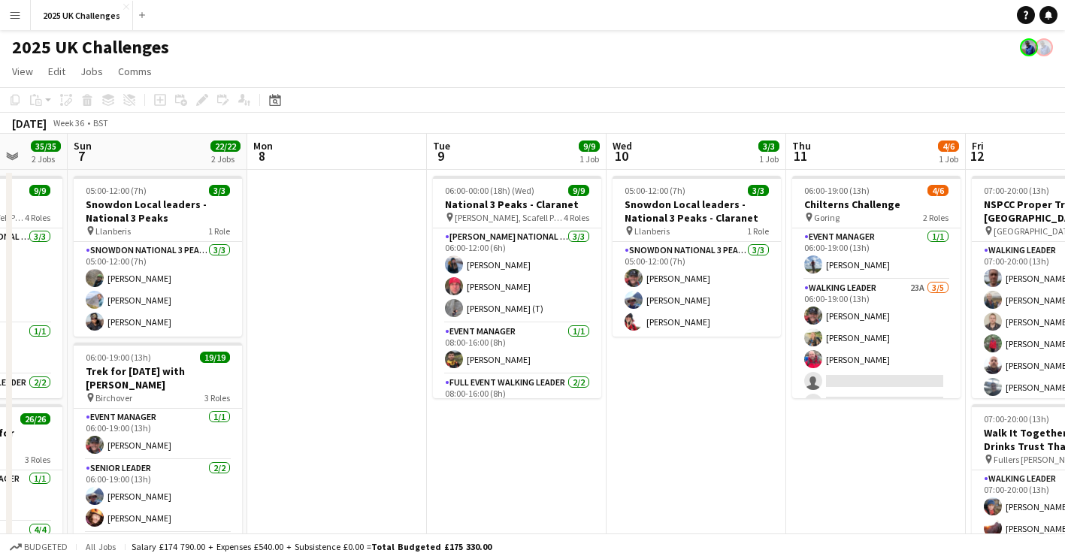
drag, startPoint x: 700, startPoint y: 410, endPoint x: 455, endPoint y: 399, distance: 244.4
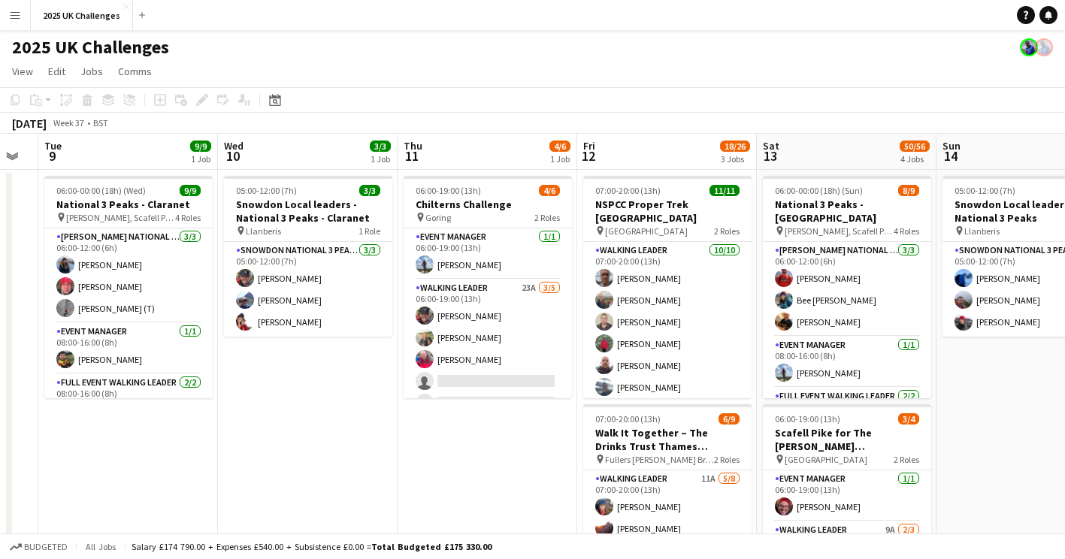
drag, startPoint x: 812, startPoint y: 420, endPoint x: 439, endPoint y: 414, distance: 372.7
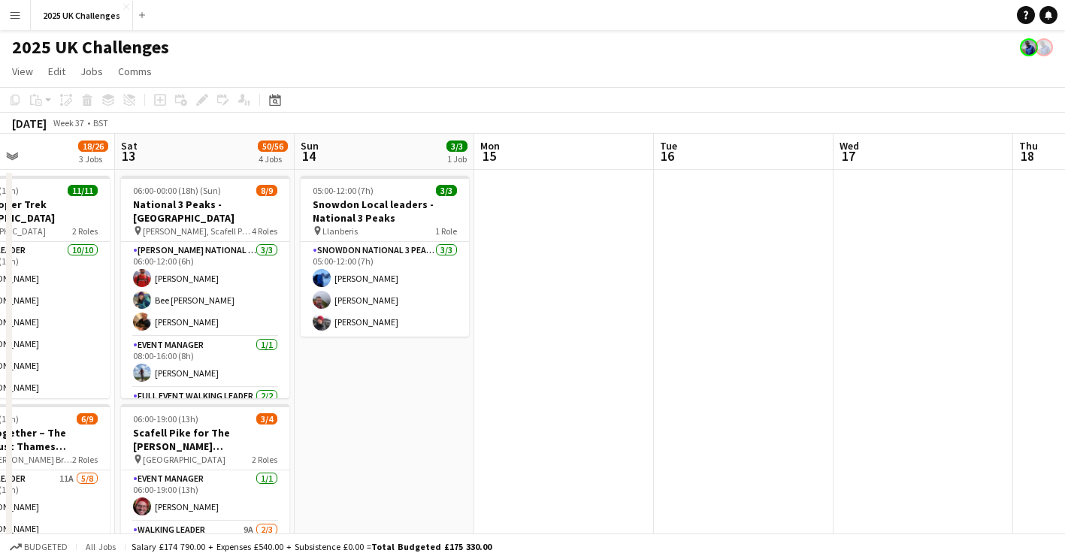
drag, startPoint x: 839, startPoint y: 390, endPoint x: 549, endPoint y: 391, distance: 290.8
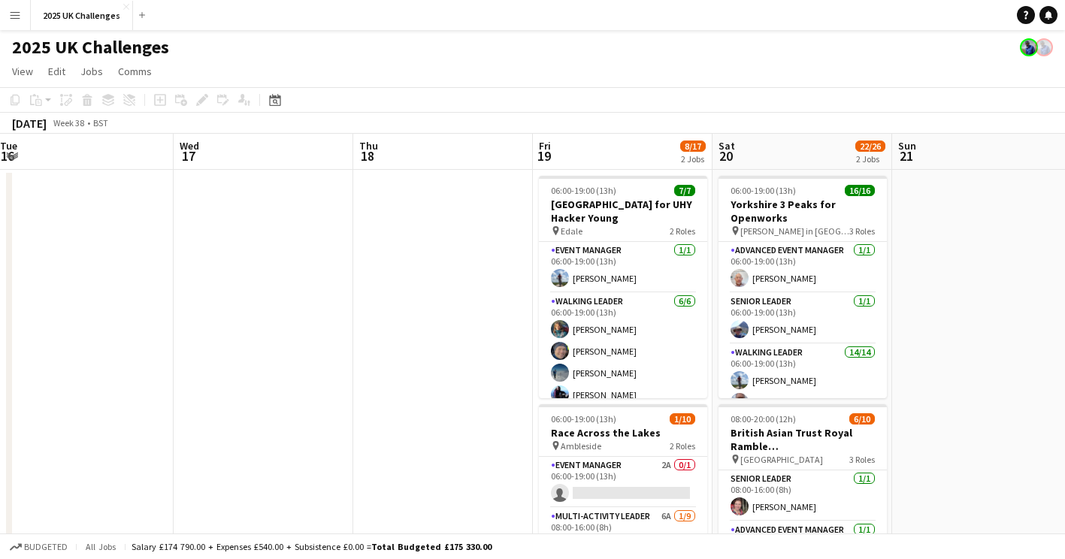
drag, startPoint x: 802, startPoint y: 379, endPoint x: 160, endPoint y: 368, distance: 642.5
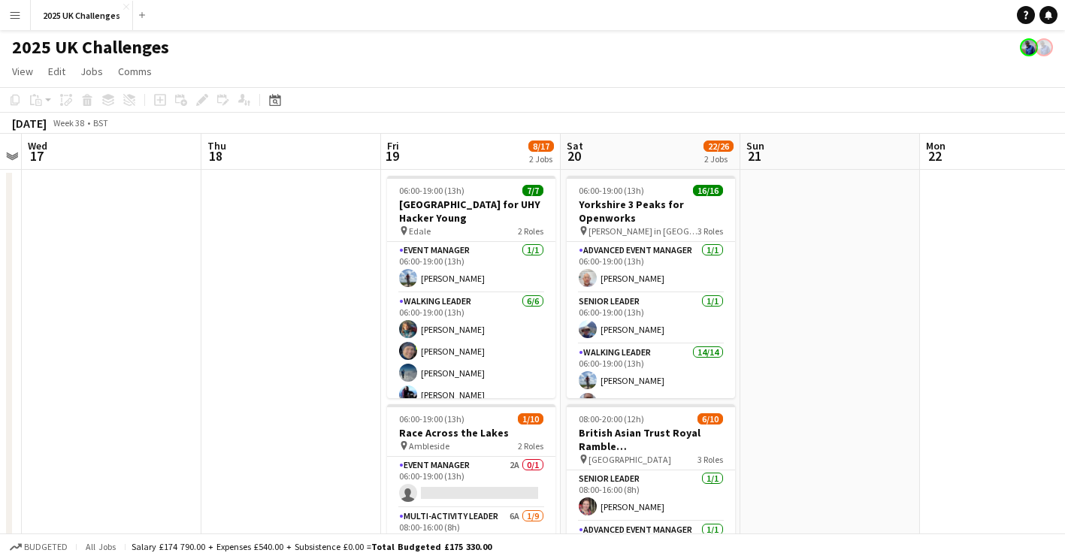
drag, startPoint x: 379, startPoint y: 362, endPoint x: 370, endPoint y: 356, distance: 10.2
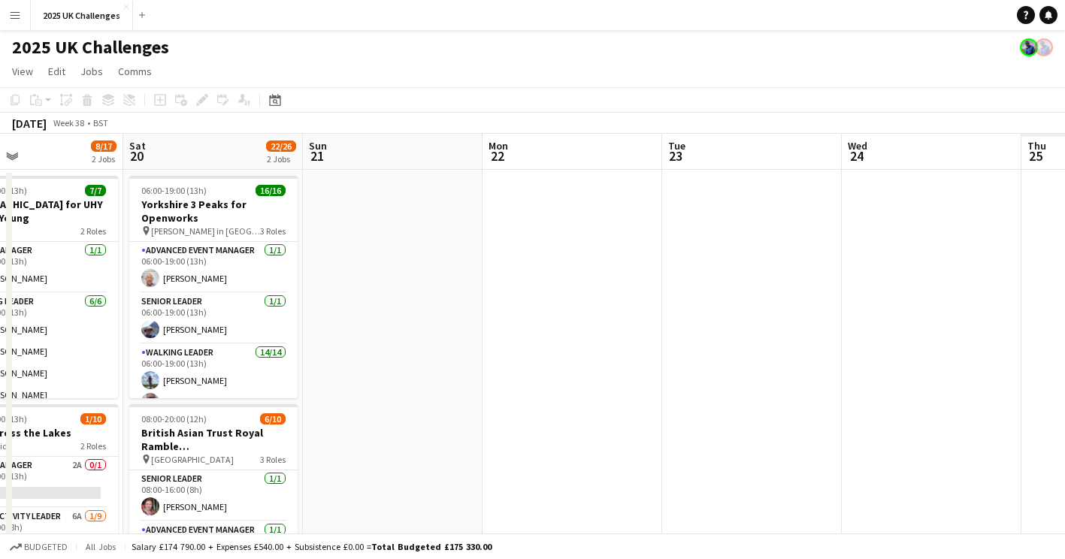
drag, startPoint x: 677, startPoint y: 388, endPoint x: 376, endPoint y: 390, distance: 301.3
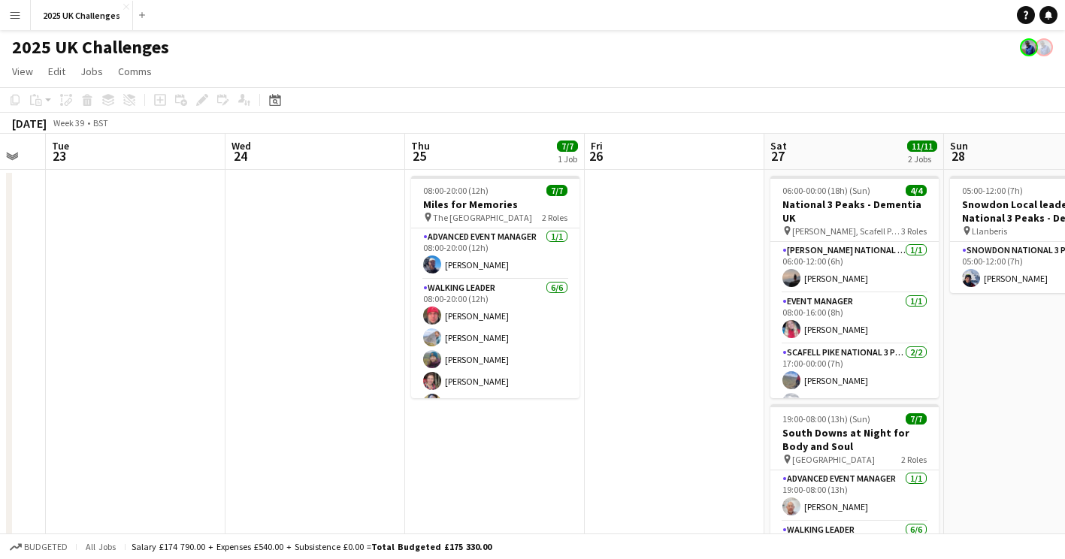
drag, startPoint x: 695, startPoint y: 414, endPoint x: 276, endPoint y: 398, distance: 419.6
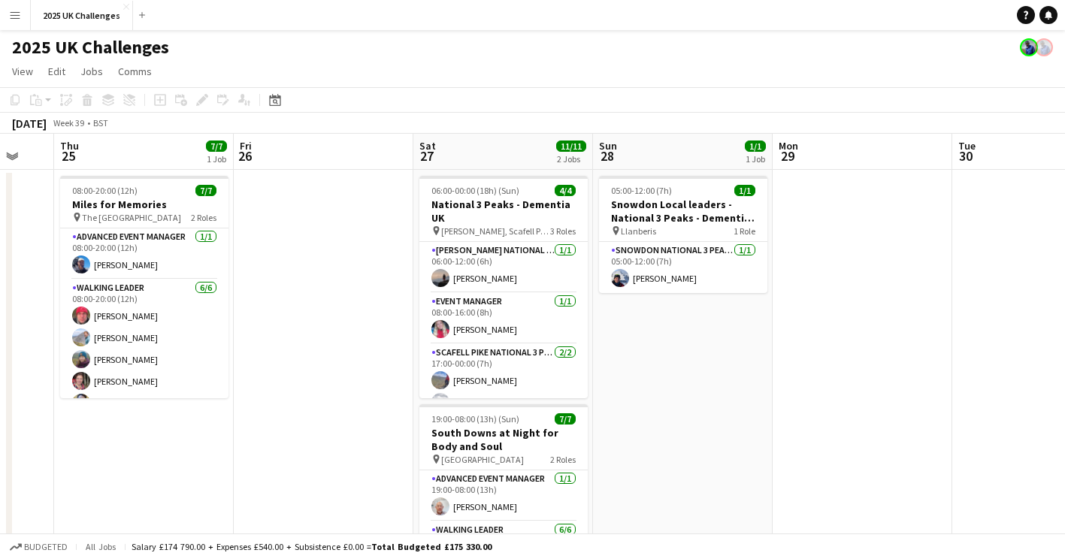
scroll to position [0, 483]
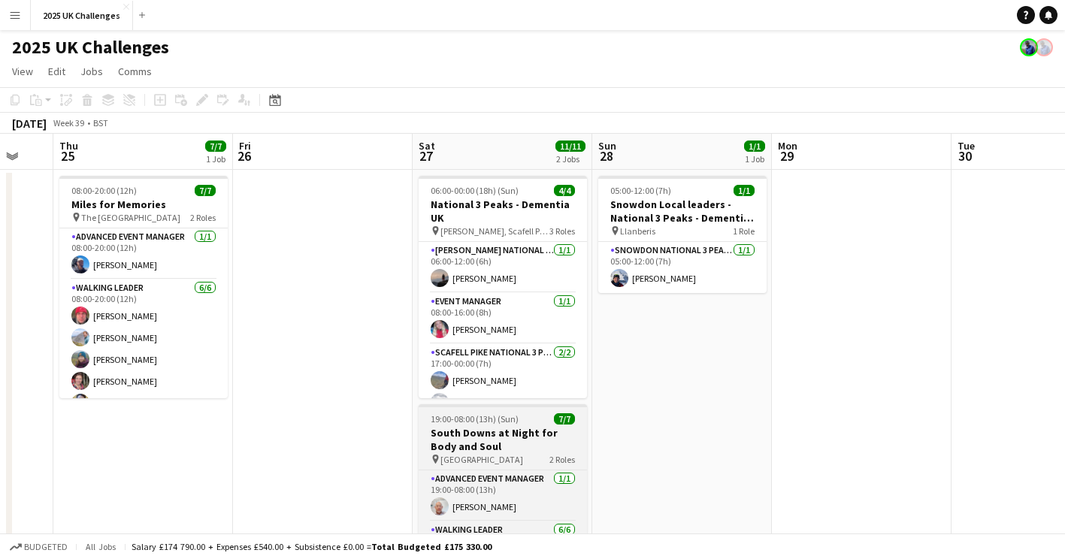
drag, startPoint x: 581, startPoint y: 450, endPoint x: 450, endPoint y: 425, distance: 133.1
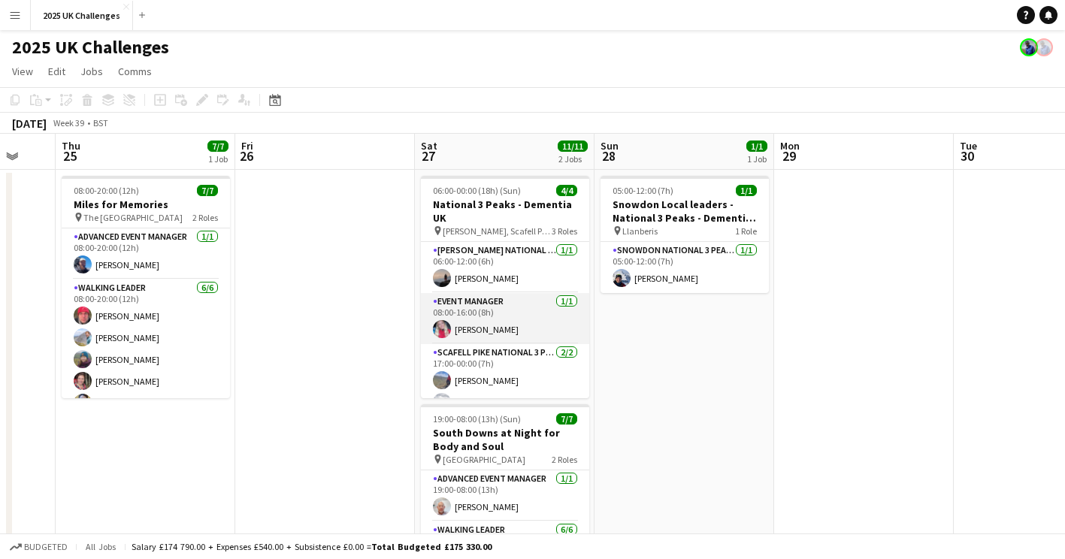
click at [500, 331] on app-card-role "Event Manager [DATE] 08:00-16:00 (8h) [PERSON_NAME]" at bounding box center [505, 318] width 168 height 51
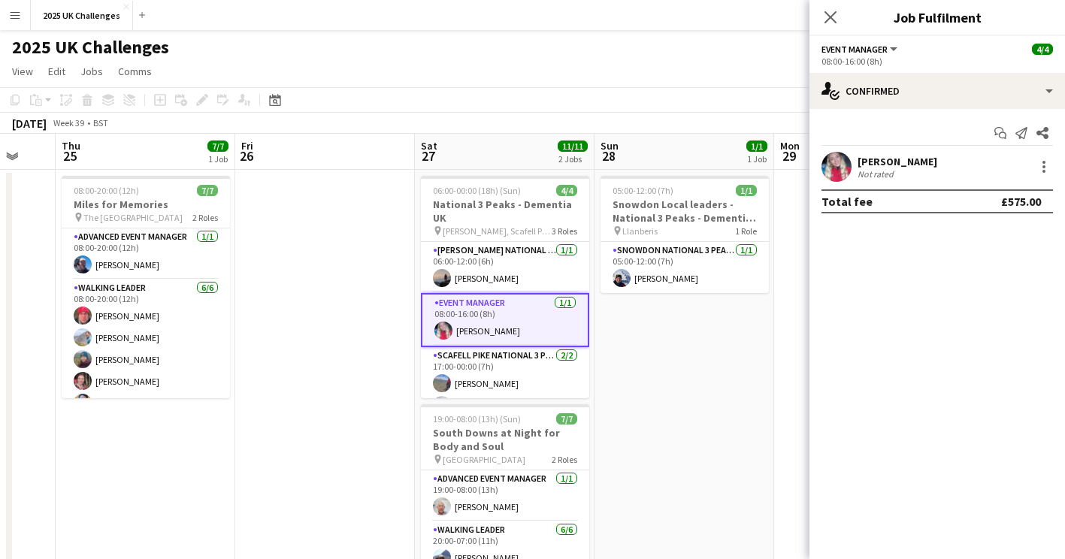
click at [870, 163] on div "[PERSON_NAME]" at bounding box center [897, 162] width 80 height 14
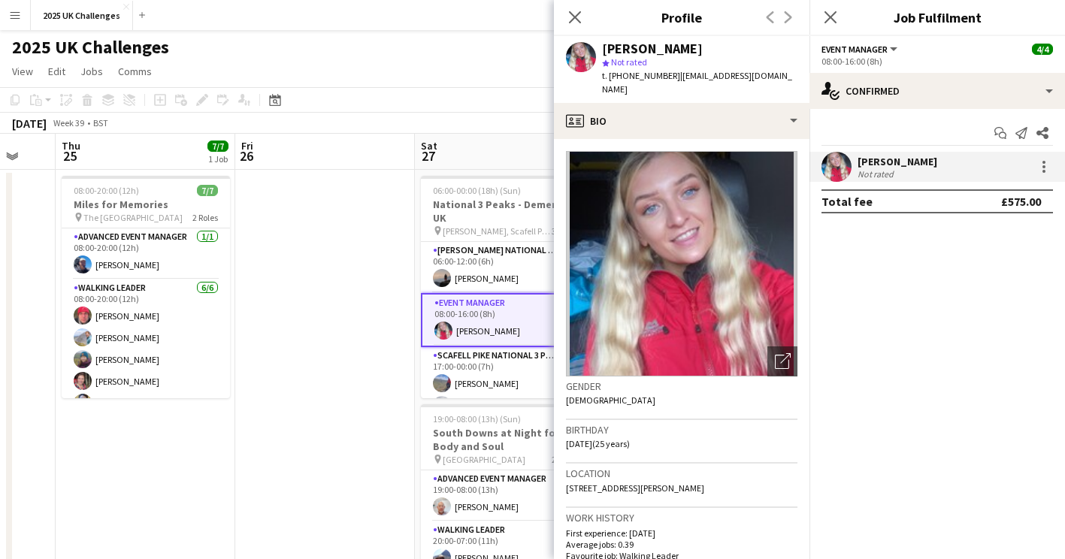
drag, startPoint x: 672, startPoint y: 75, endPoint x: 600, endPoint y: 78, distance: 71.4
click at [600, 78] on div "[PERSON_NAME] star Not rated t. [PHONE_NUMBER] | [EMAIL_ADDRESS][DOMAIN_NAME]" at bounding box center [681, 69] width 255 height 67
copy span "t. [PHONE_NUMBER]"
